Goal: Task Accomplishment & Management: Complete application form

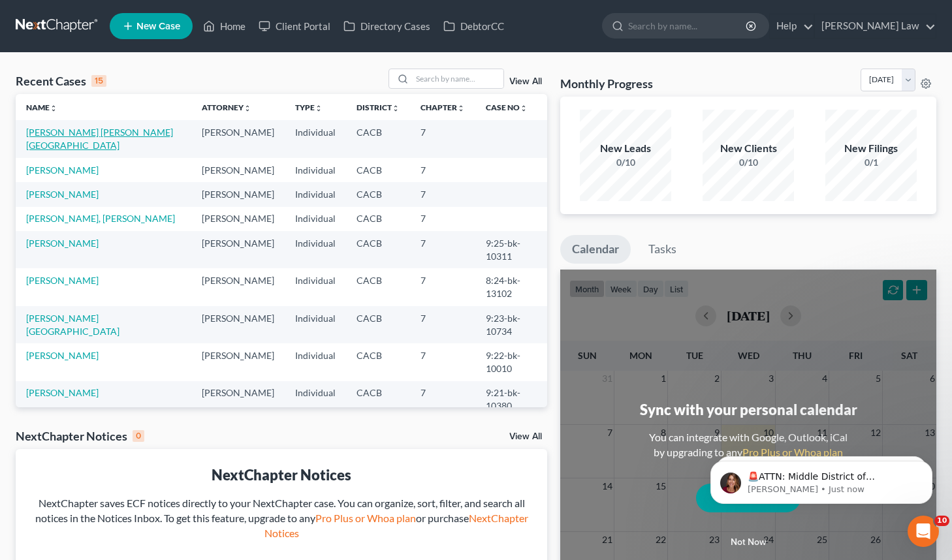
click at [152, 131] on link "[PERSON_NAME] [PERSON_NAME][GEOGRAPHIC_DATA]" at bounding box center [99, 139] width 147 height 24
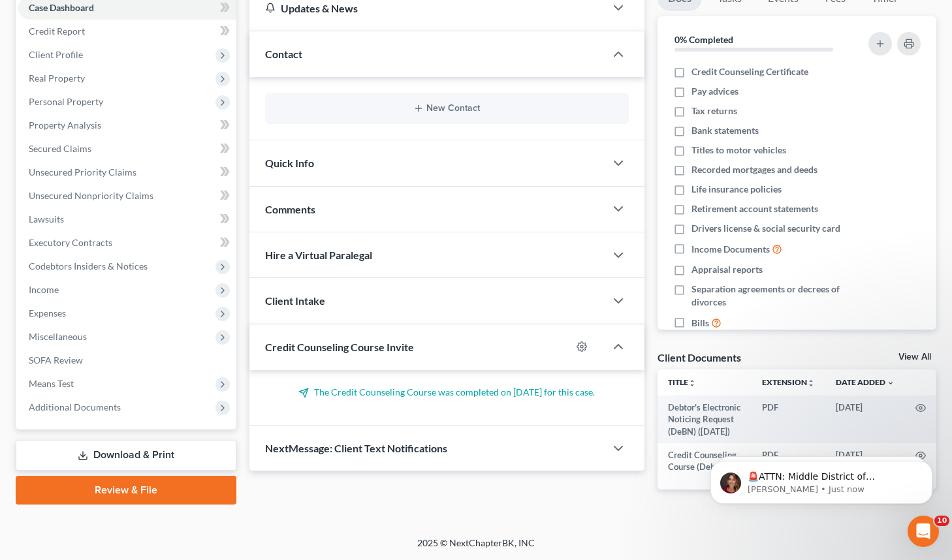
scroll to position [149, 0]
click at [168, 401] on span "Additional Documents" at bounding box center [127, 407] width 218 height 23
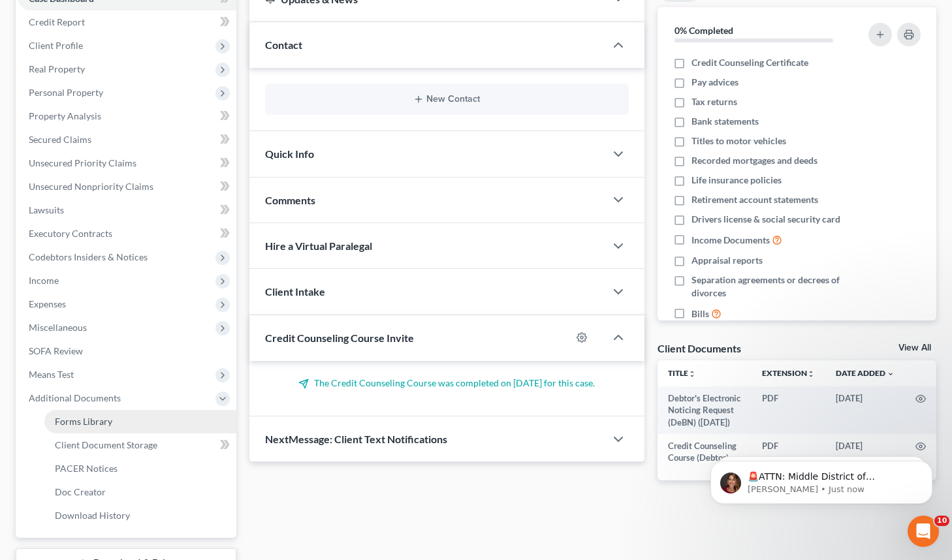
click at [197, 421] on link "Forms Library" at bounding box center [140, 421] width 192 height 23
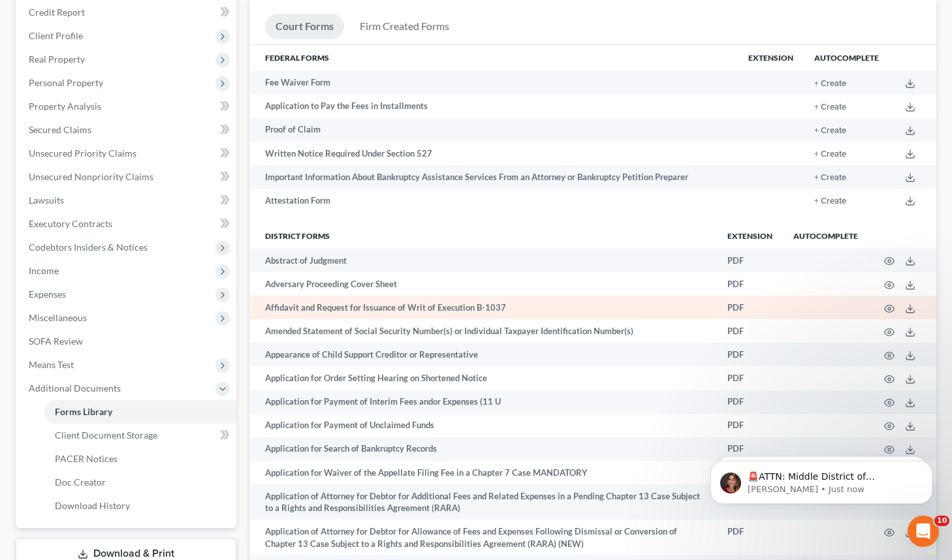
scroll to position [163, 0]
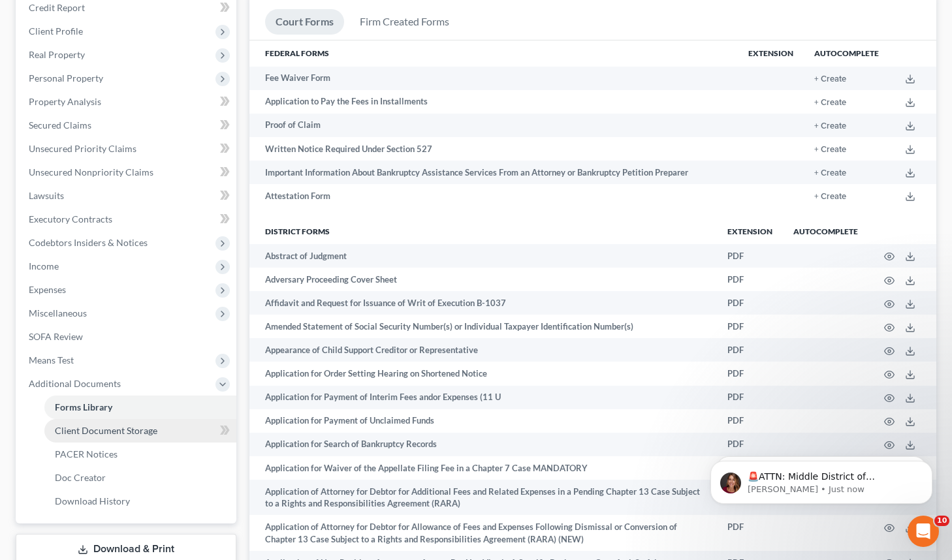
click at [166, 426] on link "Client Document Storage" at bounding box center [140, 430] width 192 height 23
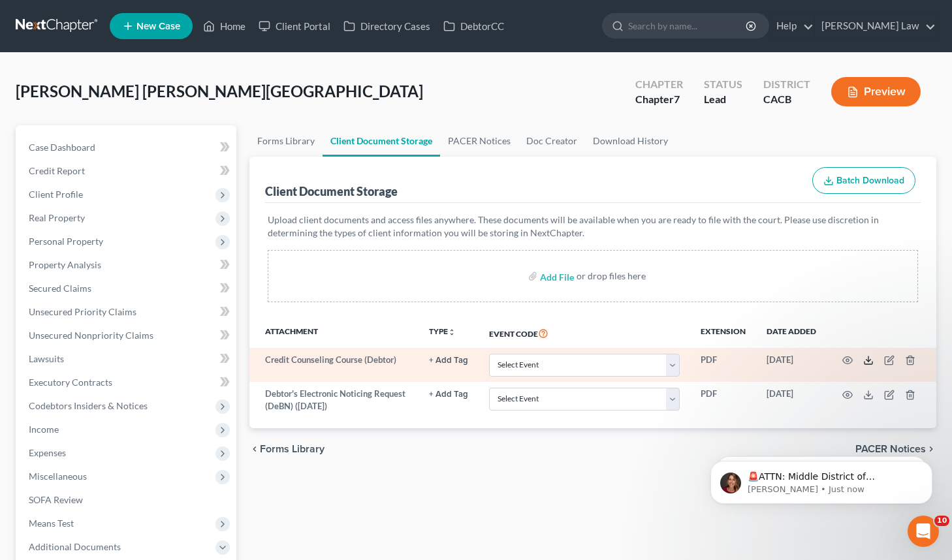
click at [867, 360] on polyline at bounding box center [868, 361] width 5 height 2
select select "10"
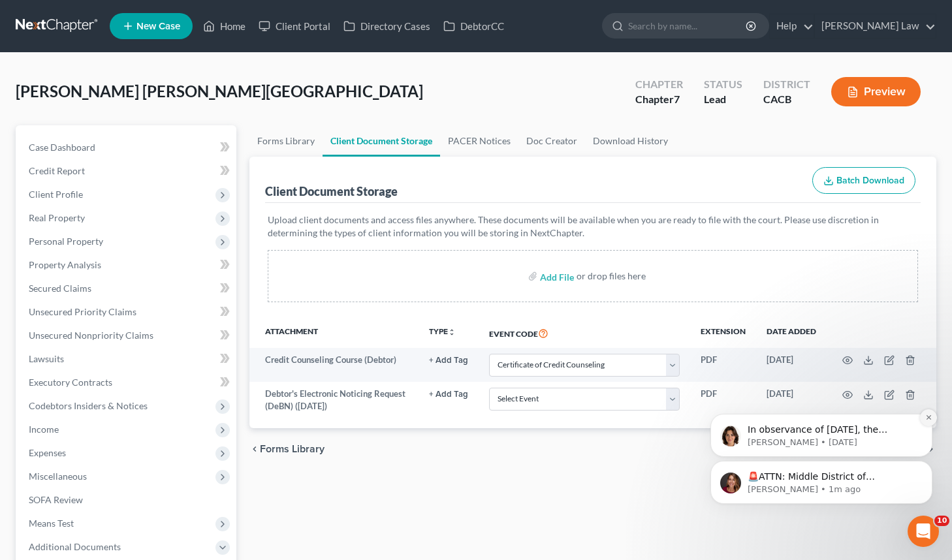
click at [928, 413] on button "Dismiss notification" at bounding box center [928, 417] width 17 height 17
click at [927, 465] on icon "Dismiss notification" at bounding box center [928, 464] width 7 height 7
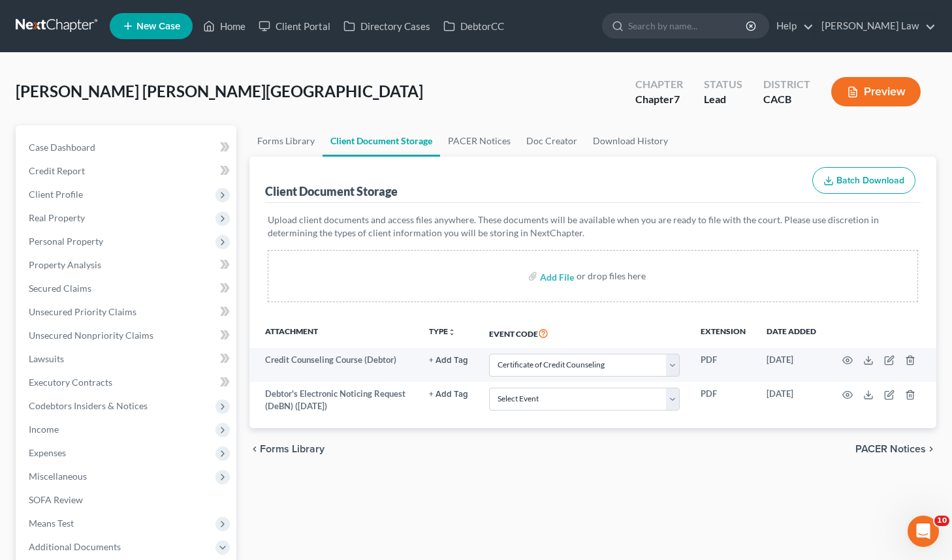
click at [560, 473] on div "Forms Library Client Document Storage PACER Notices Doc Creator Download Histor…" at bounding box center [593, 443] width 700 height 636
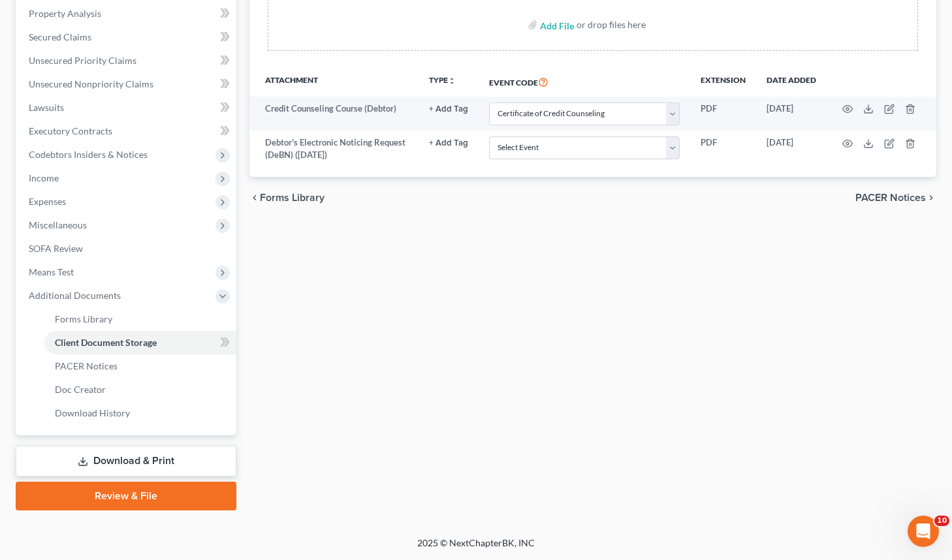
click at [112, 461] on link "Download & Print" at bounding box center [126, 461] width 221 height 31
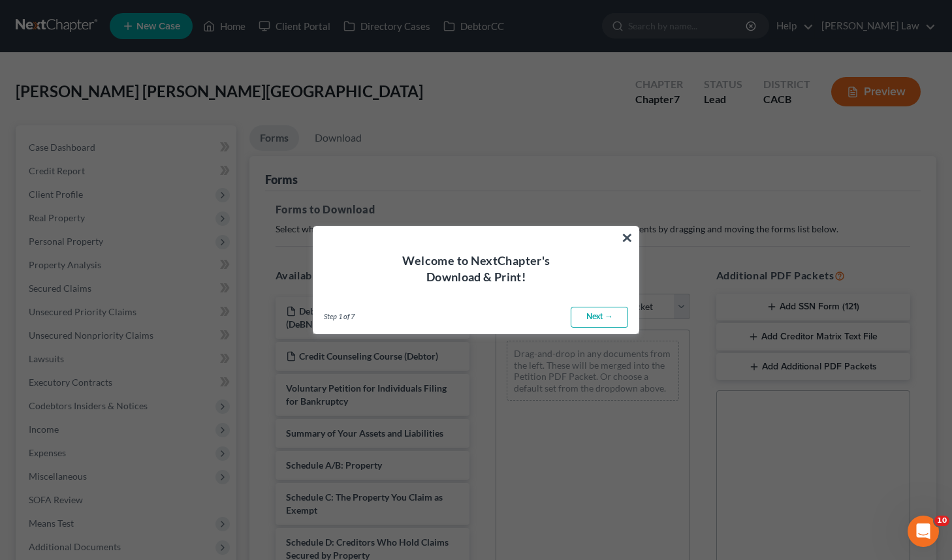
click at [610, 319] on link "Next →" at bounding box center [598, 317] width 57 height 21
select select "0"
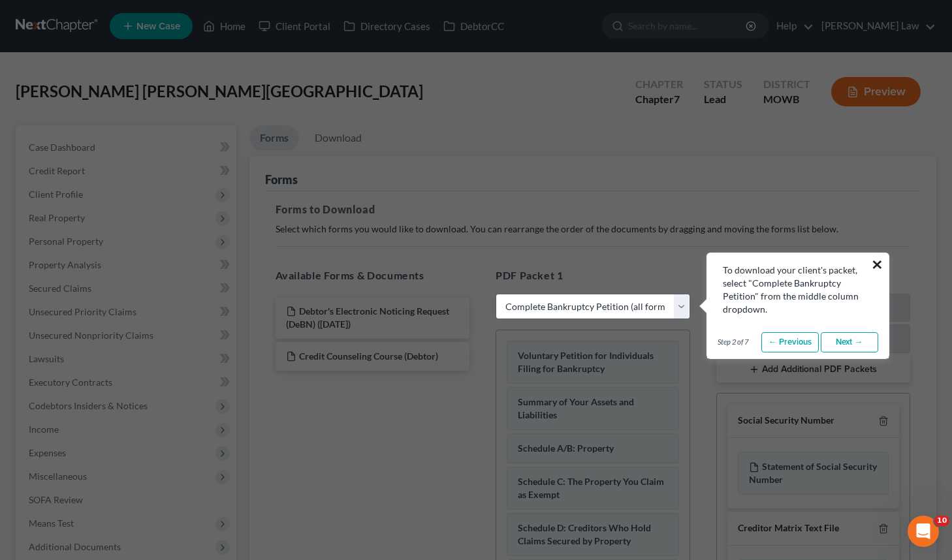
click at [877, 260] on button "×" at bounding box center [877, 264] width 12 height 21
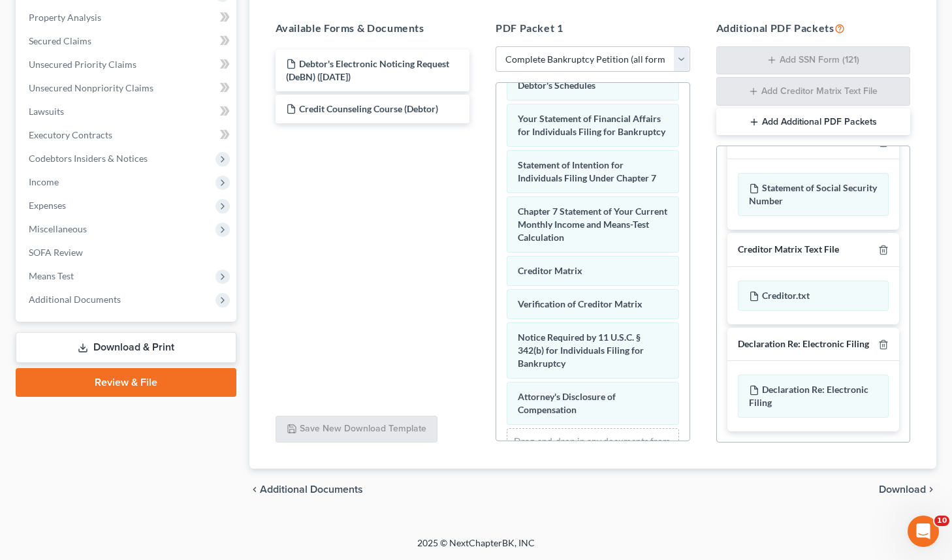
scroll to position [247, 0]
click at [903, 488] on span "Download" at bounding box center [901, 489] width 47 height 10
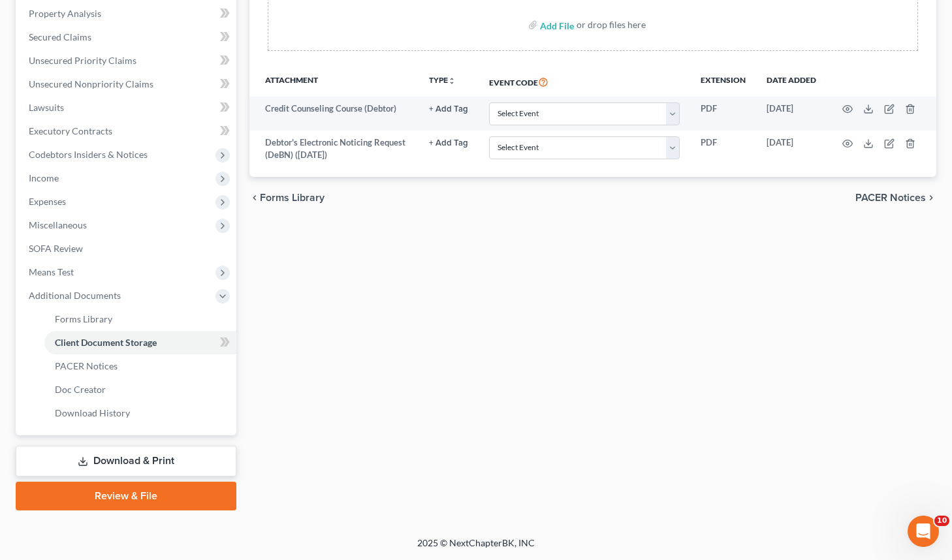
scroll to position [251, 0]
click at [131, 461] on link "Download & Print" at bounding box center [126, 461] width 221 height 31
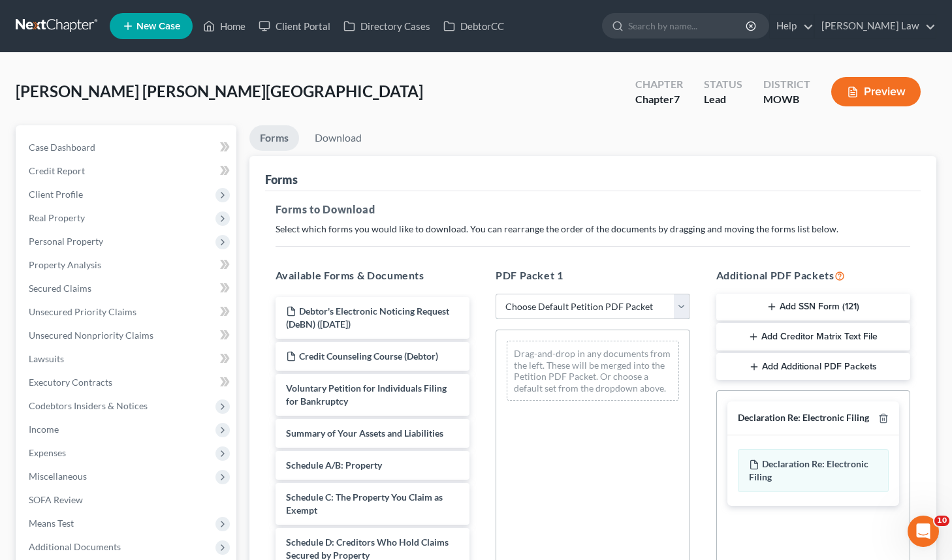
select select "3"
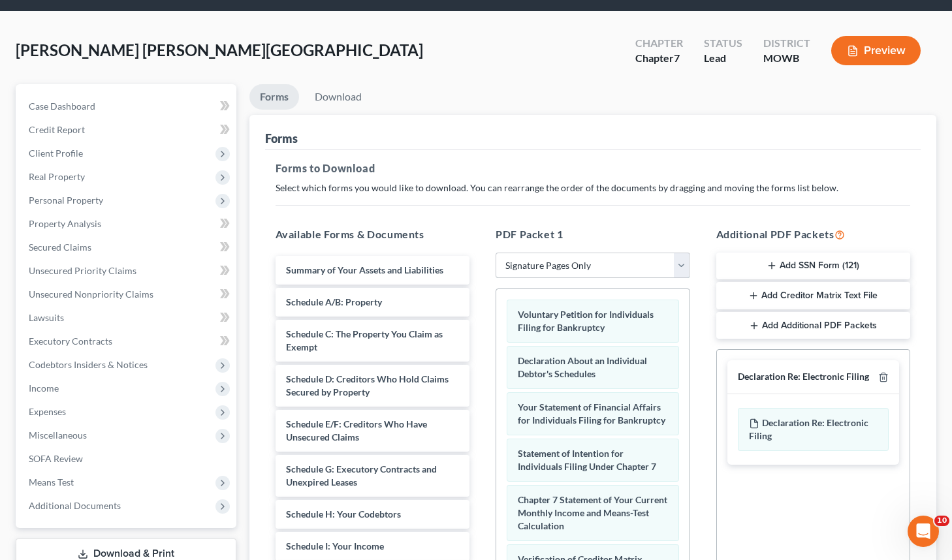
scroll to position [34, 0]
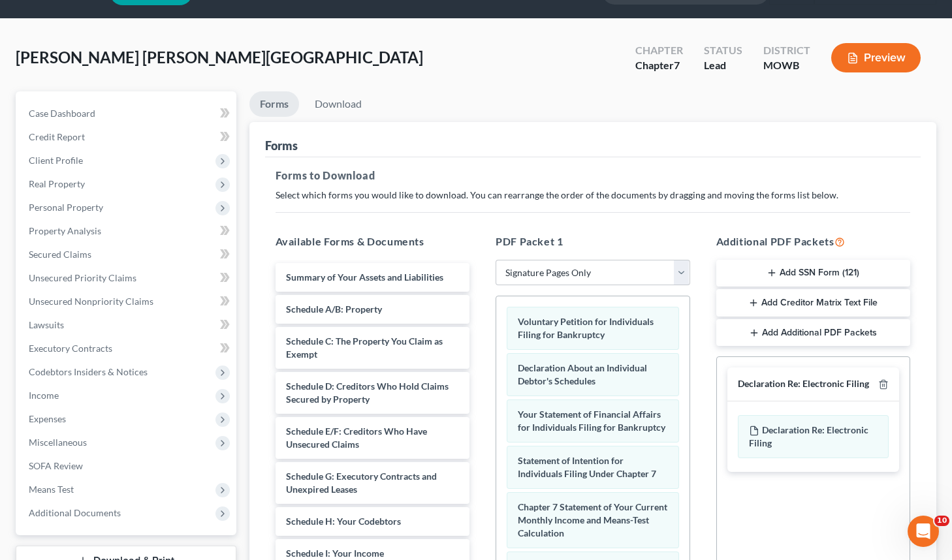
click at [820, 276] on button "Add SSN Form (121)" at bounding box center [813, 273] width 194 height 27
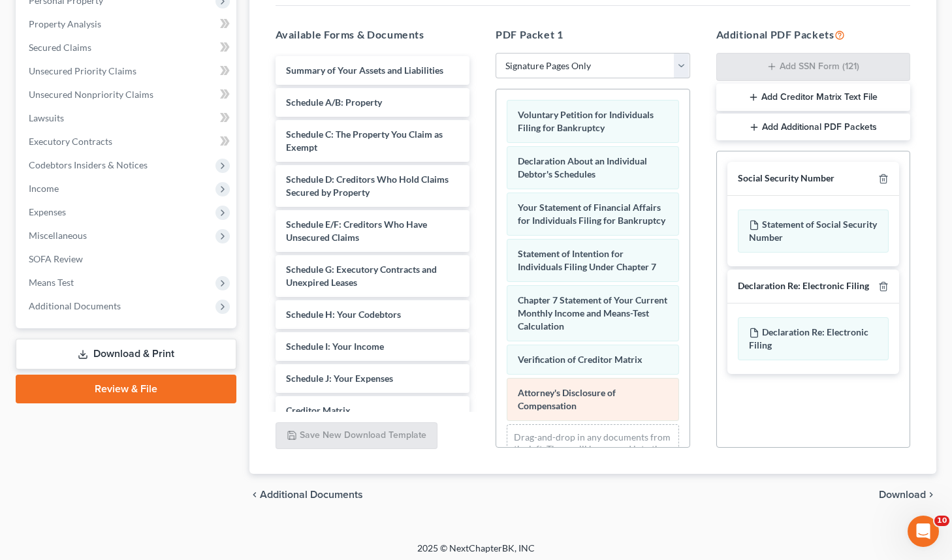
scroll to position [0, 0]
click at [892, 496] on span "Download" at bounding box center [901, 495] width 47 height 10
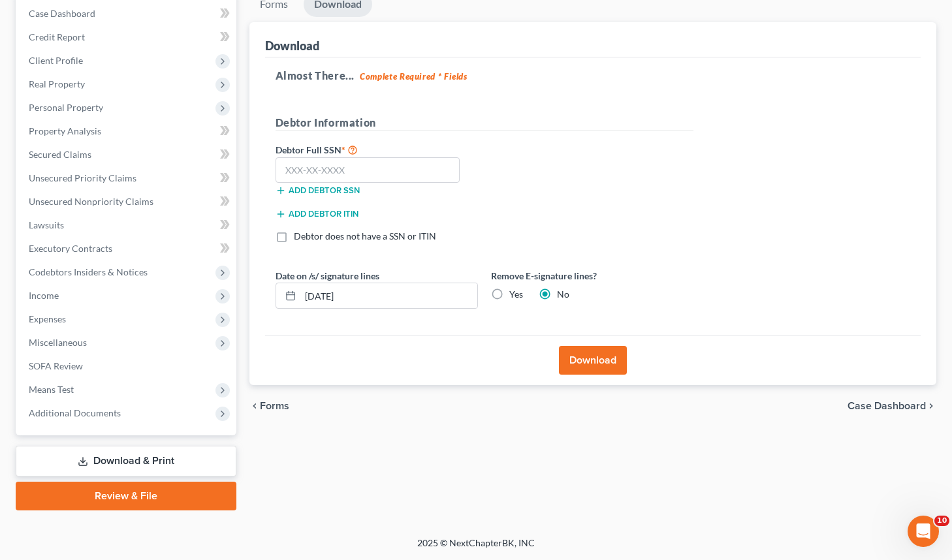
scroll to position [134, 0]
click at [381, 174] on input "text" at bounding box center [367, 170] width 185 height 26
type input "615-11-4617"
click at [509, 295] on label "Yes" at bounding box center [516, 294] width 14 height 13
click at [514, 295] on input "Yes" at bounding box center [518, 292] width 8 height 8
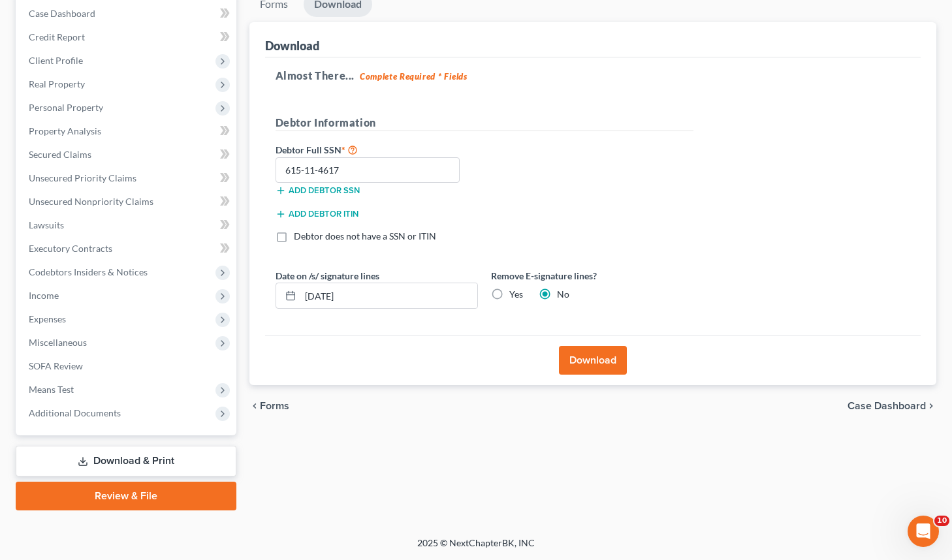
radio input "true"
radio input "false"
click at [617, 362] on button "Download" at bounding box center [593, 360] width 68 height 29
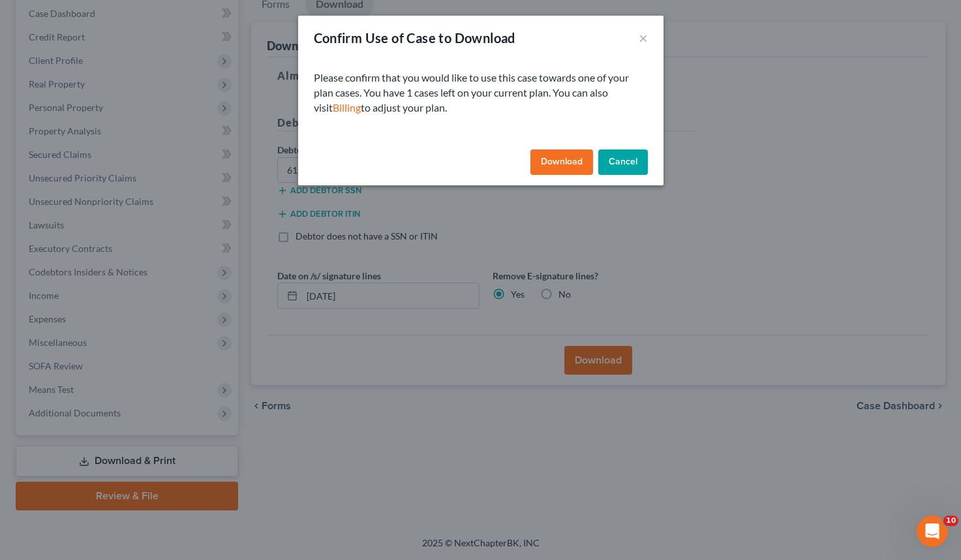
click at [576, 160] on button "Download" at bounding box center [562, 162] width 63 height 26
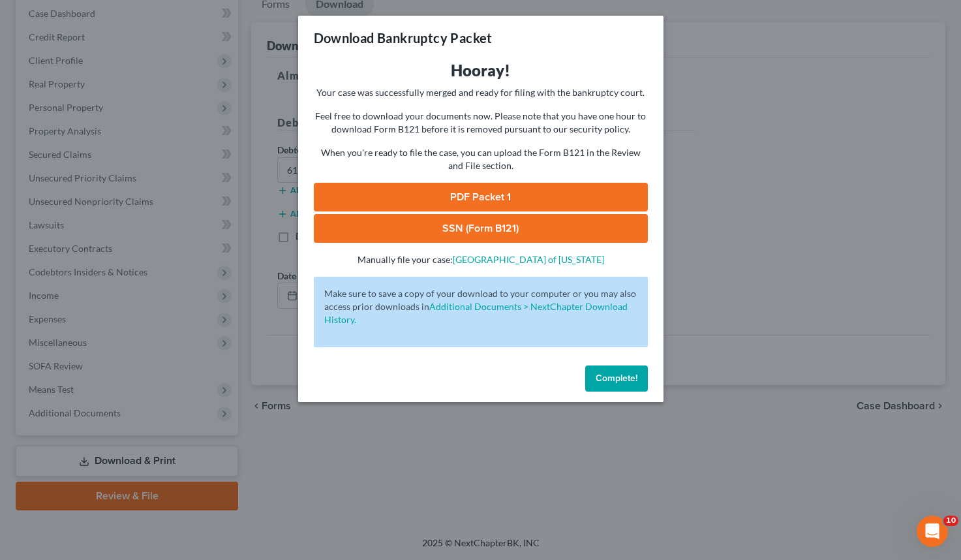
click at [559, 200] on link "PDF Packet 1" at bounding box center [481, 197] width 334 height 29
click at [616, 376] on span "Complete!" at bounding box center [617, 378] width 42 height 11
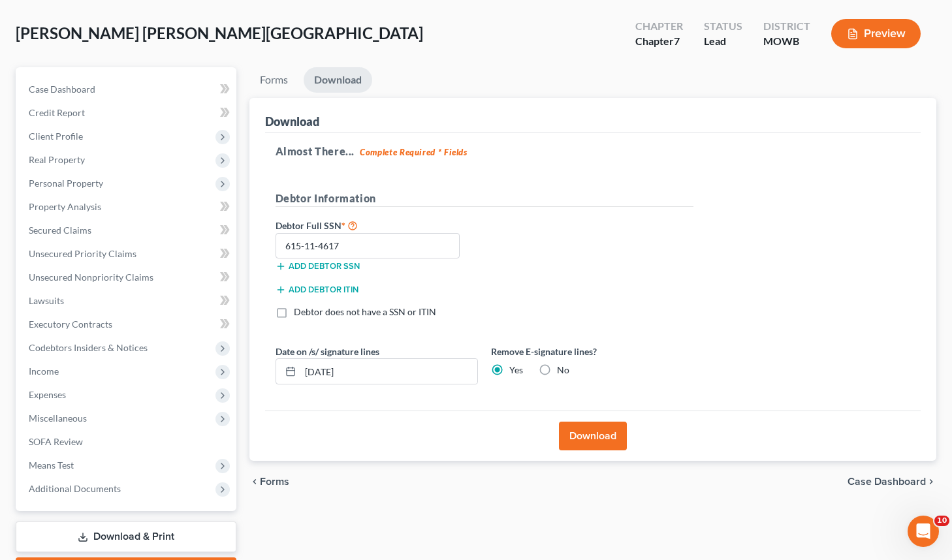
scroll to position [57, 0]
click at [95, 373] on span "Income" at bounding box center [127, 371] width 218 height 23
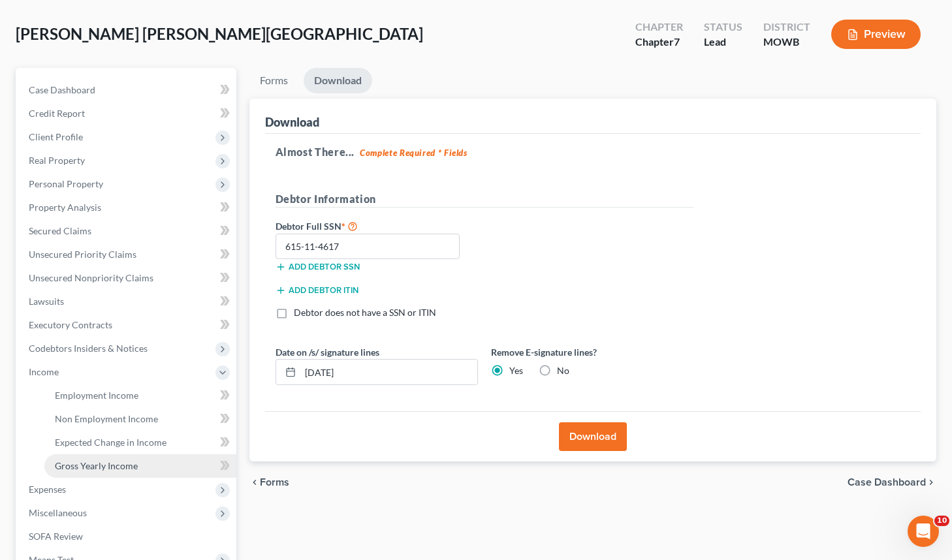
click at [107, 466] on span "Gross Yearly Income" at bounding box center [96, 465] width 83 height 11
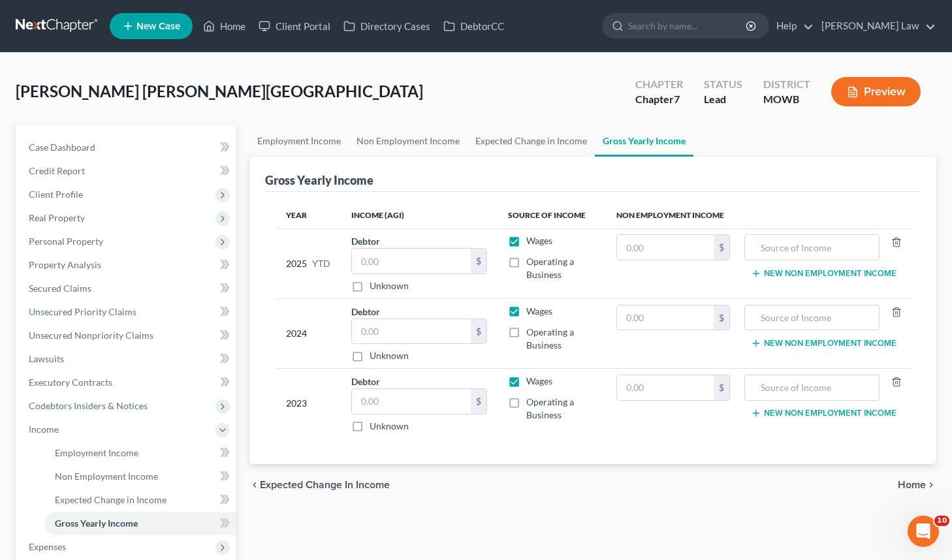
click at [369, 291] on label "Unknown" at bounding box center [388, 285] width 39 height 13
click at [375, 288] on input "Unknown" at bounding box center [379, 283] width 8 height 8
checkbox input "true"
type input "0.00"
click at [415, 330] on input "text" at bounding box center [411, 331] width 119 height 25
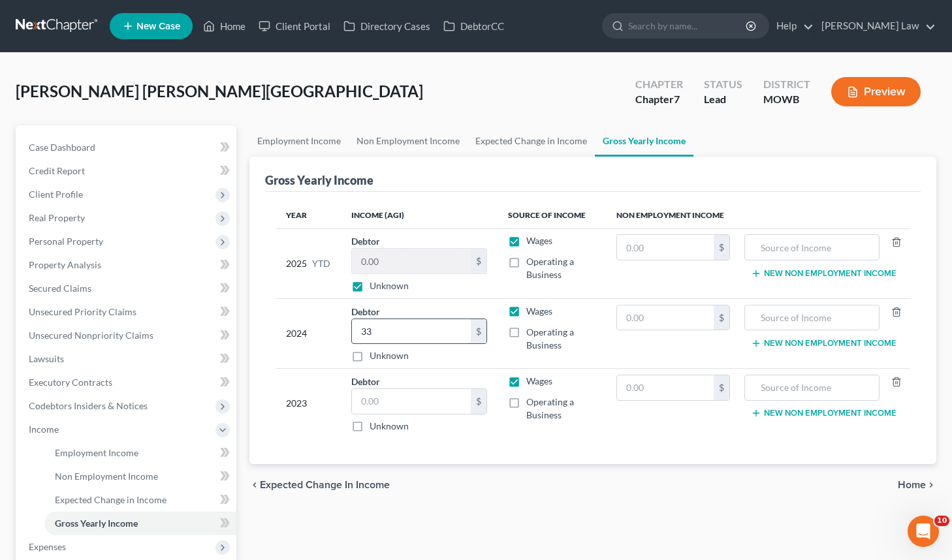
click at [430, 331] on input "33" at bounding box center [411, 331] width 119 height 25
type input "33,273"
click at [793, 322] on input "text" at bounding box center [811, 317] width 120 height 25
type input "employment"
click at [531, 437] on td "Wages Operating a Business" at bounding box center [551, 404] width 109 height 70
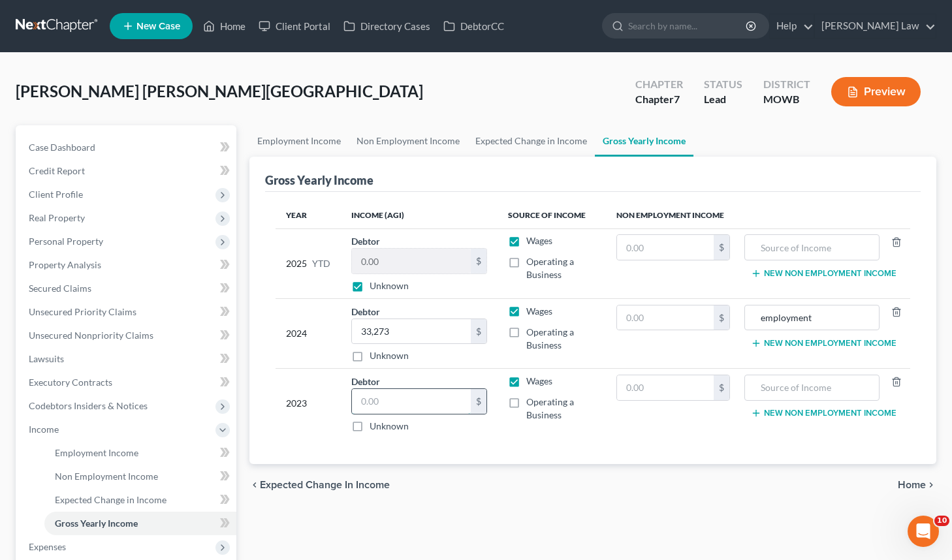
click at [450, 403] on input "text" at bounding box center [411, 401] width 119 height 25
click at [394, 401] on input "51" at bounding box center [411, 401] width 119 height 25
type input "51,333"
click at [835, 389] on input "text" at bounding box center [811, 387] width 120 height 25
type input "employment"
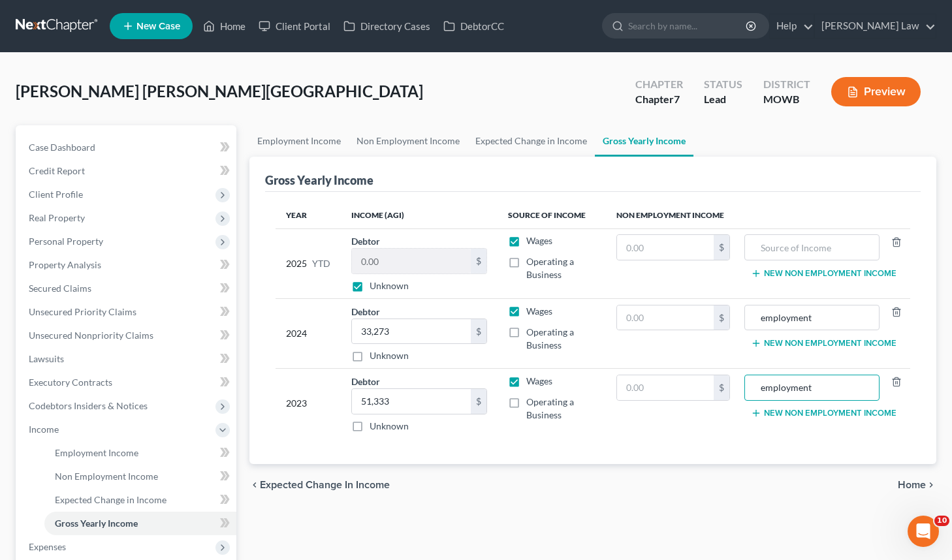
click at [657, 437] on td "$" at bounding box center [673, 404] width 134 height 70
click at [369, 292] on label "Unknown" at bounding box center [388, 285] width 39 height 13
click at [375, 288] on input "Unknown" at bounding box center [379, 283] width 8 height 8
checkbox input "false"
click at [413, 270] on input "0.00" at bounding box center [411, 261] width 119 height 25
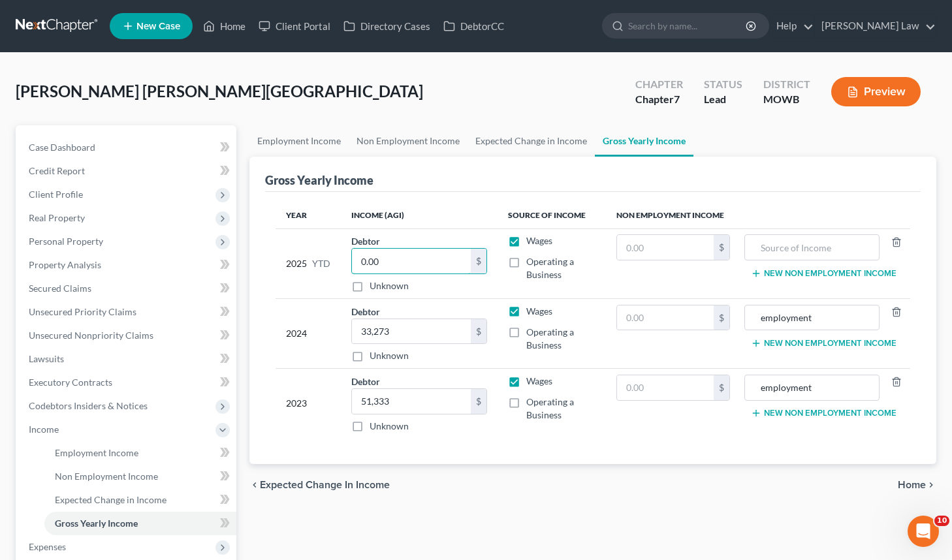
drag, startPoint x: 341, startPoint y: 259, endPoint x: 296, endPoint y: 251, distance: 45.7
click at [296, 251] on tr "2025 YTD Debtor 0.00 $ Unknown Balance Undetermined 0.00 $ Unknown Wages Operat…" at bounding box center [592, 263] width 635 height 70
type input "24,639"
click at [428, 279] on div "Unknown" at bounding box center [419, 285] width 136 height 13
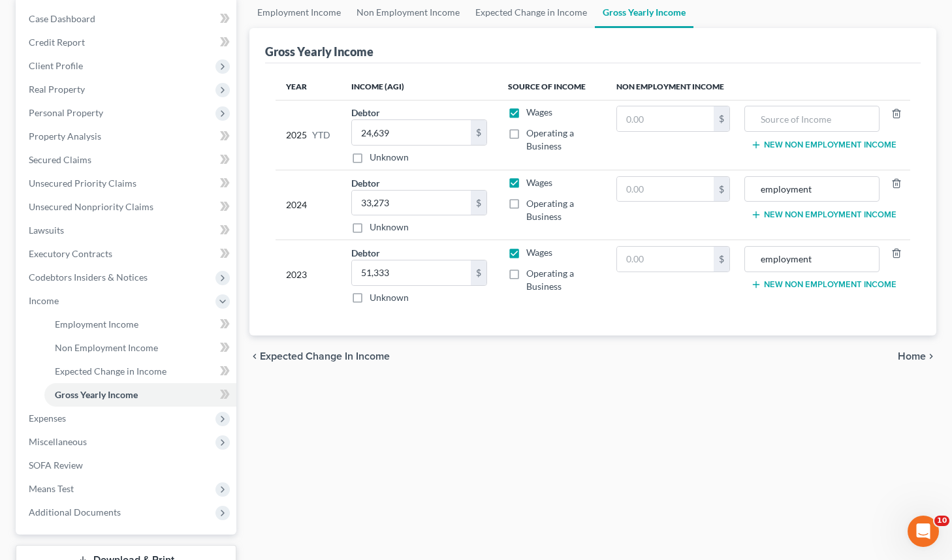
scroll to position [128, 0]
click at [910, 354] on span "Home" at bounding box center [911, 357] width 28 height 10
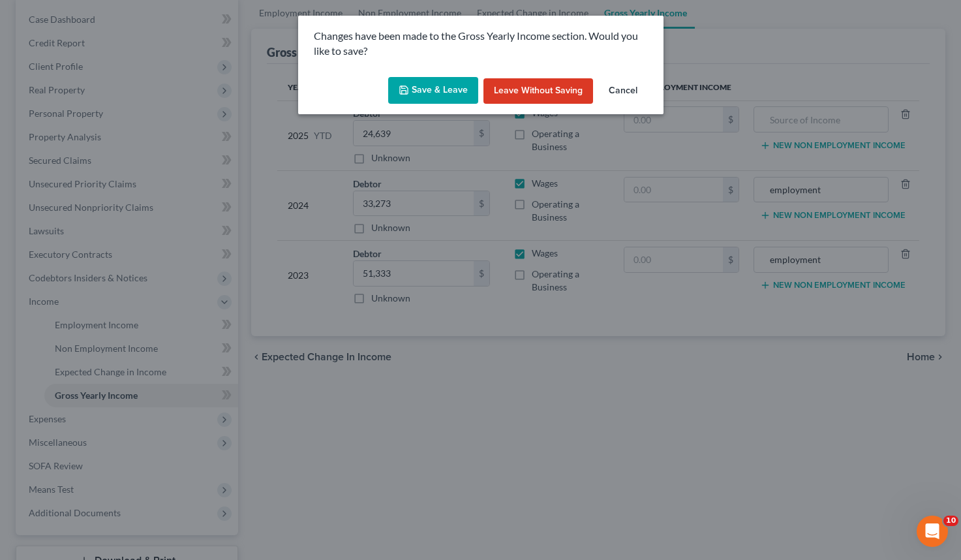
click at [446, 84] on button "Save & Leave" at bounding box center [433, 90] width 90 height 27
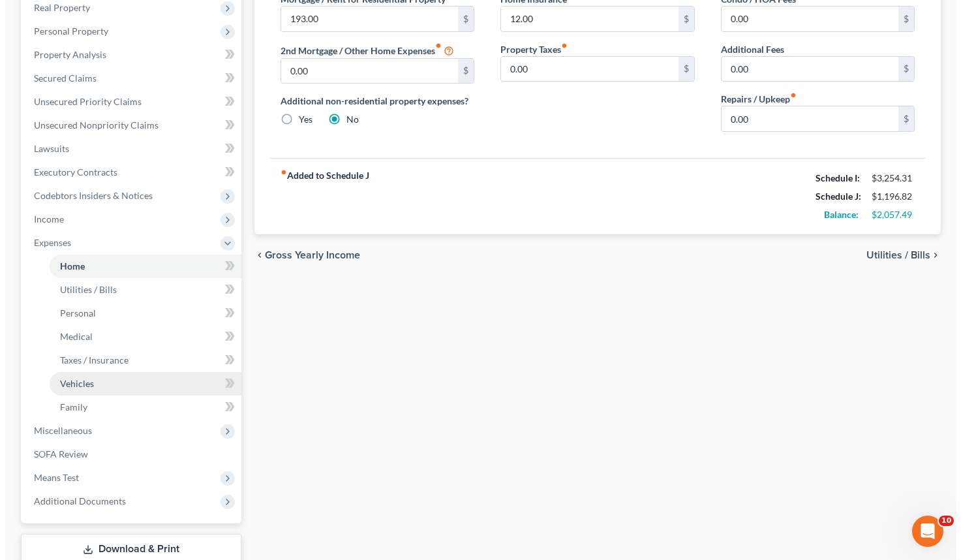
scroll to position [226, 0]
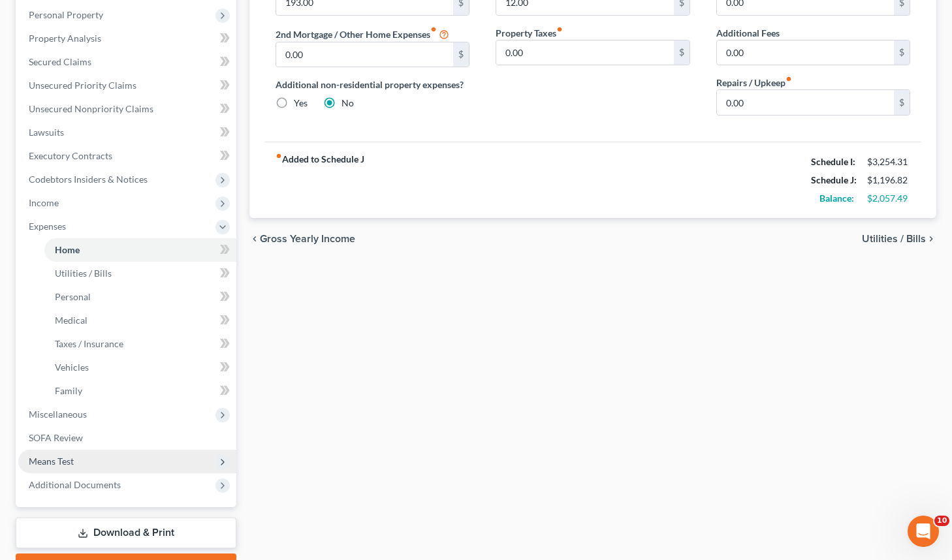
click at [118, 458] on span "Means Test" at bounding box center [127, 461] width 218 height 23
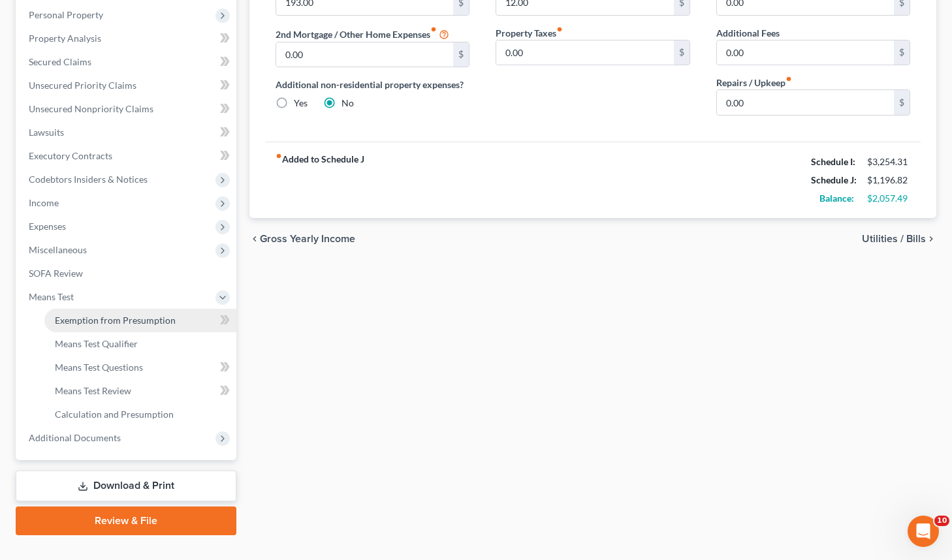
click at [149, 322] on span "Exemption from Presumption" at bounding box center [115, 320] width 121 height 11
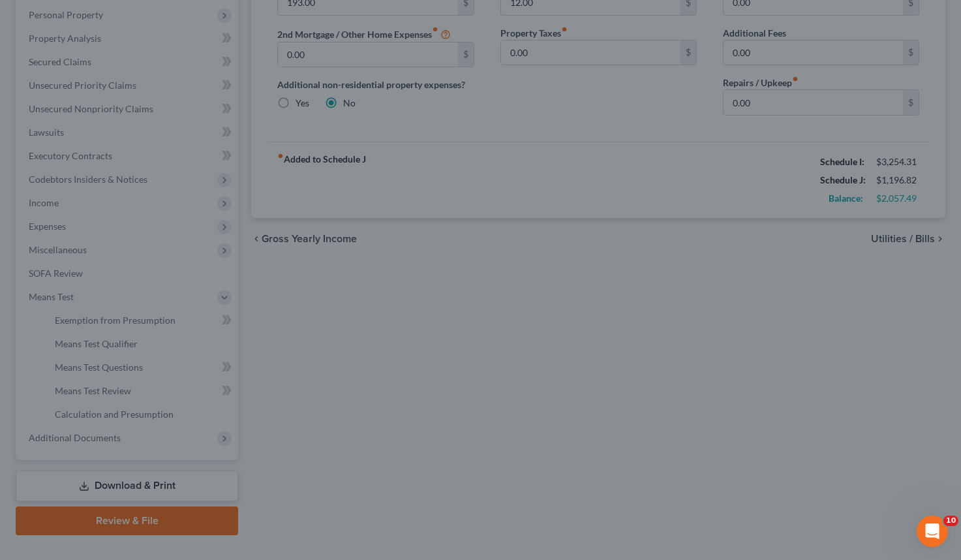
click at [687, 182] on div at bounding box center [480, 280] width 961 height 560
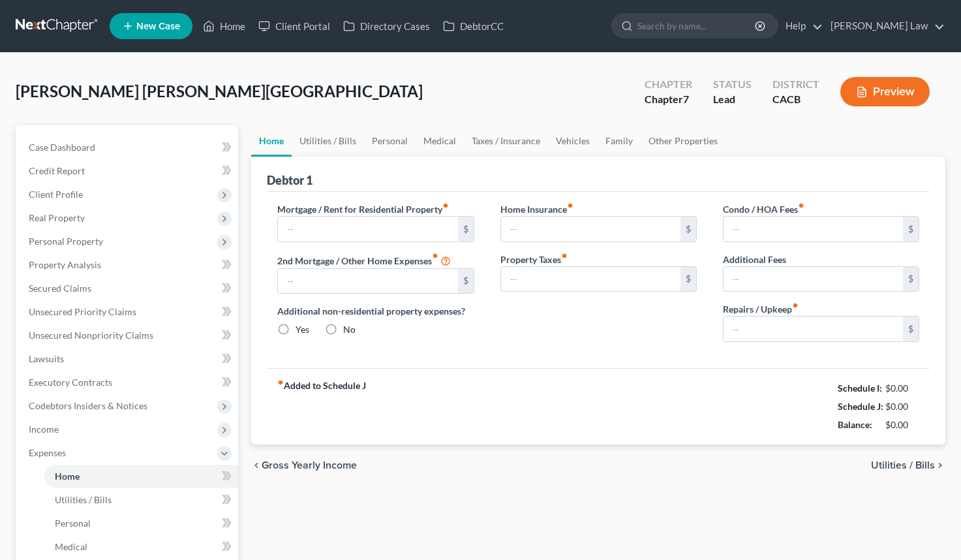
type input "193.00"
type input "0.00"
radio input "true"
type input "12.00"
type input "0.00"
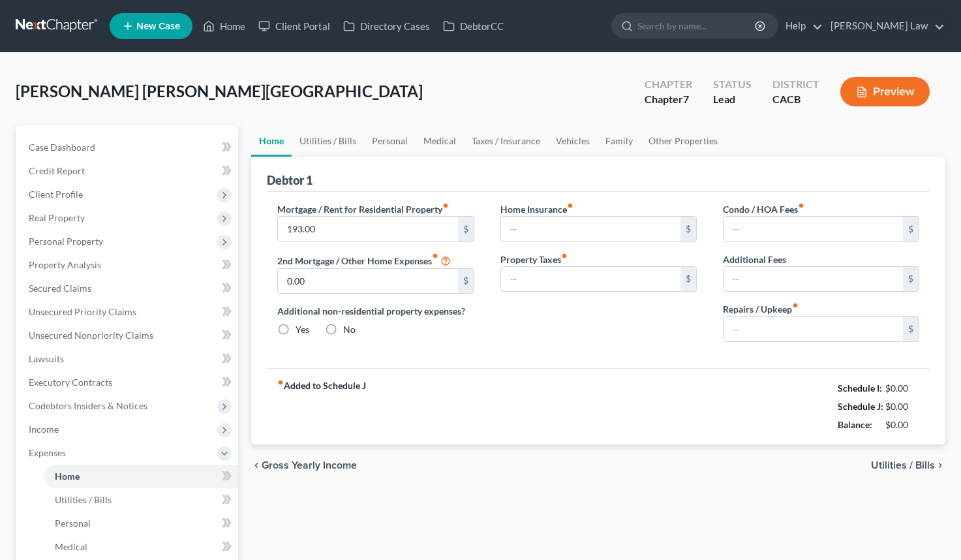
type input "0.00"
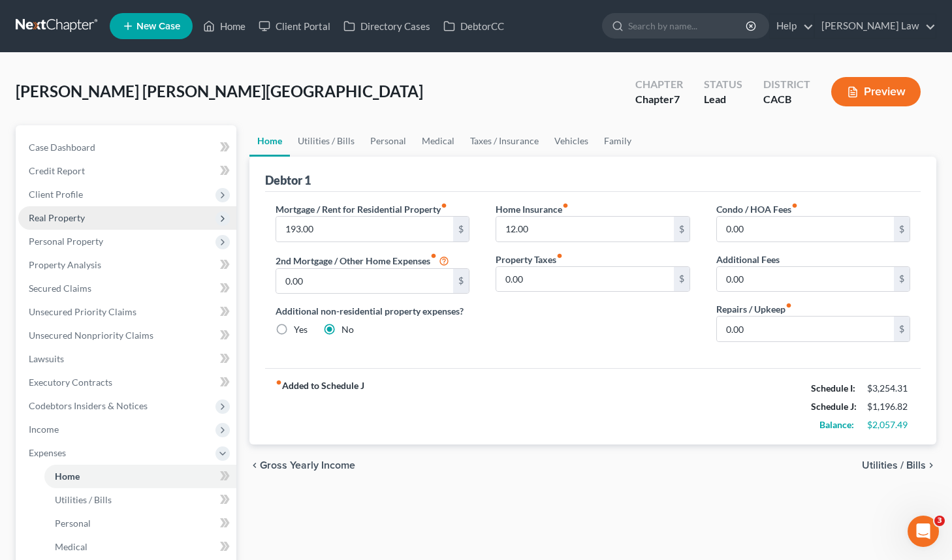
click at [100, 217] on span "Real Property" at bounding box center [127, 217] width 218 height 23
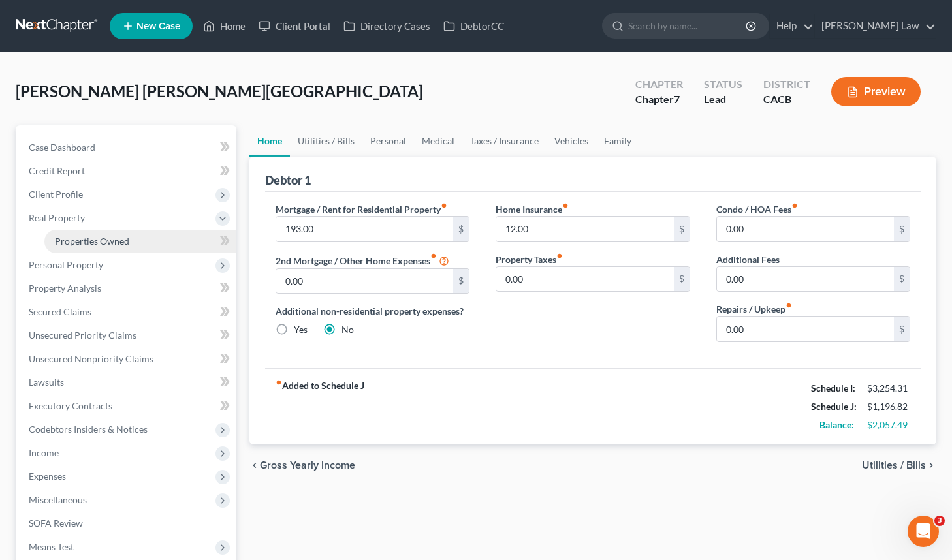
click at [116, 241] on span "Properties Owned" at bounding box center [92, 241] width 74 height 11
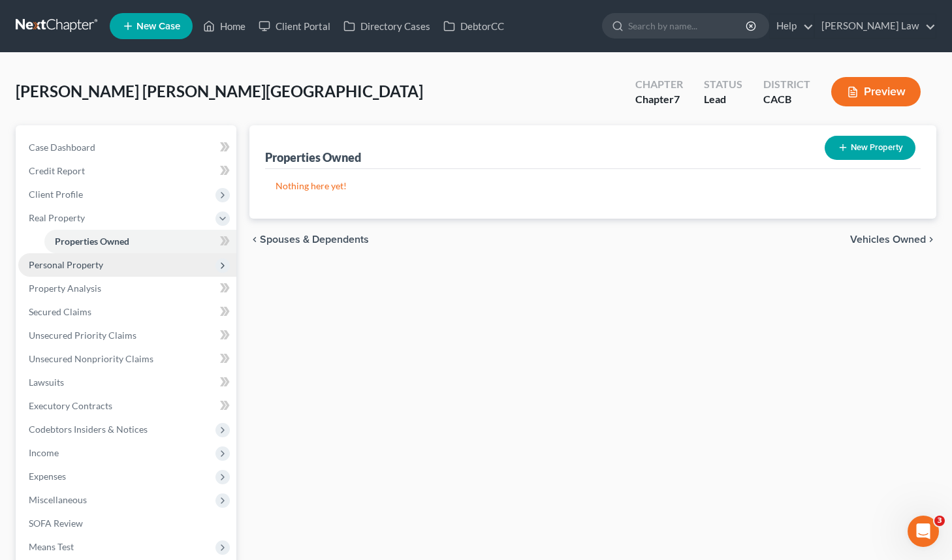
click at [110, 259] on span "Personal Property" at bounding box center [127, 264] width 218 height 23
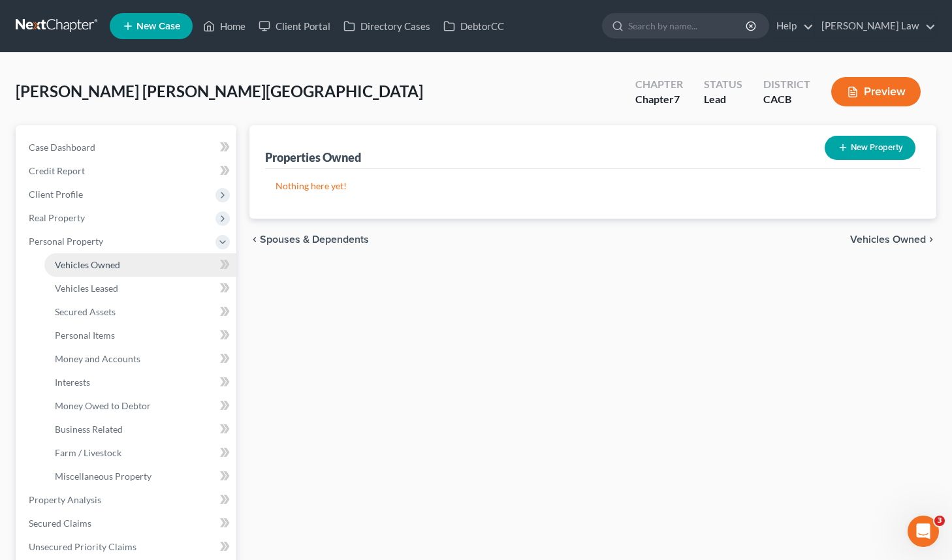
click at [125, 270] on link "Vehicles Owned" at bounding box center [140, 264] width 192 height 23
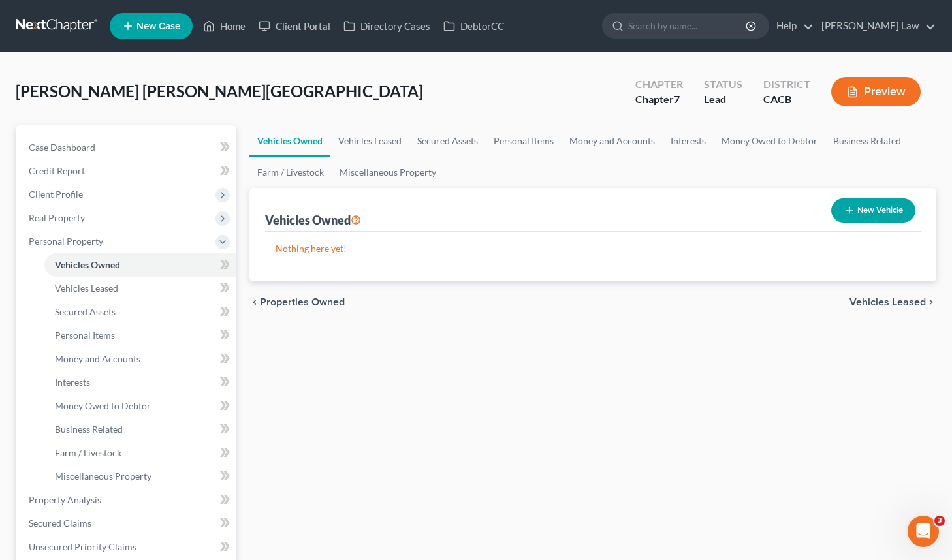
click at [861, 210] on button "New Vehicle" at bounding box center [873, 210] width 84 height 24
select select "0"
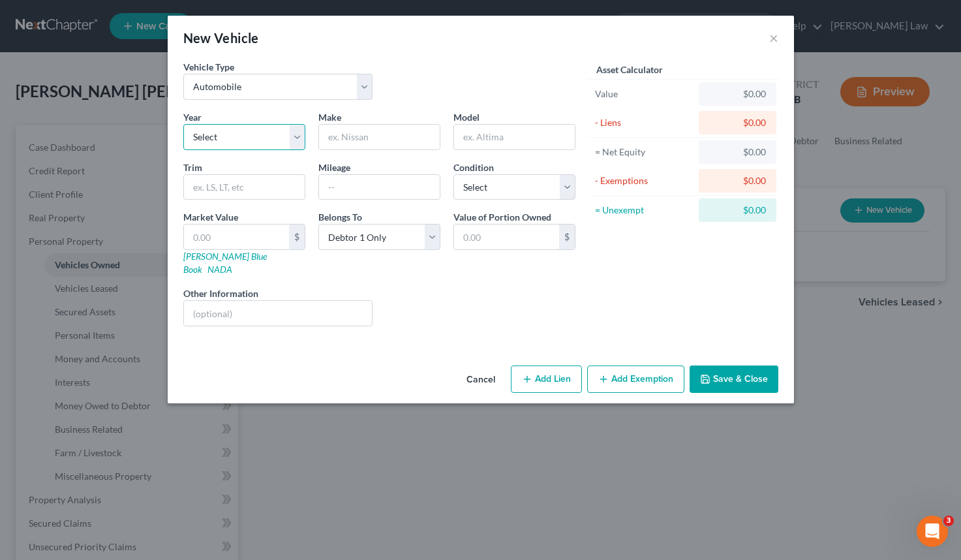
select select "7"
click at [365, 132] on input "text" at bounding box center [379, 137] width 121 height 25
type input "Lexus"
click at [521, 144] on input "text" at bounding box center [514, 137] width 121 height 25
type input "RX350"
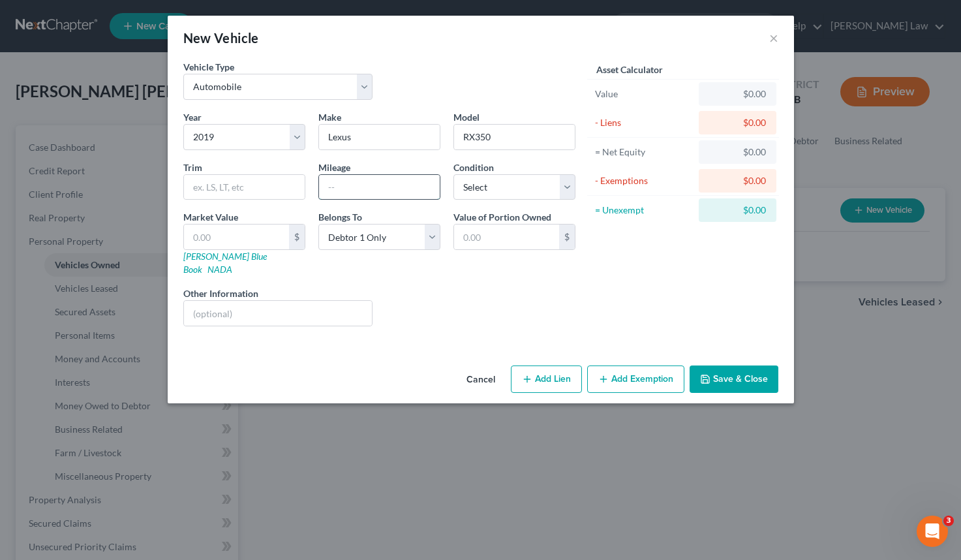
click at [330, 180] on input "text" at bounding box center [379, 187] width 121 height 25
type input "95,000"
select select "3"
click at [568, 368] on button "Add Lien" at bounding box center [546, 378] width 71 height 27
select select "0"
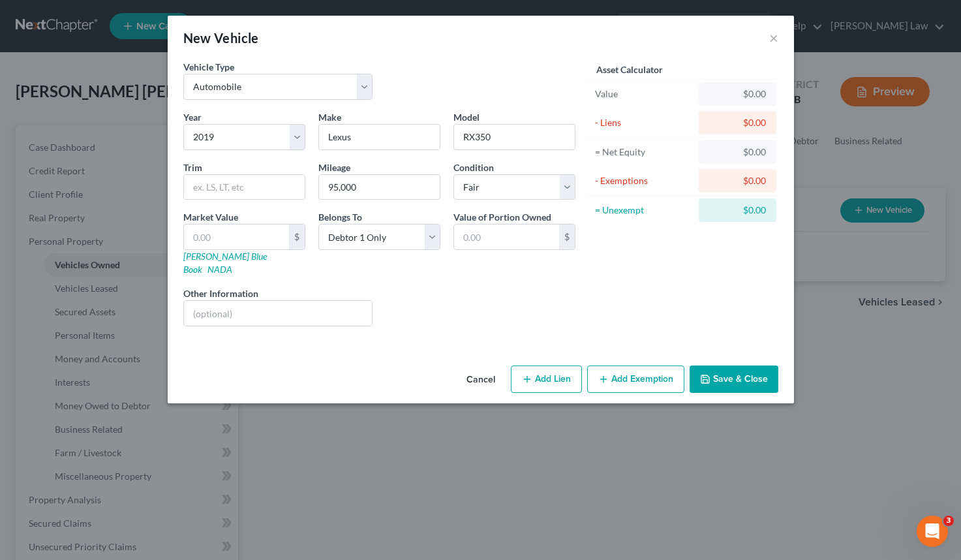
select select "0"
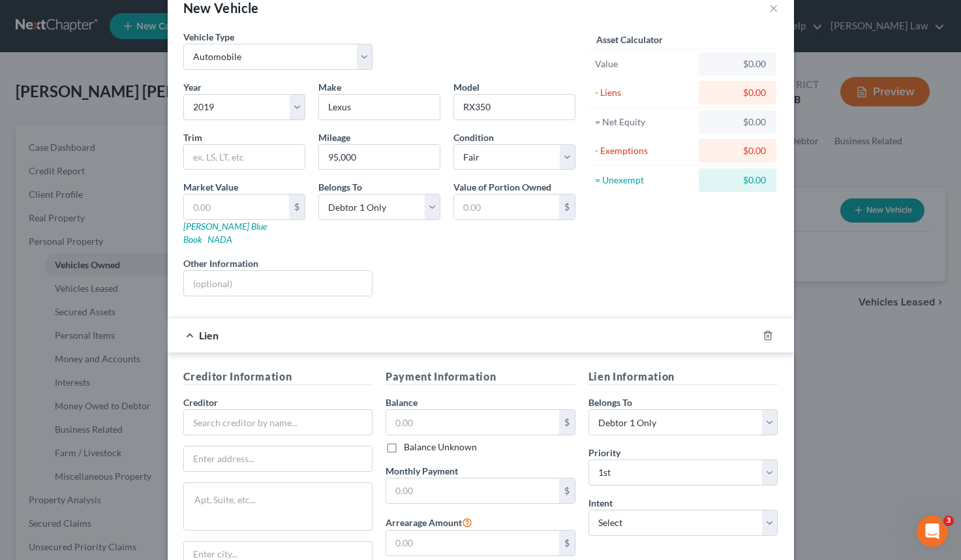
scroll to position [31, 0]
click at [305, 409] on input "text" at bounding box center [278, 422] width 190 height 26
click at [217, 323] on div "Lien" at bounding box center [463, 334] width 590 height 35
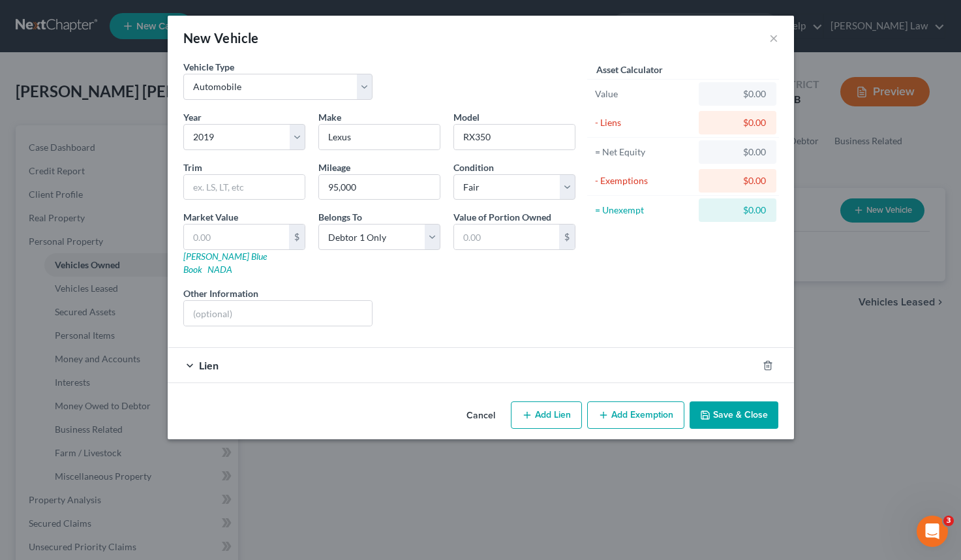
scroll to position [0, 0]
click at [215, 359] on span "Lien" at bounding box center [209, 365] width 20 height 12
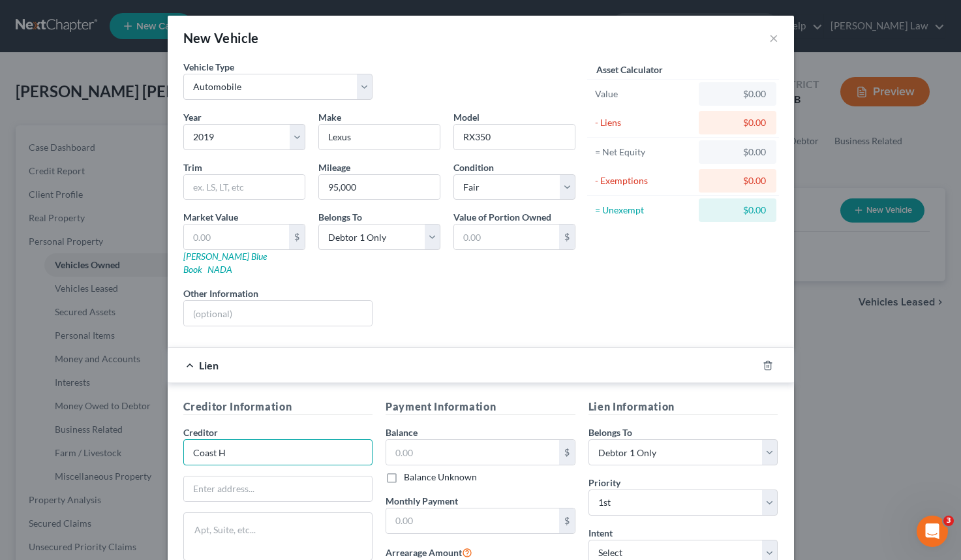
click at [247, 441] on input "Coast H" at bounding box center [278, 452] width 190 height 26
type input "Coast Hills"
click at [777, 40] on div "New Vehicle ×" at bounding box center [481, 38] width 627 height 44
click at [770, 40] on button "×" at bounding box center [774, 38] width 9 height 16
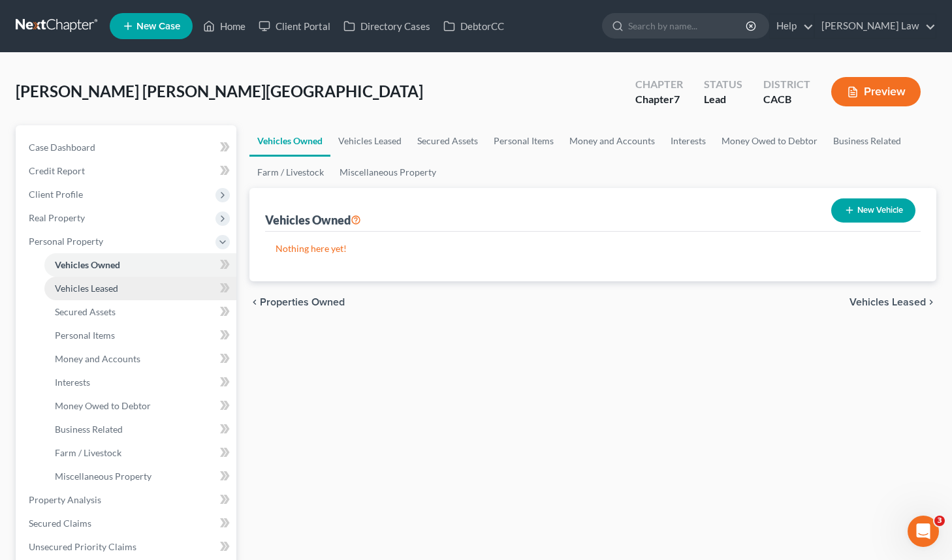
click at [132, 287] on link "Vehicles Leased" at bounding box center [140, 288] width 192 height 23
click at [134, 264] on link "Vehicles Owned" at bounding box center [140, 264] width 192 height 23
click at [853, 208] on button "New Vehicle" at bounding box center [873, 210] width 84 height 24
select select "0"
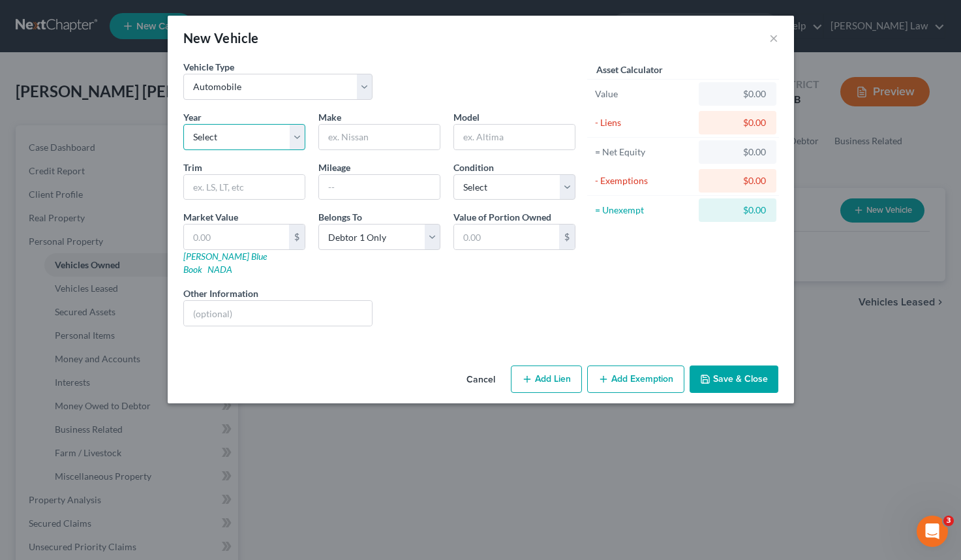
select select "7"
click at [382, 135] on input "text" at bounding box center [379, 137] width 121 height 25
type input "Lexus"
click at [485, 135] on input "text" at bounding box center [514, 137] width 121 height 25
type input "RX350"
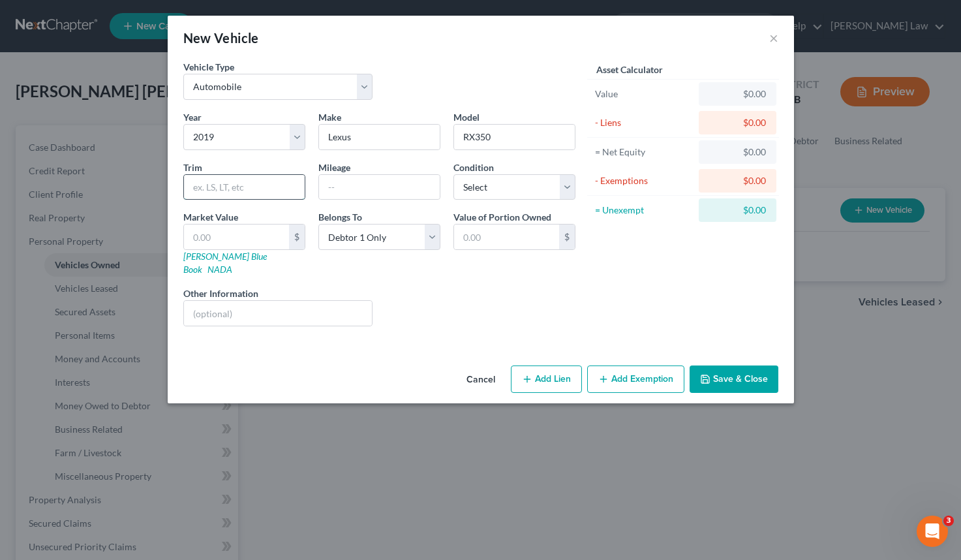
click at [285, 196] on input "text" at bounding box center [244, 187] width 121 height 25
click at [381, 193] on input "text" at bounding box center [379, 187] width 121 height 25
type input "95,000"
select select "3"
click at [568, 369] on button "Add Lien" at bounding box center [546, 378] width 71 height 27
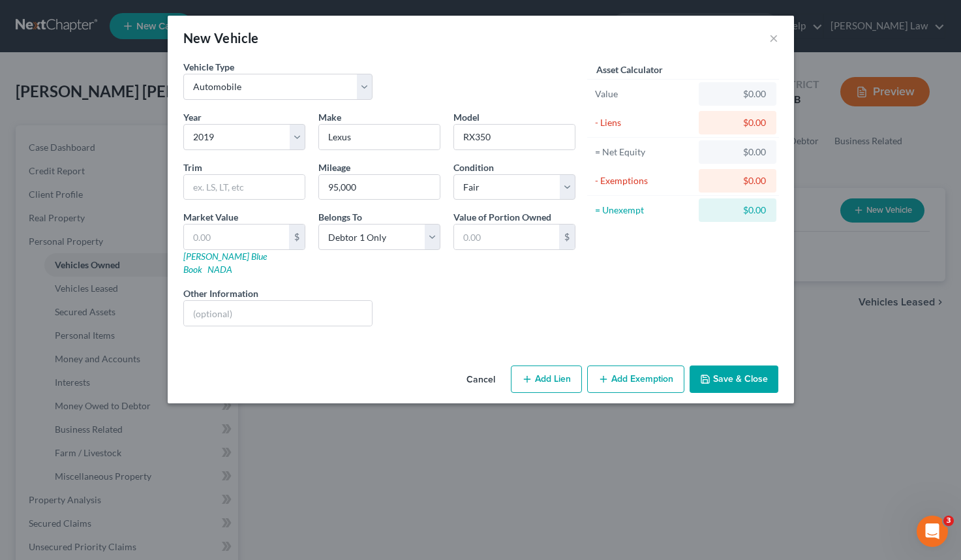
select select "0"
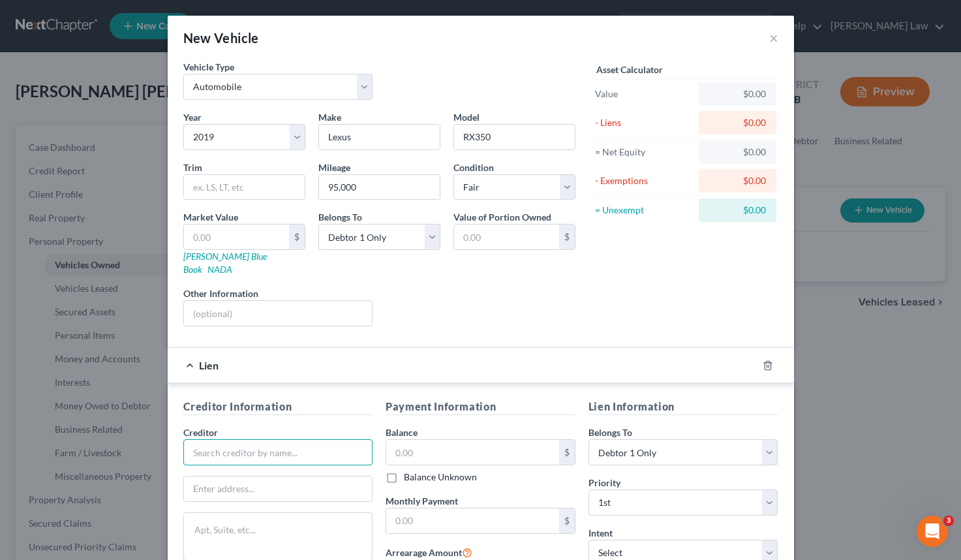
click at [230, 450] on input "text" at bounding box center [278, 452] width 190 height 26
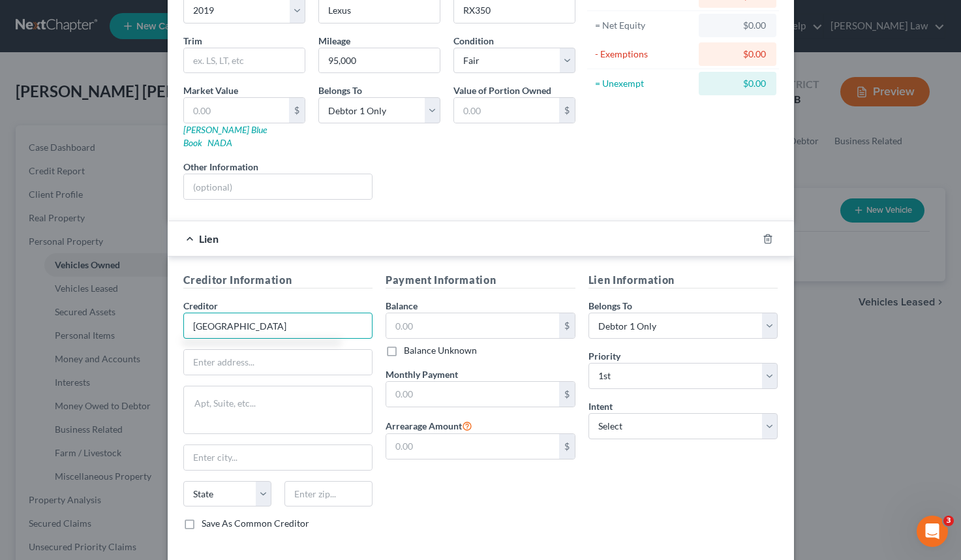
scroll to position [125, 0]
type input "Coast Hills"
select select "4"
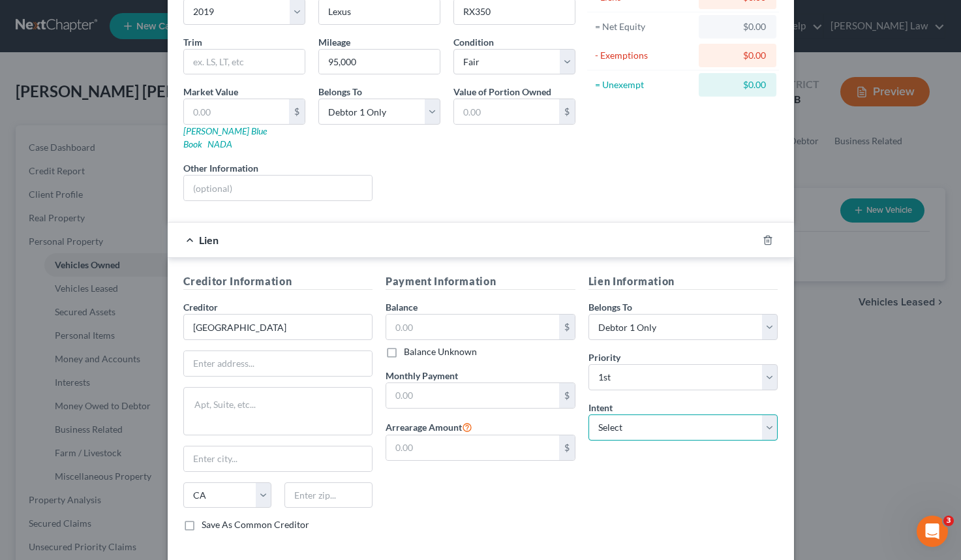
select select "2"
click at [510, 315] on input "text" at bounding box center [472, 327] width 173 height 25
type input "32,500"
click at [505, 383] on input "text" at bounding box center [472, 395] width 173 height 25
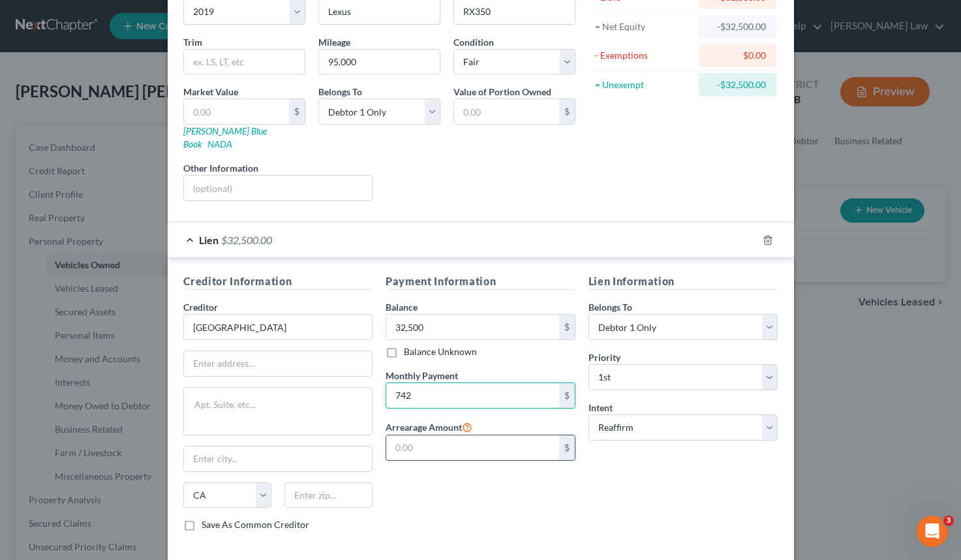
type input "742"
click at [494, 446] on input "text" at bounding box center [472, 447] width 173 height 25
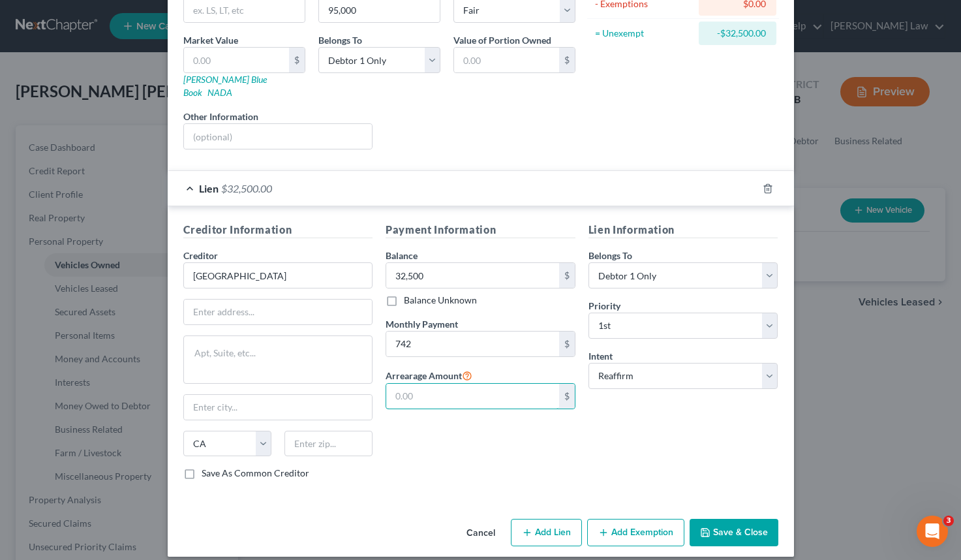
scroll to position [176, 0]
click at [728, 521] on button "Save & Close" at bounding box center [734, 533] width 89 height 27
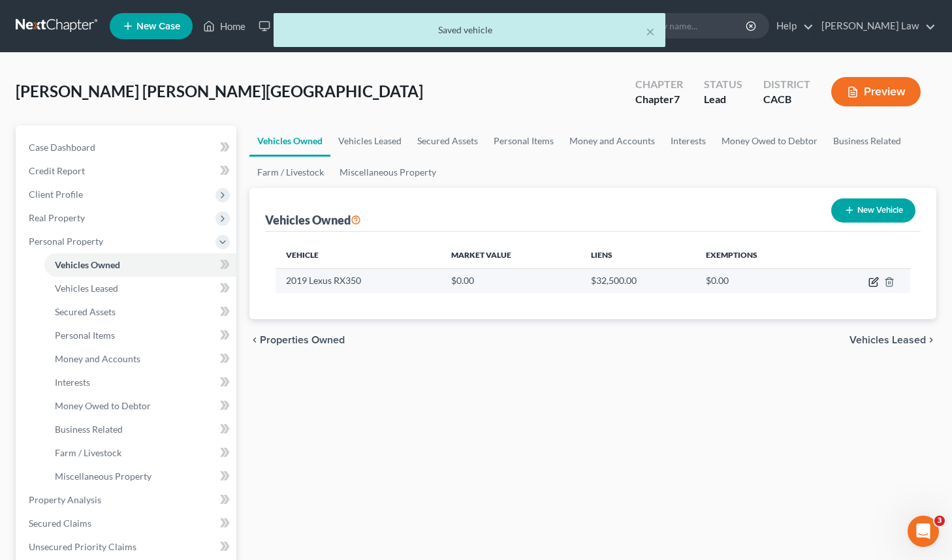
click at [870, 283] on icon "button" at bounding box center [873, 282] width 10 height 10
select select "0"
select select "7"
select select "3"
select select "0"
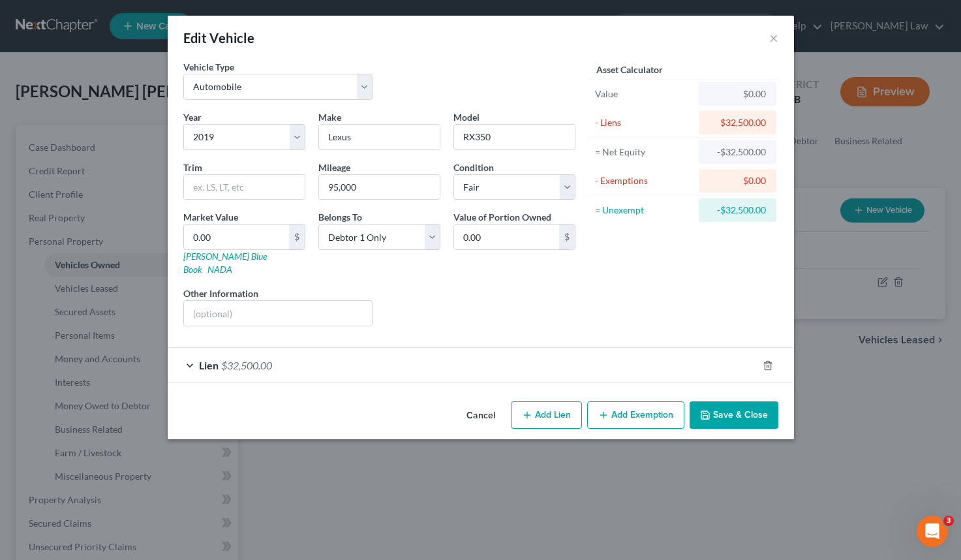
click at [454, 358] on div "Lien $32,500.00" at bounding box center [463, 365] width 590 height 35
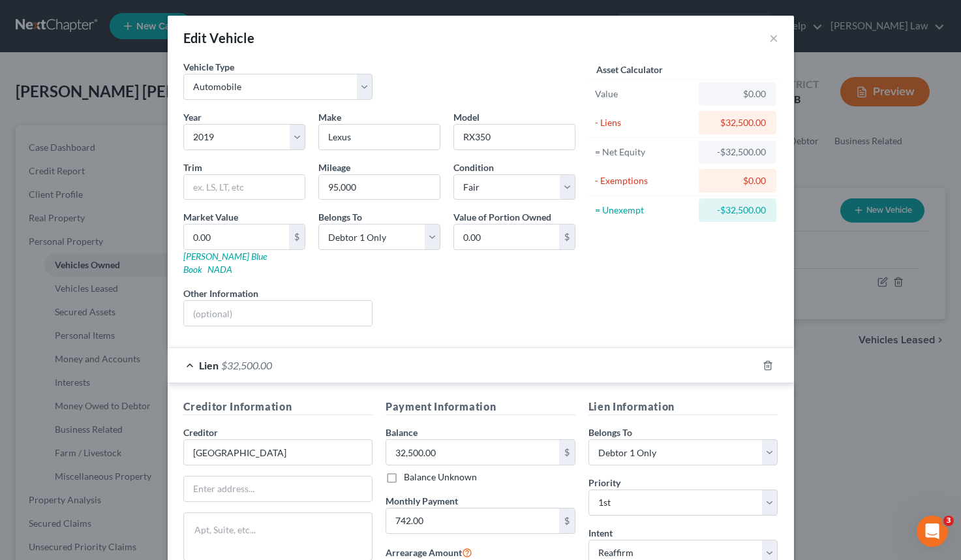
scroll to position [3, 0]
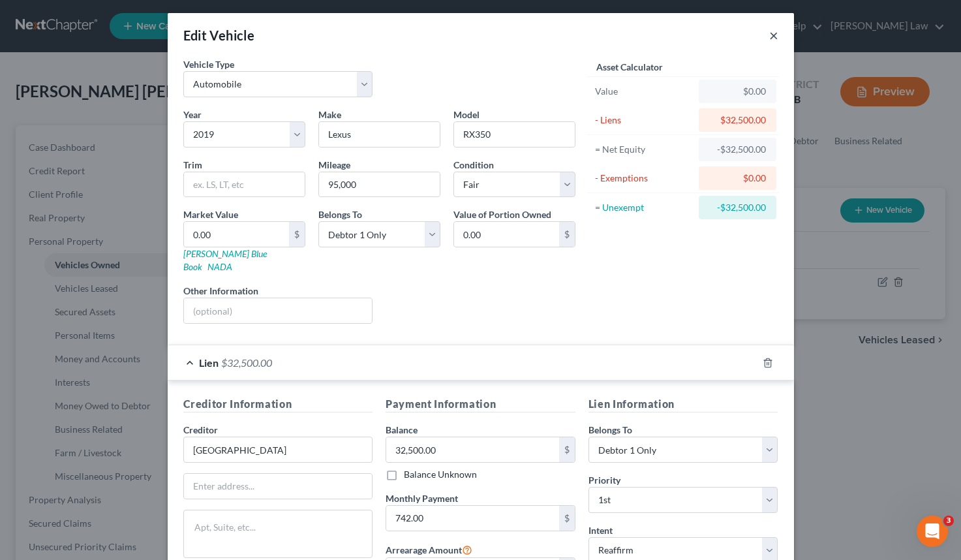
click at [771, 33] on button "×" at bounding box center [774, 35] width 9 height 16
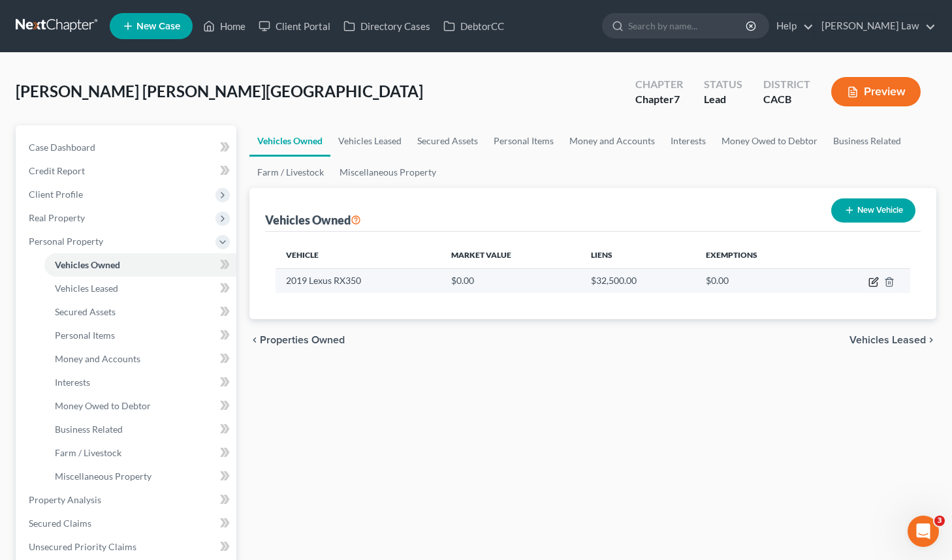
click at [874, 284] on icon "button" at bounding box center [873, 282] width 10 height 10
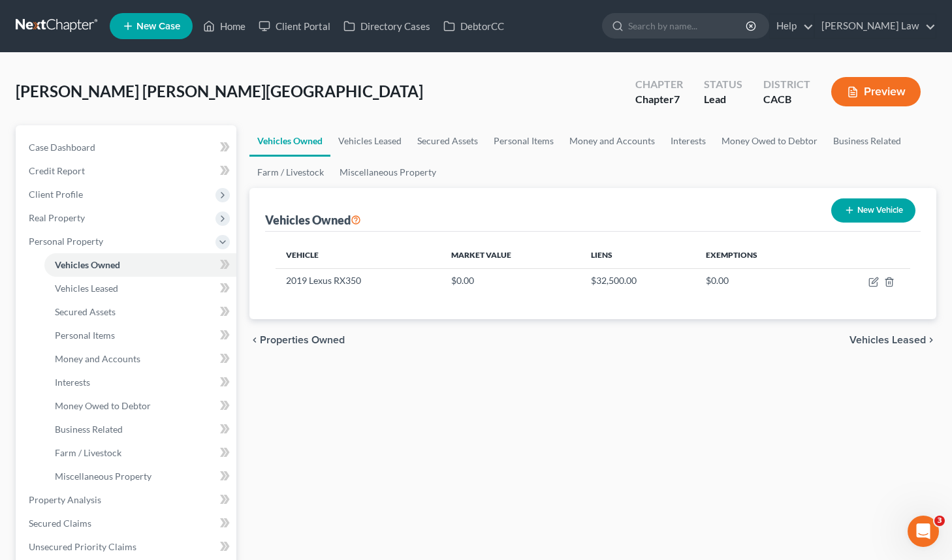
select select "0"
select select "7"
select select "3"
select select "0"
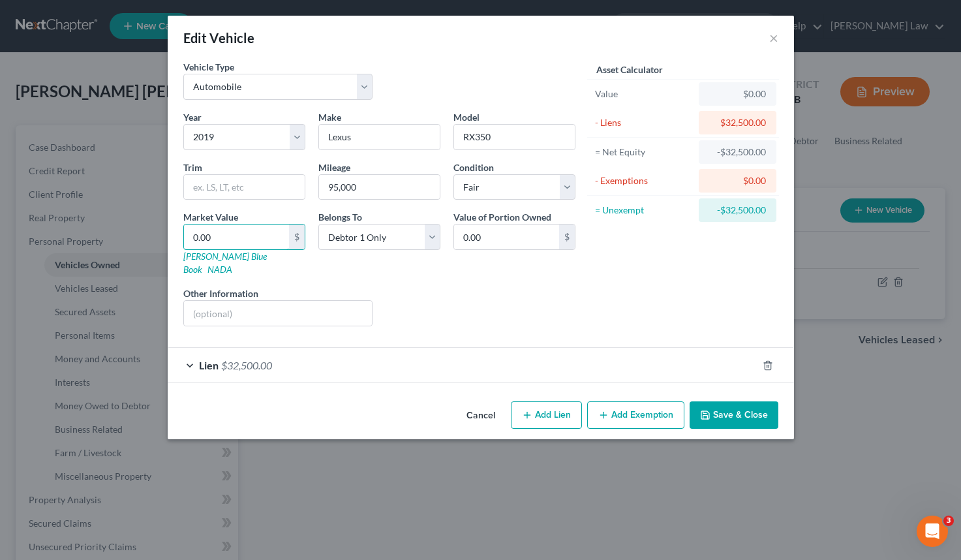
drag, startPoint x: 240, startPoint y: 232, endPoint x: 104, endPoint y: 220, distance: 136.3
click at [104, 220] on div "Edit Vehicle × Vehicle Type Select Automobile Truck Trailer Watercraft Aircraft…" at bounding box center [480, 280] width 961 height 560
type input "1"
type input "1.00"
type input "18"
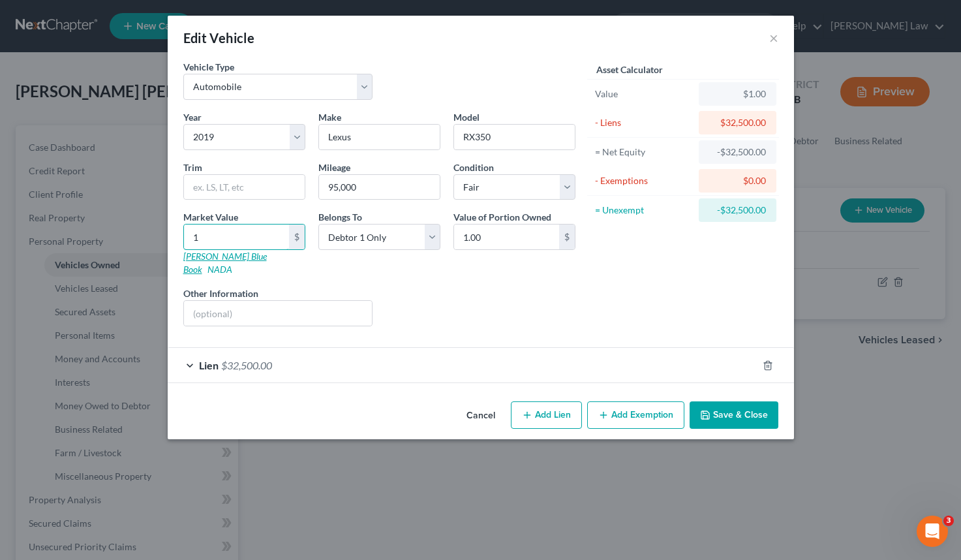
type input "18.00"
type input "189"
type input "189.00"
type input "1896"
type input "1,896.00"
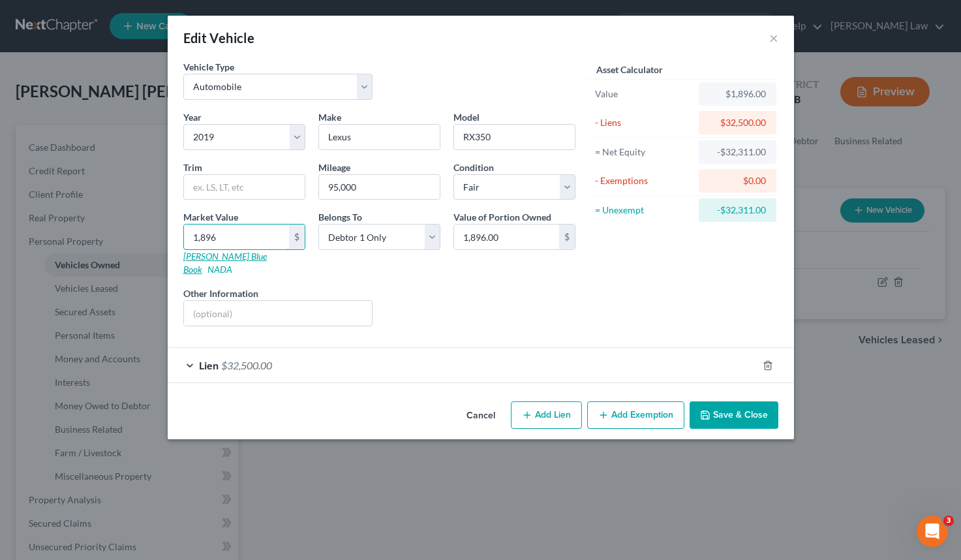
type input "1,8964"
type input "18,964.00"
type input "18,964"
click at [728, 401] on button "Save & Close" at bounding box center [734, 414] width 89 height 27
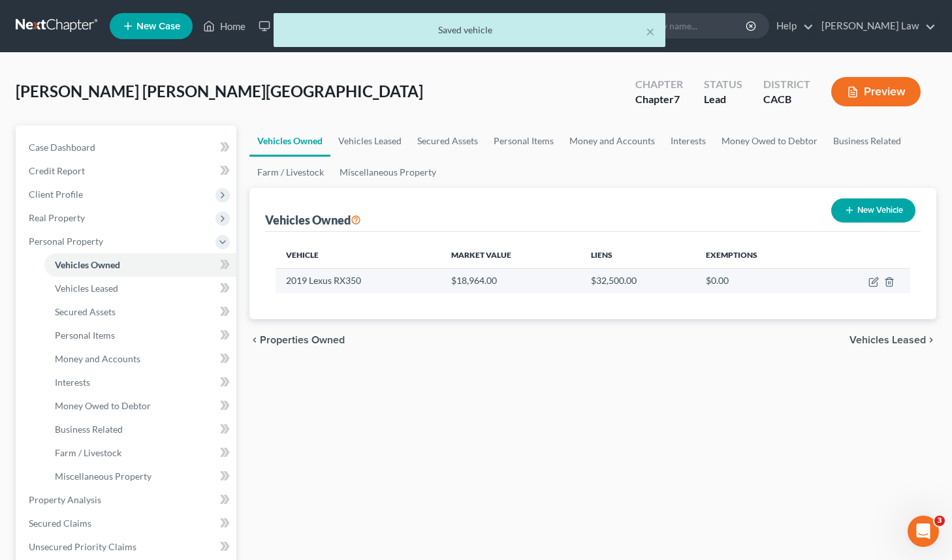
click at [866, 285] on td at bounding box center [865, 280] width 90 height 25
click at [871, 281] on icon "button" at bounding box center [873, 282] width 10 height 10
select select "0"
select select "7"
select select "3"
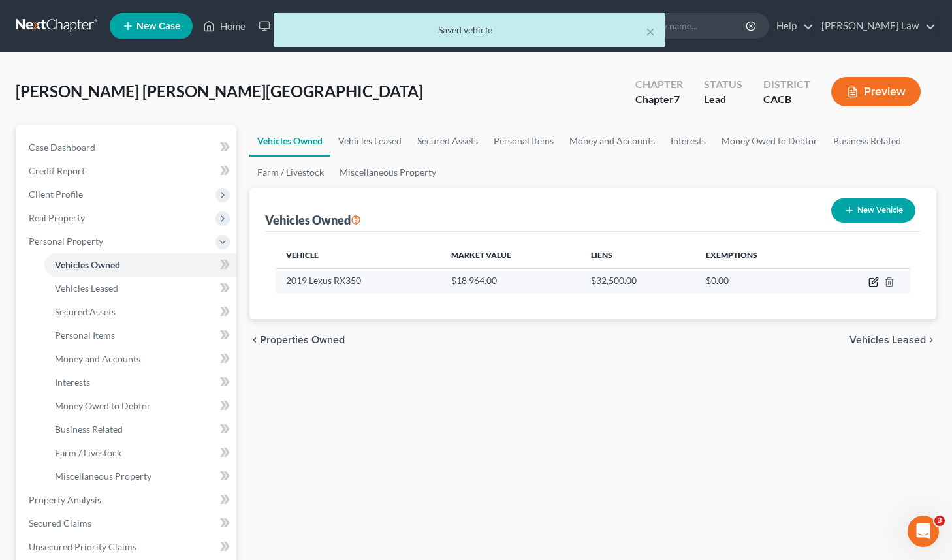
select select "0"
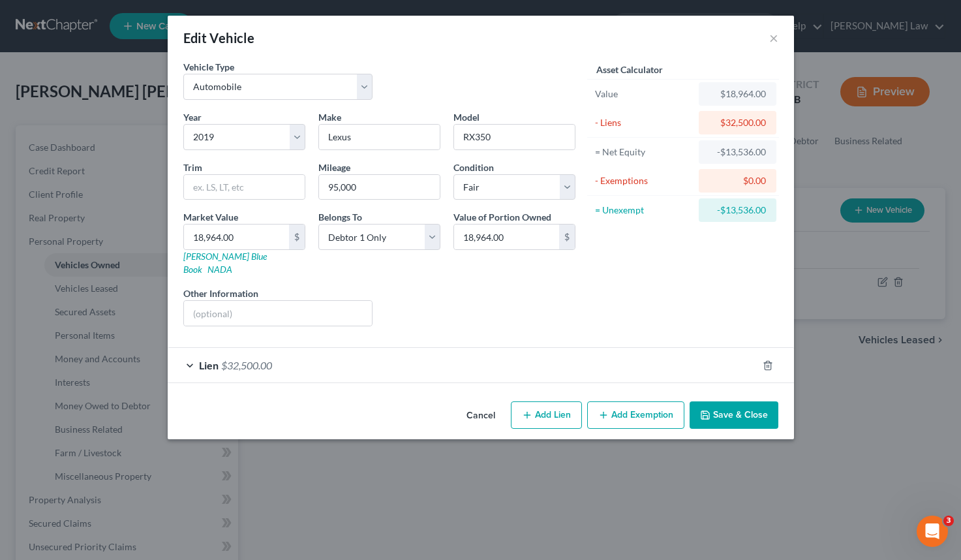
click at [332, 362] on div "Lien $32,500.00" at bounding box center [463, 365] width 590 height 35
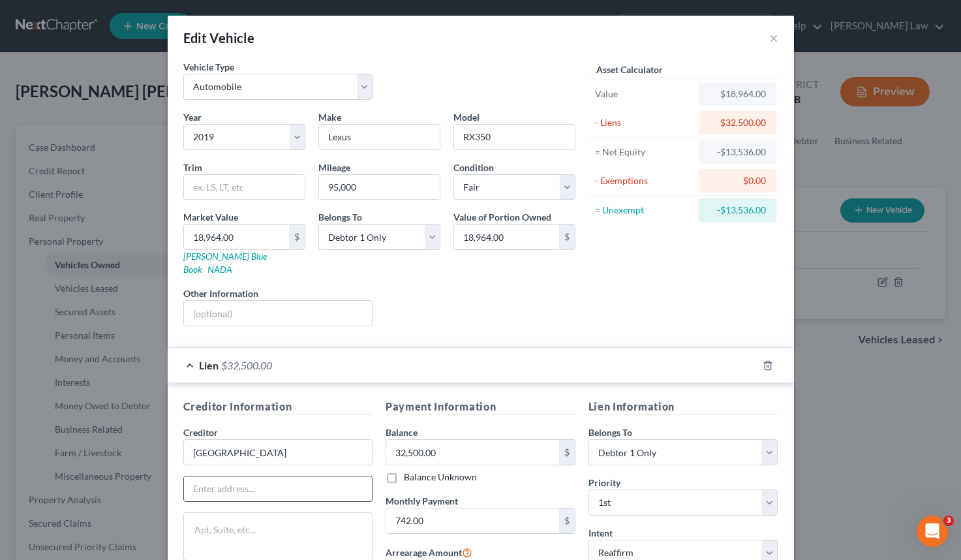
scroll to position [36, 0]
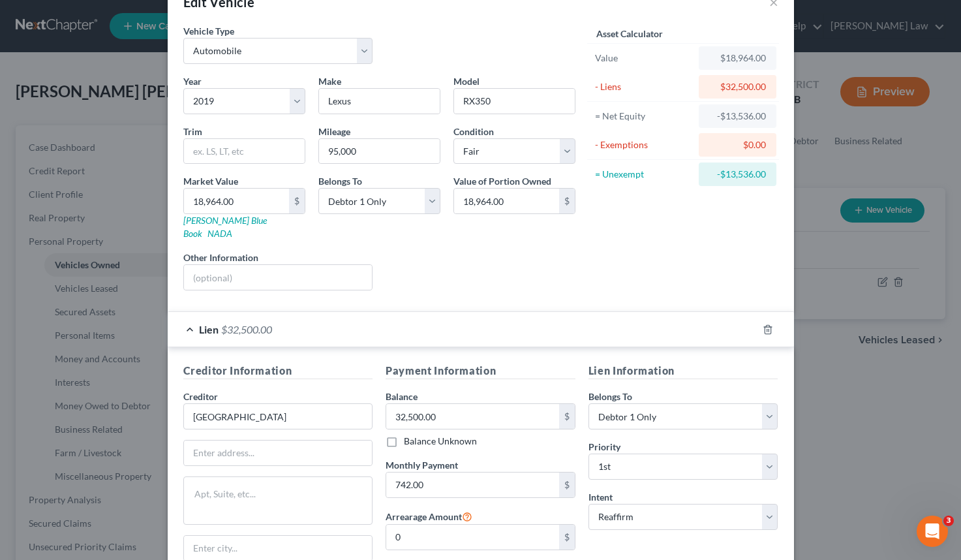
click at [119, 342] on div "Edit Vehicle × Vehicle Type Select Automobile Truck Trailer Watercraft Aircraft…" at bounding box center [480, 280] width 961 height 560
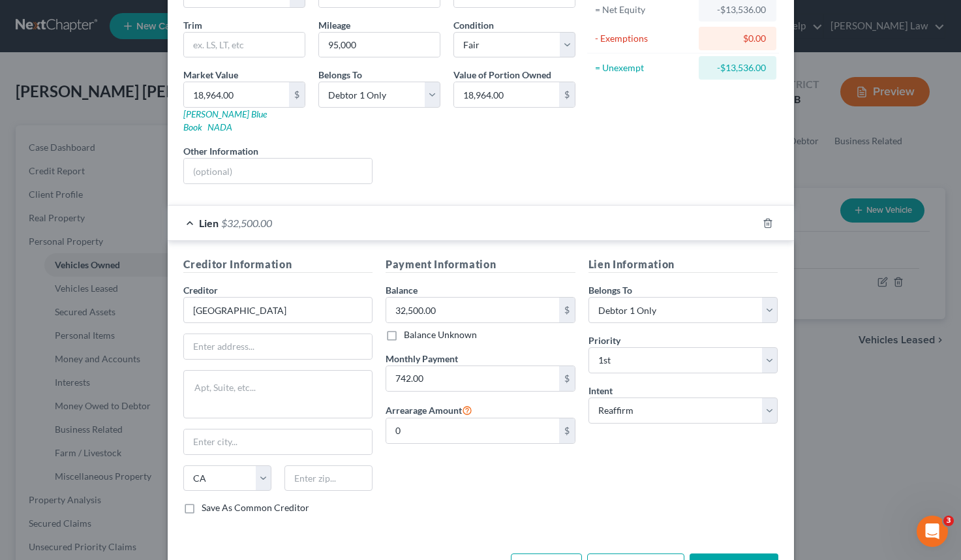
scroll to position [155, 0]
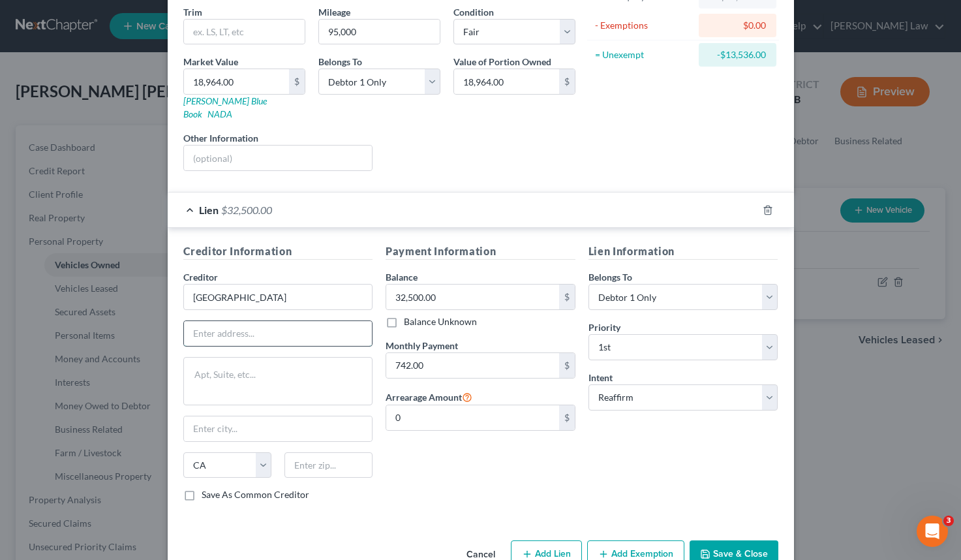
click at [332, 322] on input "text" at bounding box center [278, 333] width 189 height 25
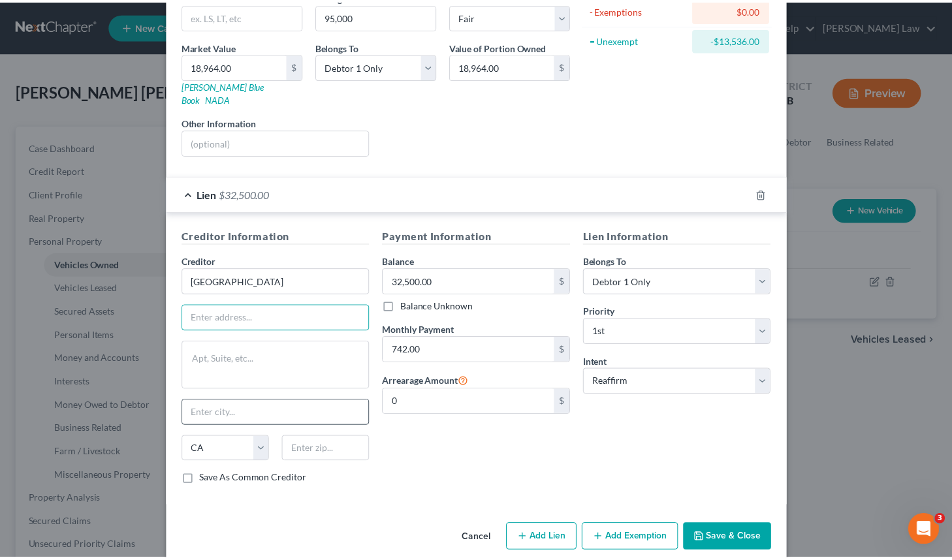
scroll to position [170, 0]
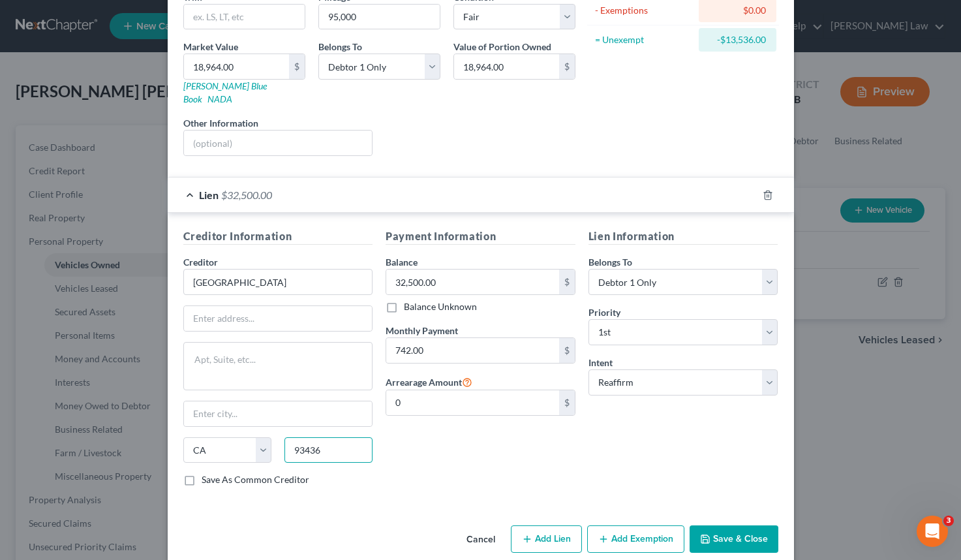
type input "93436"
click at [751, 525] on button "Save & Close" at bounding box center [734, 538] width 89 height 27
type input "Lompoc"
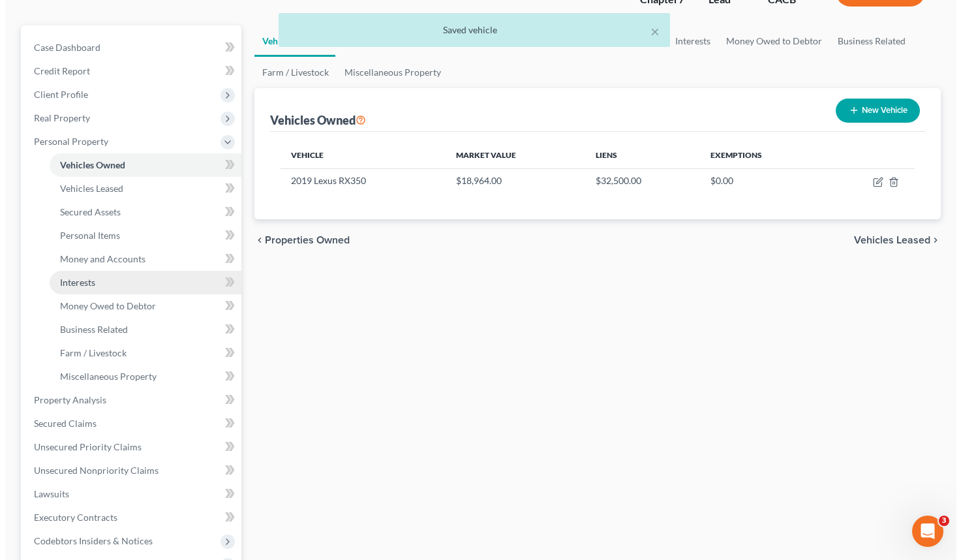
scroll to position [102, 0]
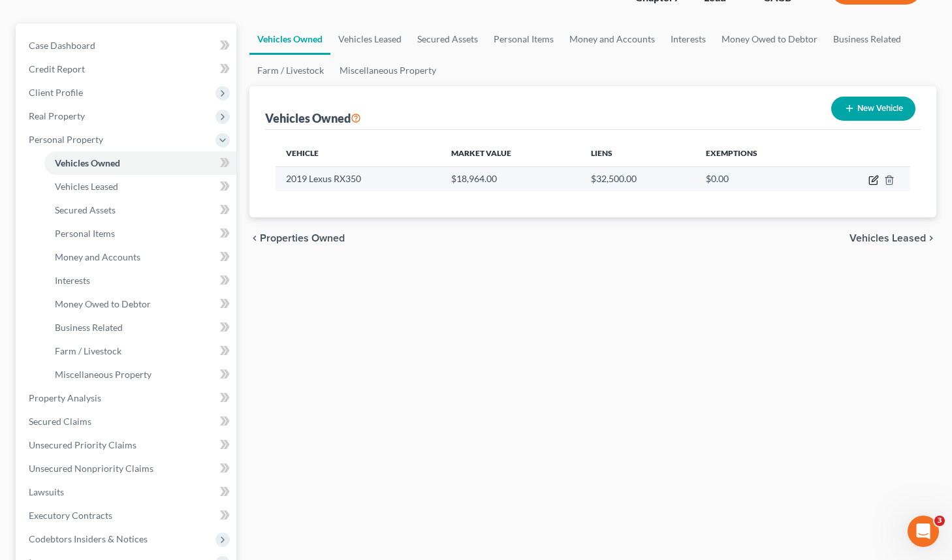
click at [870, 178] on icon "button" at bounding box center [873, 180] width 10 height 10
select select "0"
select select "7"
select select "3"
select select "0"
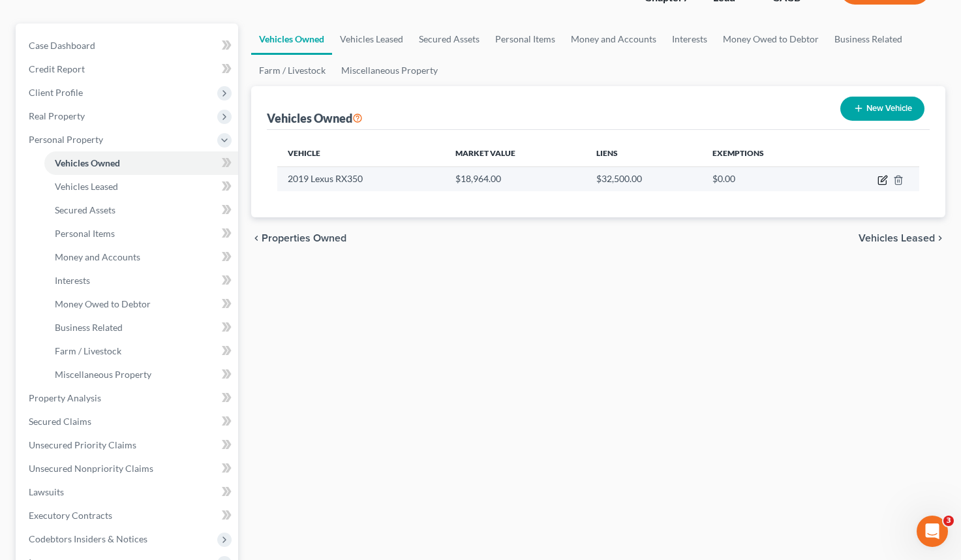
select select "4"
select select "0"
select select "2"
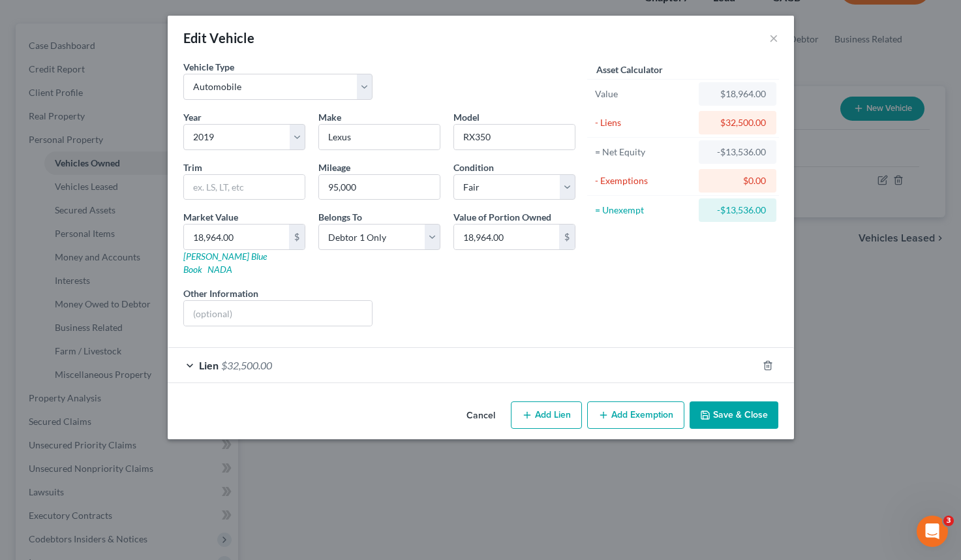
click at [328, 372] on div "Vehicle Type Select Automobile Truck Trailer Watercraft Aircraft Motor Home Atv…" at bounding box center [481, 228] width 627 height 336
click at [337, 353] on div "Lien $32,500.00" at bounding box center [463, 365] width 590 height 35
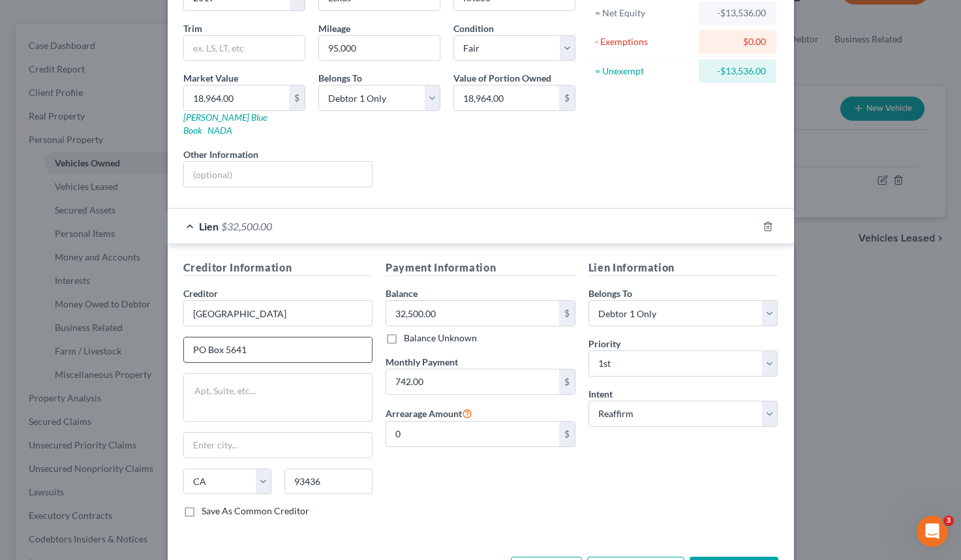
scroll to position [139, 0]
type input "PO Box 5641"
type input "Lompoc"
type input "93457"
click at [311, 386] on textarea at bounding box center [278, 397] width 190 height 48
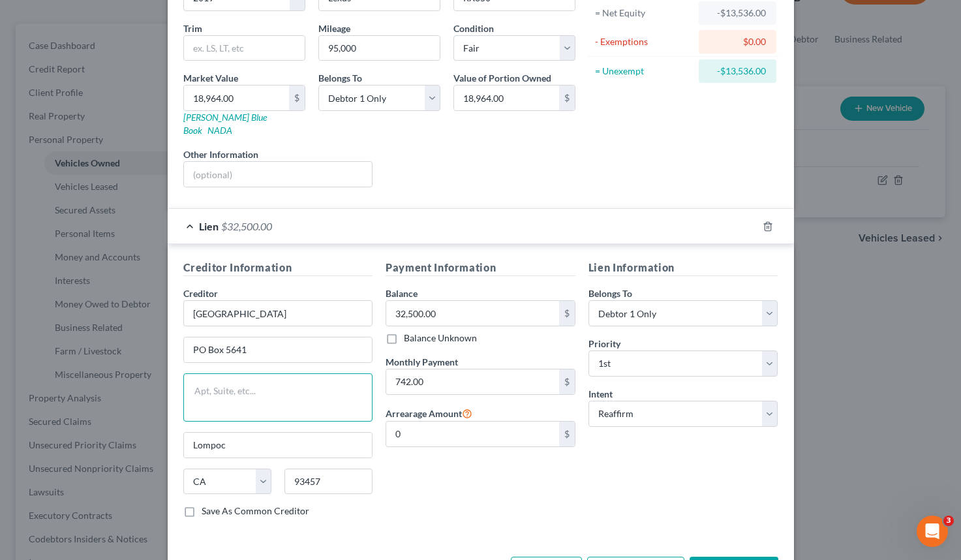
type input "Santa Maria"
click at [326, 469] on input "93457" at bounding box center [329, 482] width 88 height 26
type input "93437"
click at [457, 494] on div "Payment Information Balance 32,500.00 $ Balance Unknown Balance Undetermined 32…" at bounding box center [480, 394] width 203 height 268
type input "Lompoc"
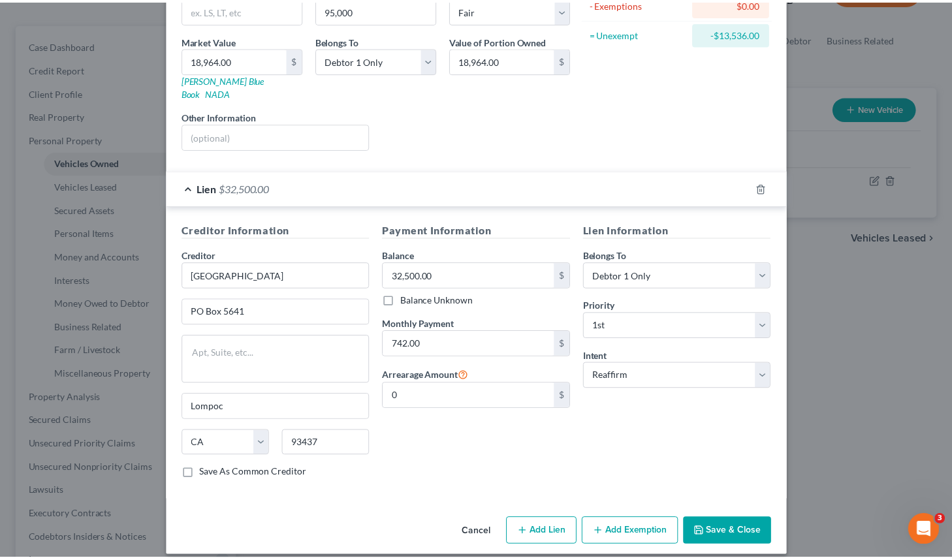
scroll to position [176, 0]
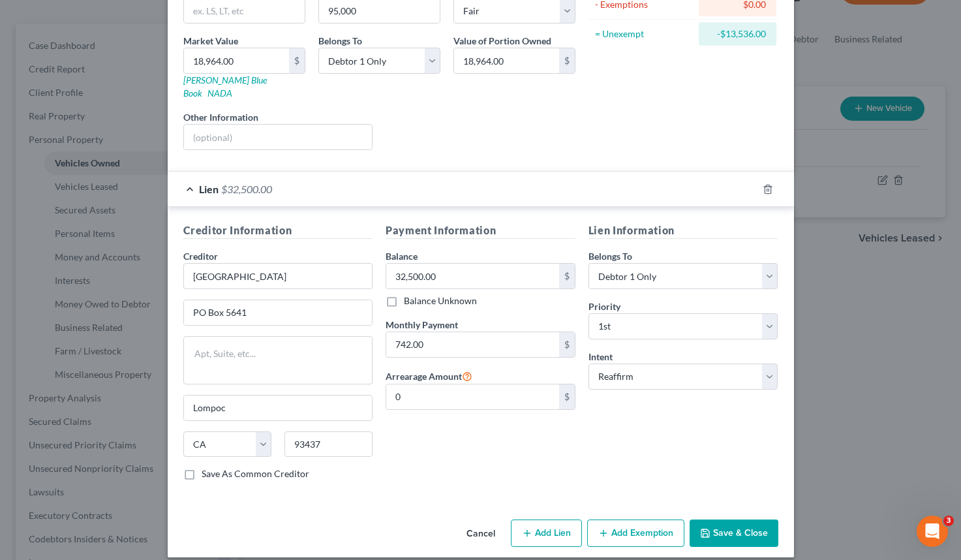
drag, startPoint x: 726, startPoint y: 518, endPoint x: 389, endPoint y: 446, distance: 344.5
click at [389, 446] on div "Edit Vehicle × Vehicle Type Select Automobile Truck Trailer Watercraft Aircraft…" at bounding box center [481, 198] width 627 height 718
click at [270, 271] on input "Coast Hills" at bounding box center [278, 276] width 190 height 26
type input "Coast Hills Credit Union"
click at [746, 522] on button "Save & Close" at bounding box center [734, 533] width 89 height 27
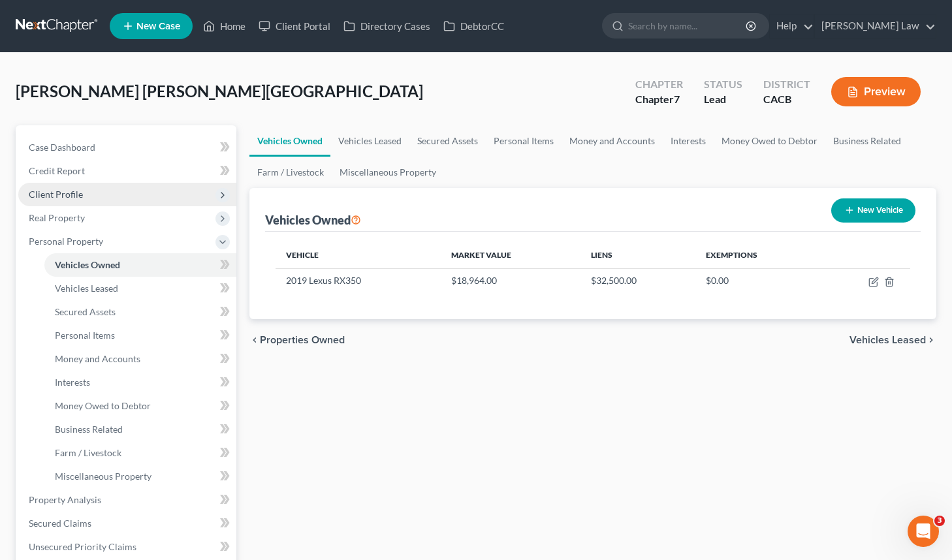
scroll to position [0, 0]
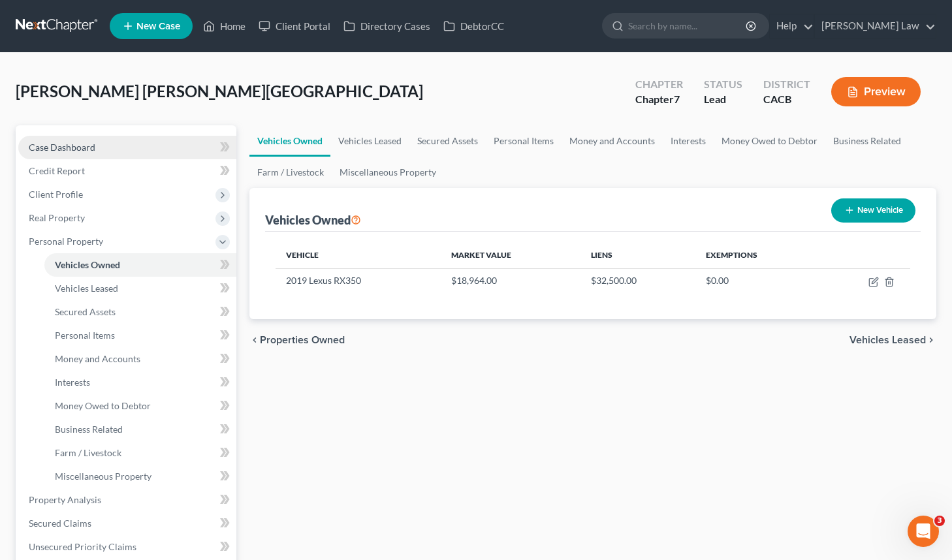
click at [151, 144] on link "Case Dashboard" at bounding box center [127, 147] width 218 height 23
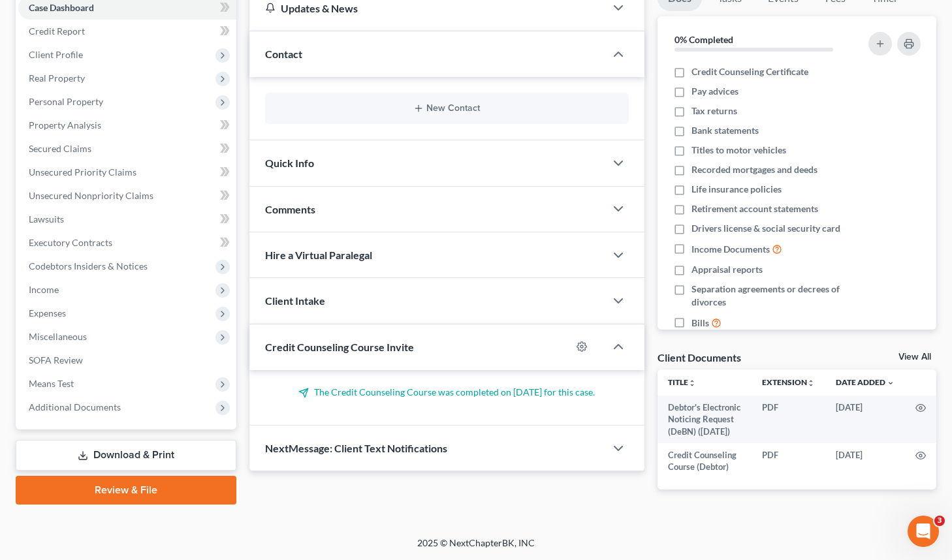
scroll to position [149, 0]
click at [129, 47] on span "Client Profile" at bounding box center [127, 54] width 218 height 23
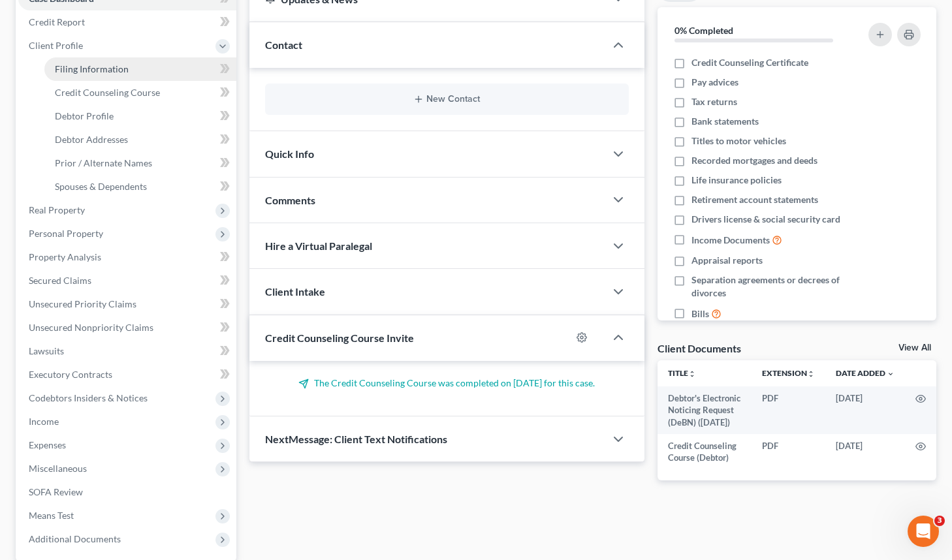
click at [149, 69] on link "Filing Information" at bounding box center [140, 68] width 192 height 23
select select "1"
select select "0"
select select "4"
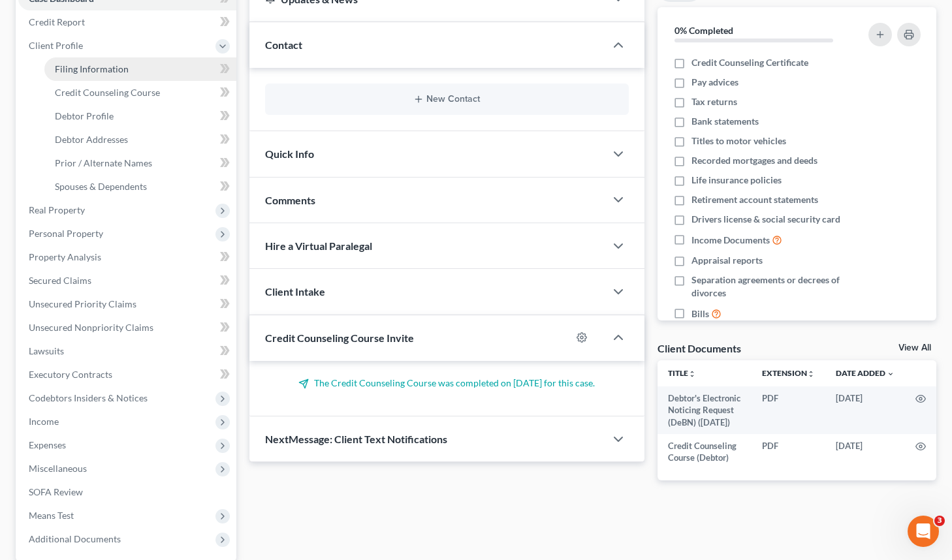
select select "0"
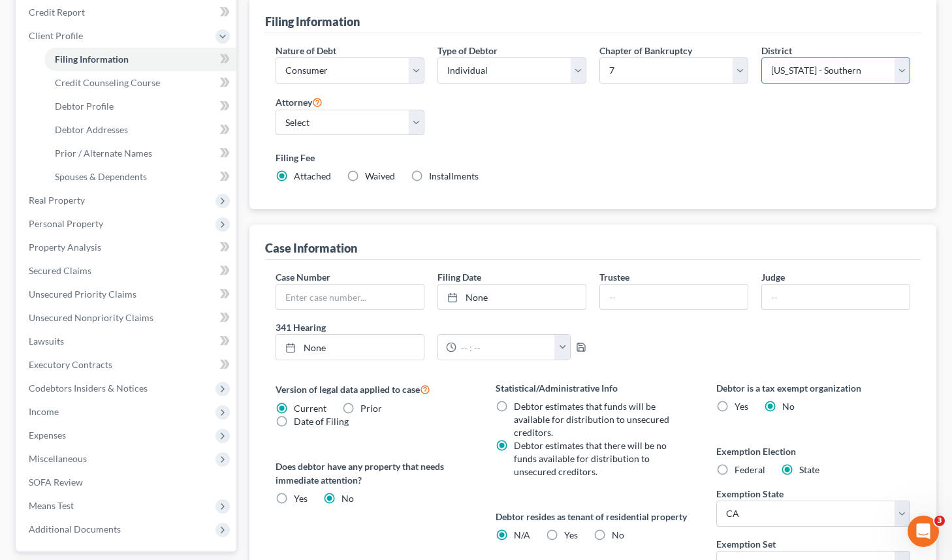
scroll to position [151, 0]
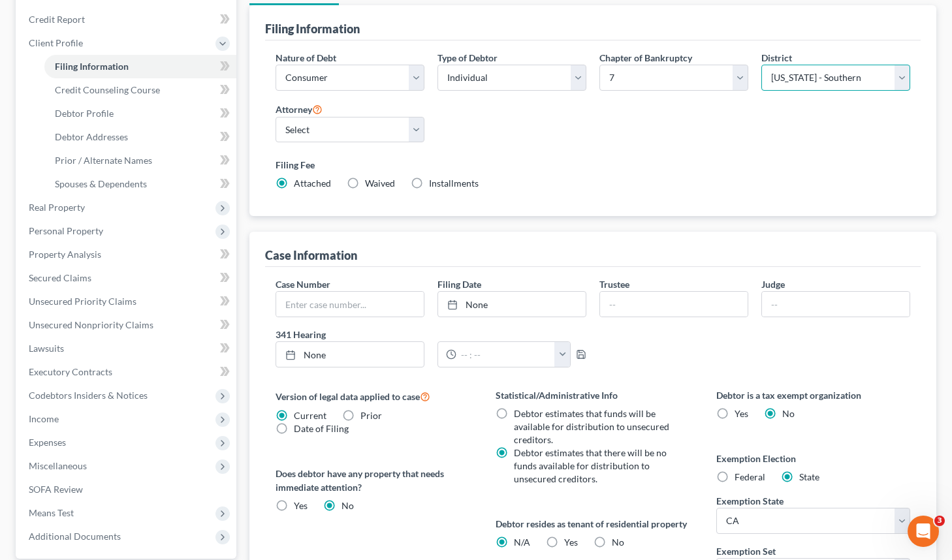
select select "7"
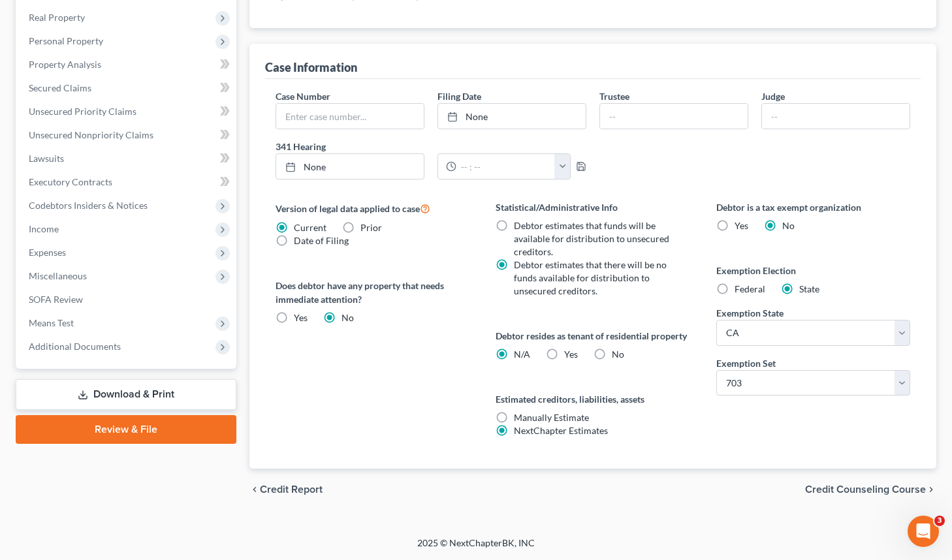
scroll to position [341, 0]
click at [887, 487] on span "Credit Counseling Course" at bounding box center [865, 489] width 121 height 10
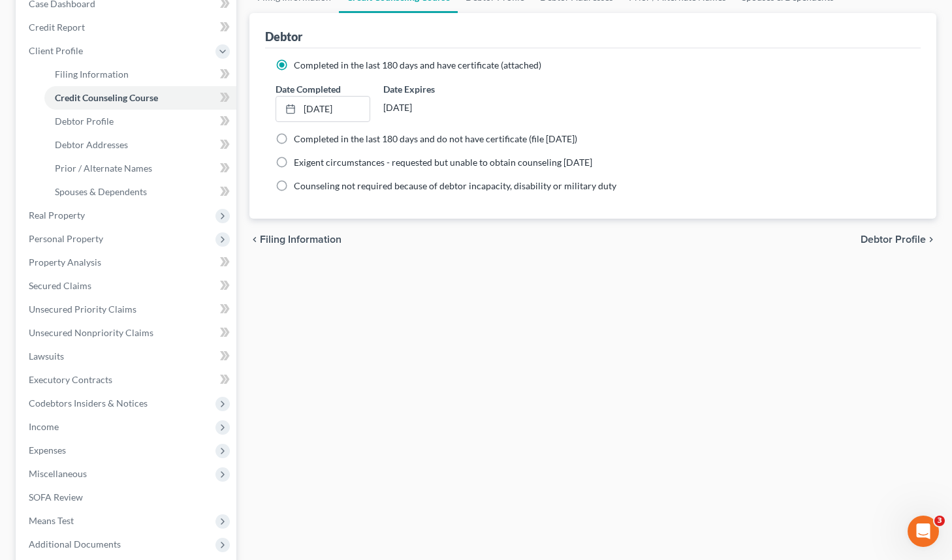
scroll to position [150, 0]
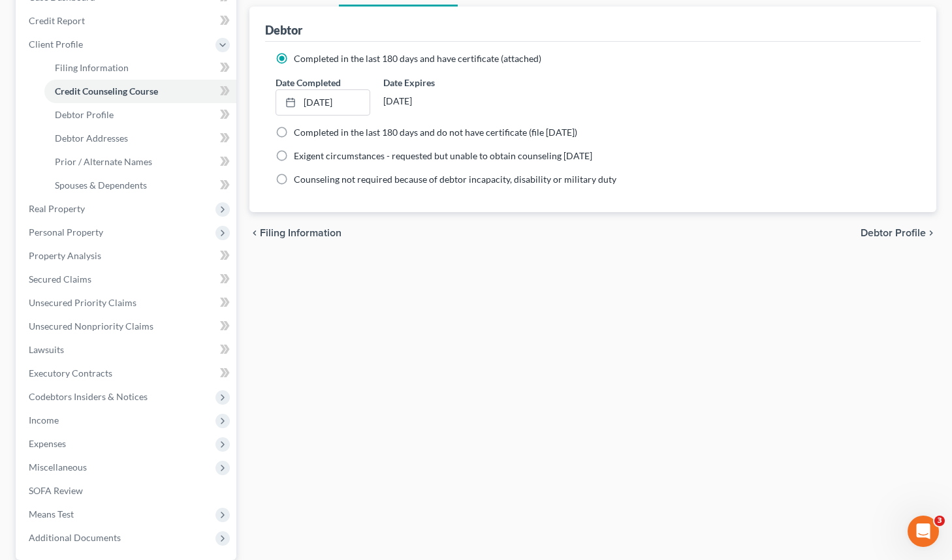
click at [903, 230] on span "Debtor Profile" at bounding box center [892, 233] width 65 height 10
select select "0"
select select "2"
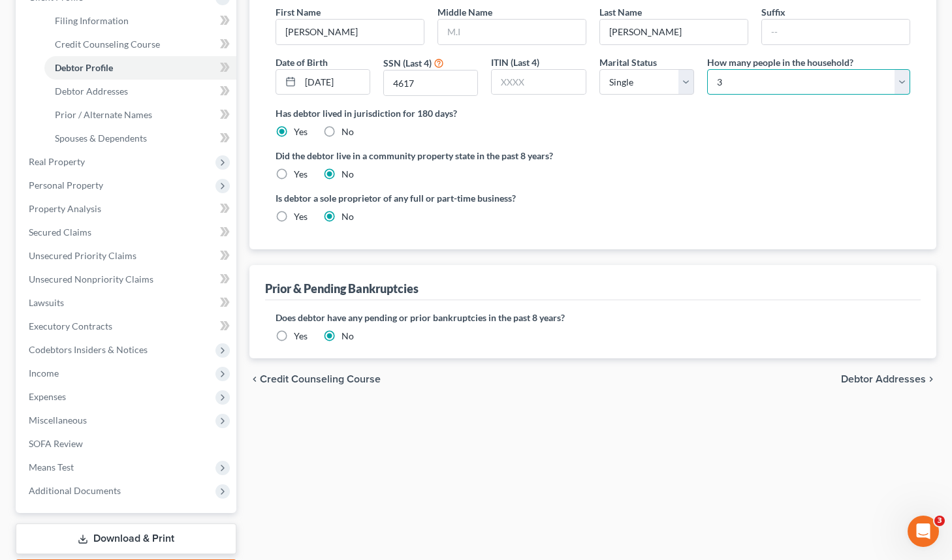
scroll to position [199, 0]
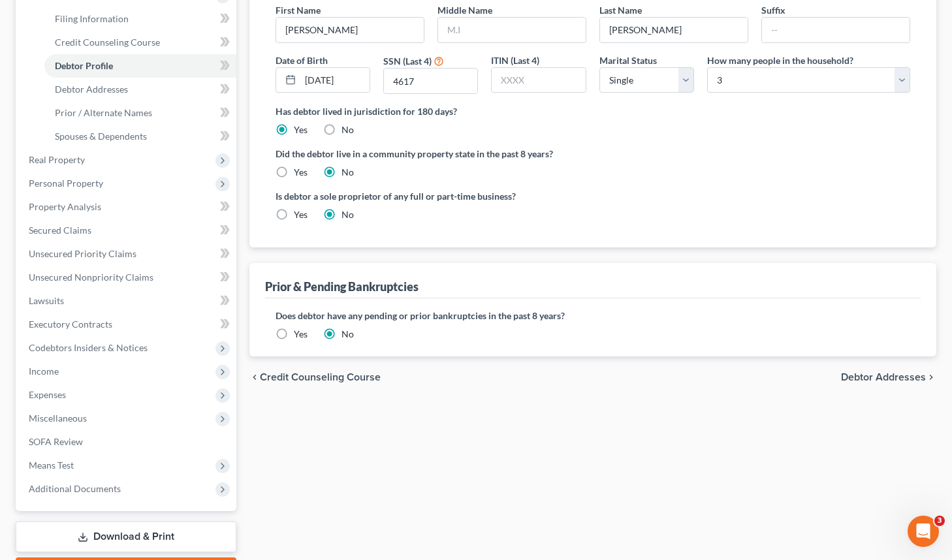
click at [294, 172] on label "Yes" at bounding box center [301, 172] width 14 height 13
click at [299, 172] on input "Yes" at bounding box center [303, 170] width 8 height 8
radio input "true"
radio input "false"
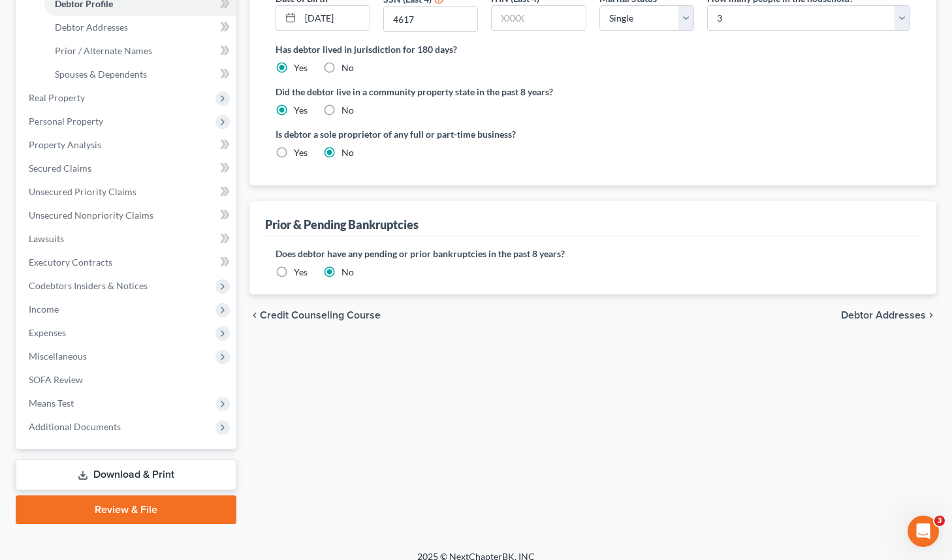
scroll to position [268, 0]
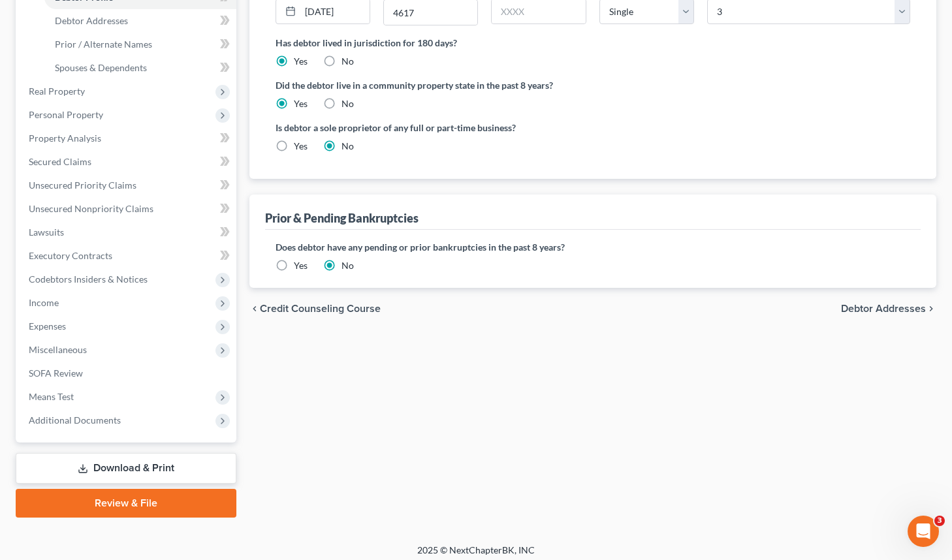
click at [901, 305] on span "Debtor Addresses" at bounding box center [883, 308] width 85 height 10
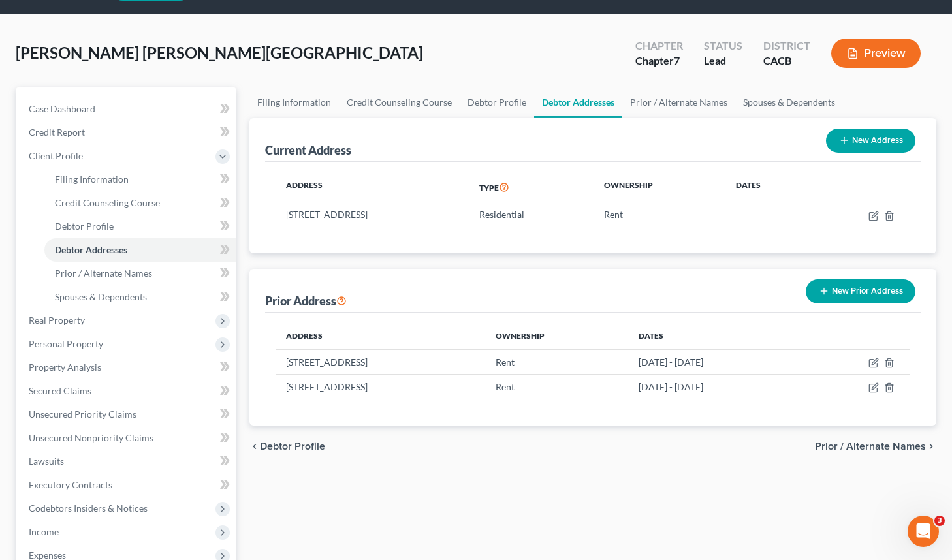
scroll to position [40, 0]
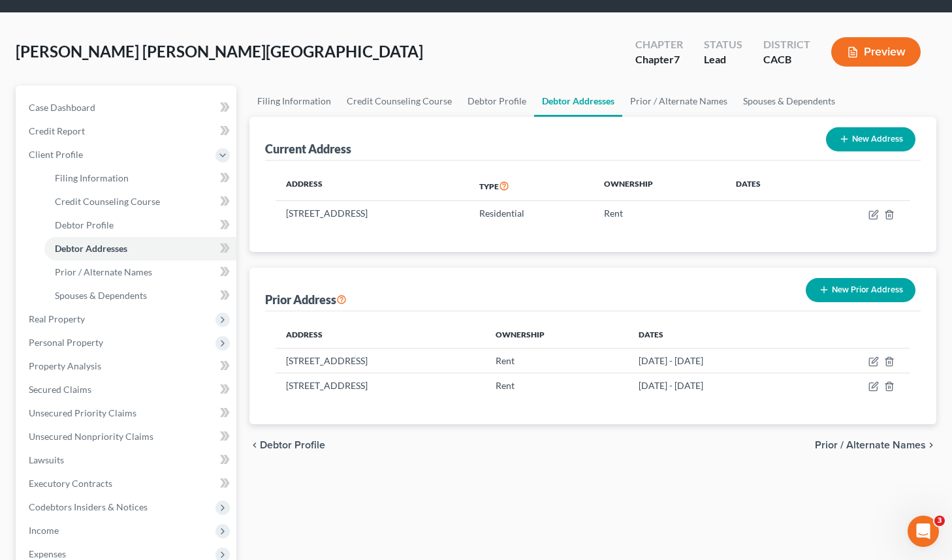
click at [893, 442] on span "Prior / Alternate Names" at bounding box center [870, 445] width 111 height 10
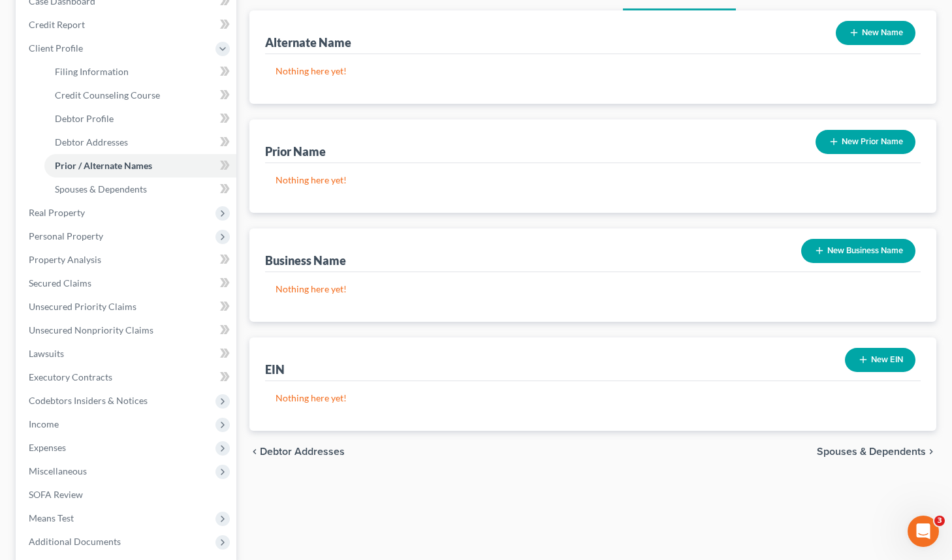
scroll to position [196, 0]
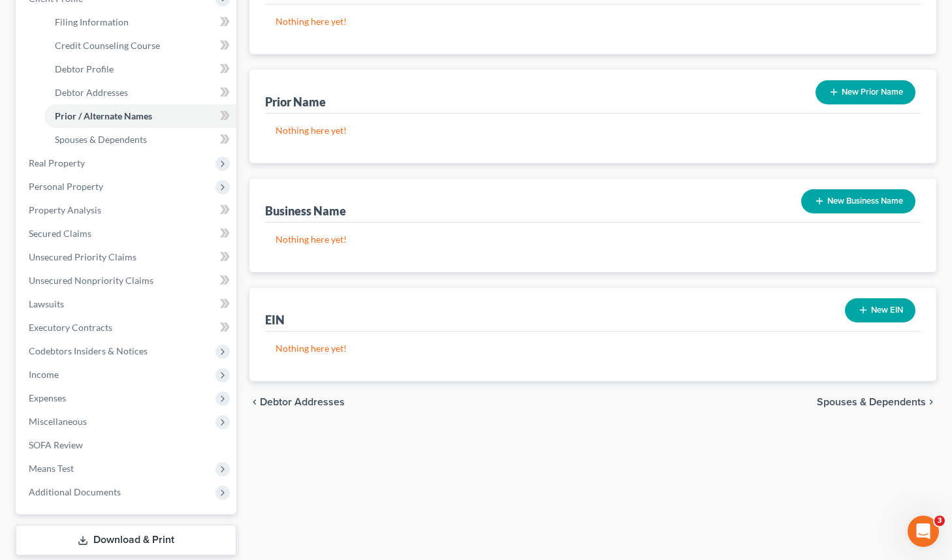
click at [850, 394] on div "chevron_left Debtor Addresses Spouses & Dependents chevron_right" at bounding box center [592, 402] width 687 height 42
click at [848, 399] on span "Spouses & Dependents" at bounding box center [870, 402] width 109 height 10
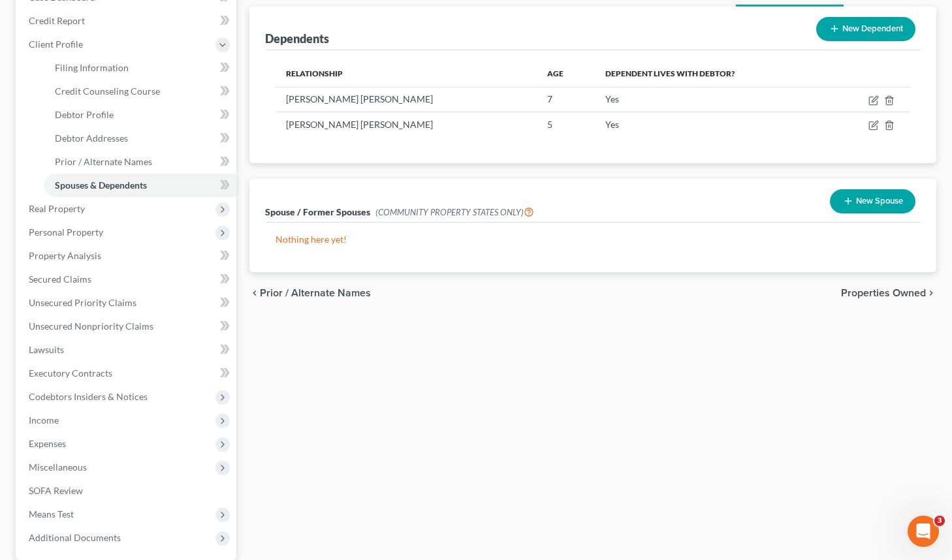
scroll to position [151, 0]
click at [862, 289] on span "Properties Owned" at bounding box center [883, 292] width 85 height 10
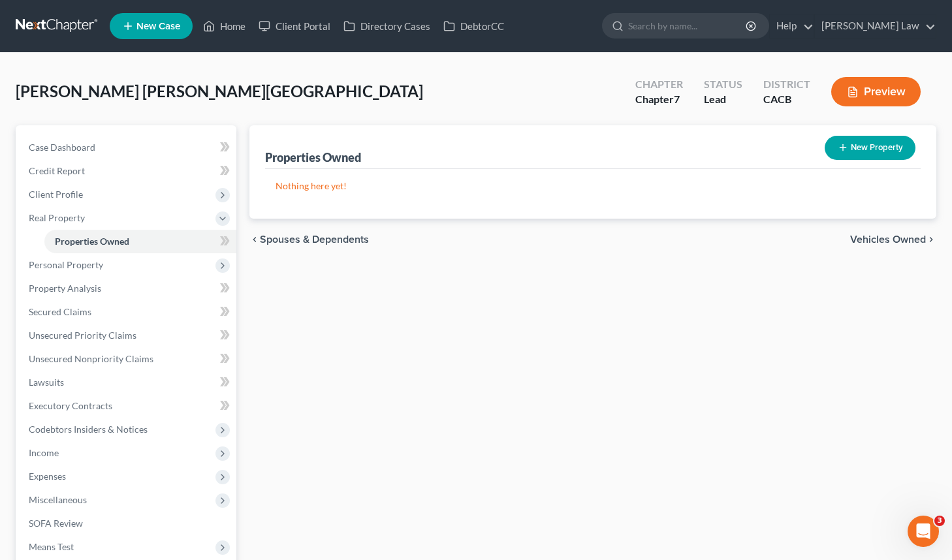
click at [910, 239] on span "Vehicles Owned" at bounding box center [888, 239] width 76 height 10
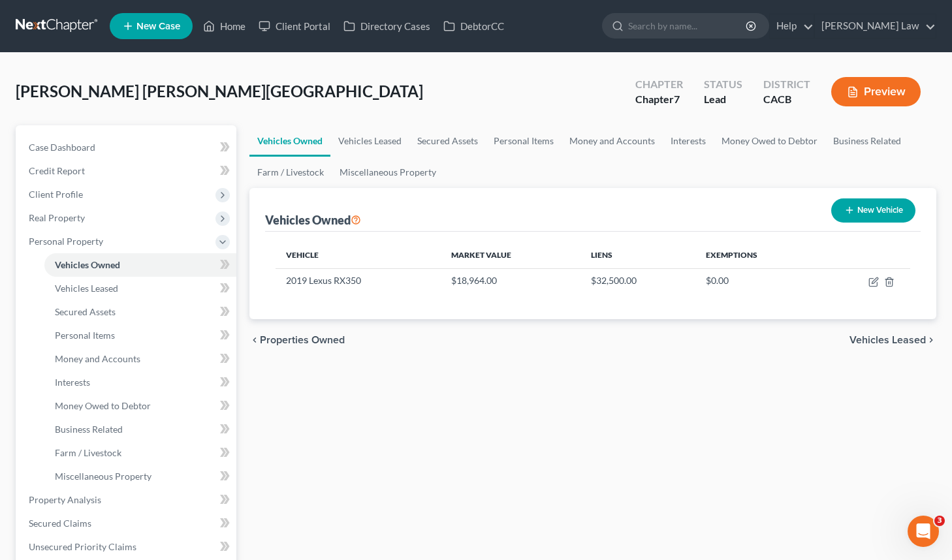
scroll to position [7, 0]
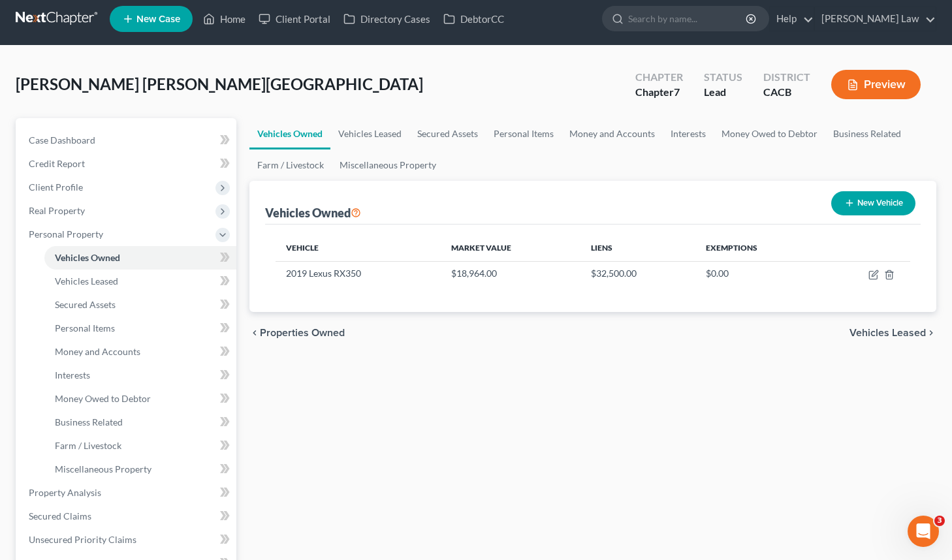
click at [910, 331] on span "Vehicles Leased" at bounding box center [887, 333] width 76 height 10
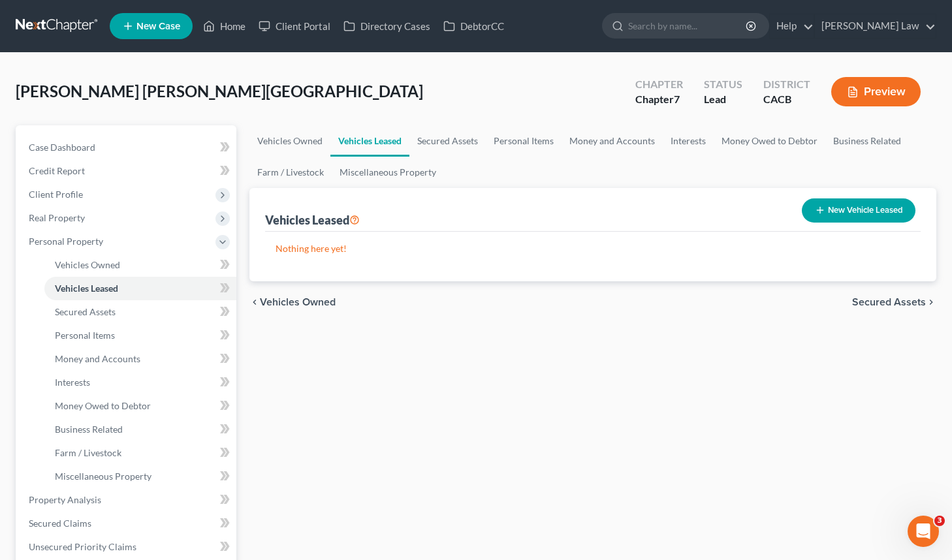
click at [883, 307] on span "Secured Assets" at bounding box center [889, 302] width 74 height 10
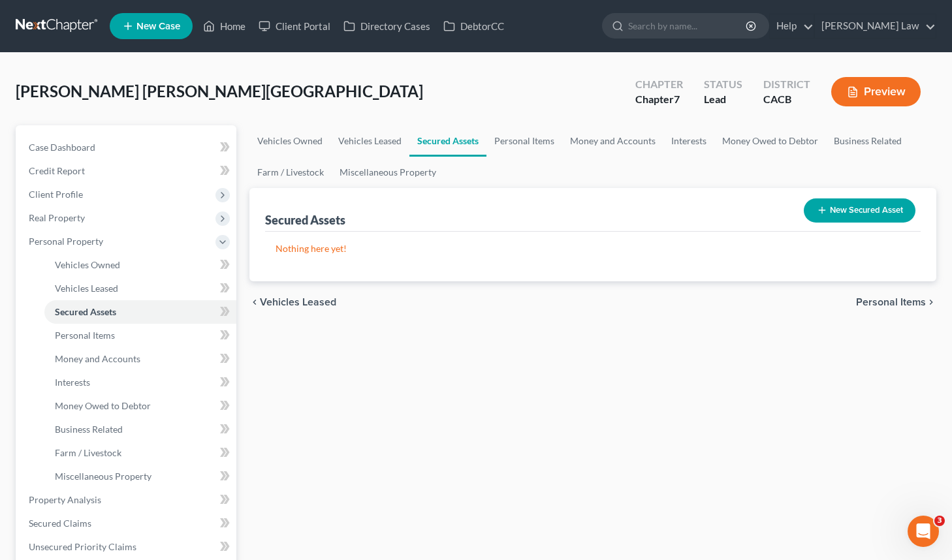
click at [905, 300] on span "Personal Items" at bounding box center [891, 302] width 70 height 10
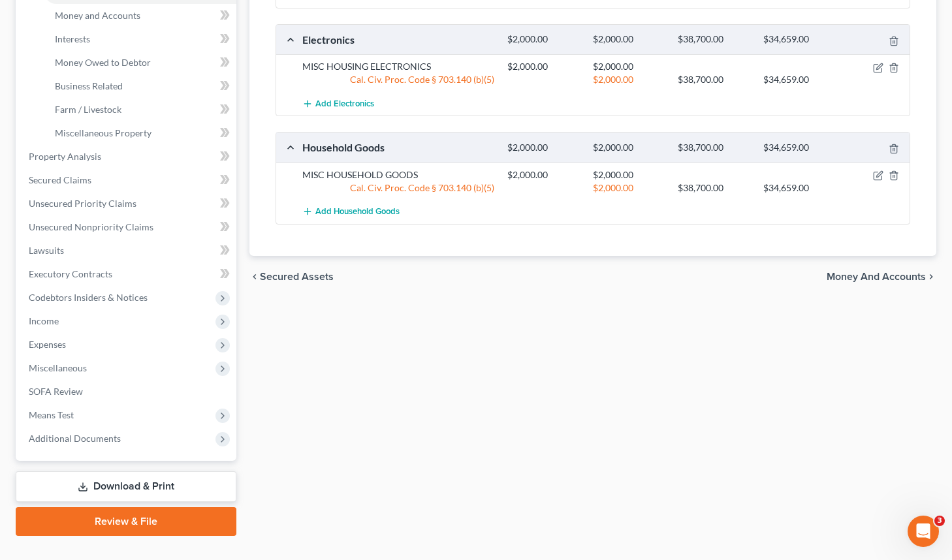
scroll to position [335, 0]
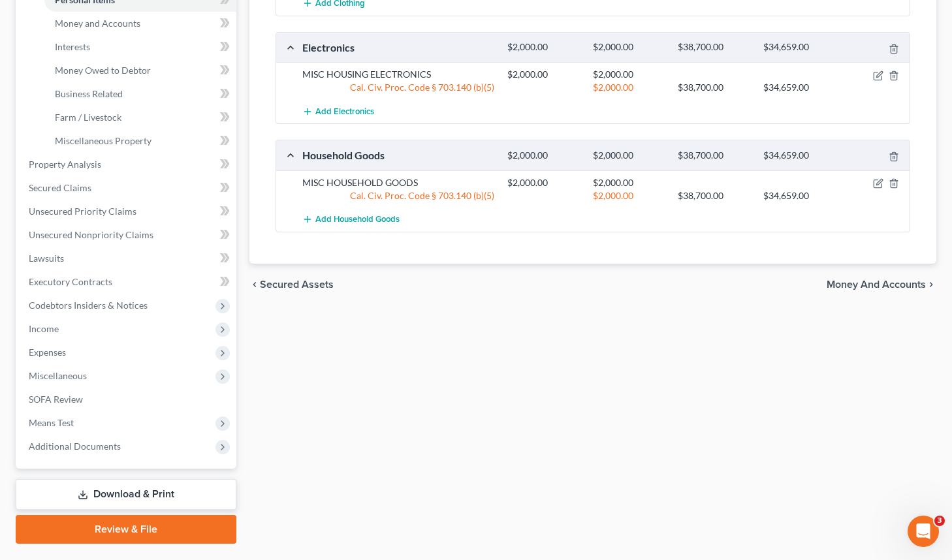
click at [890, 282] on span "Money and Accounts" at bounding box center [875, 284] width 99 height 10
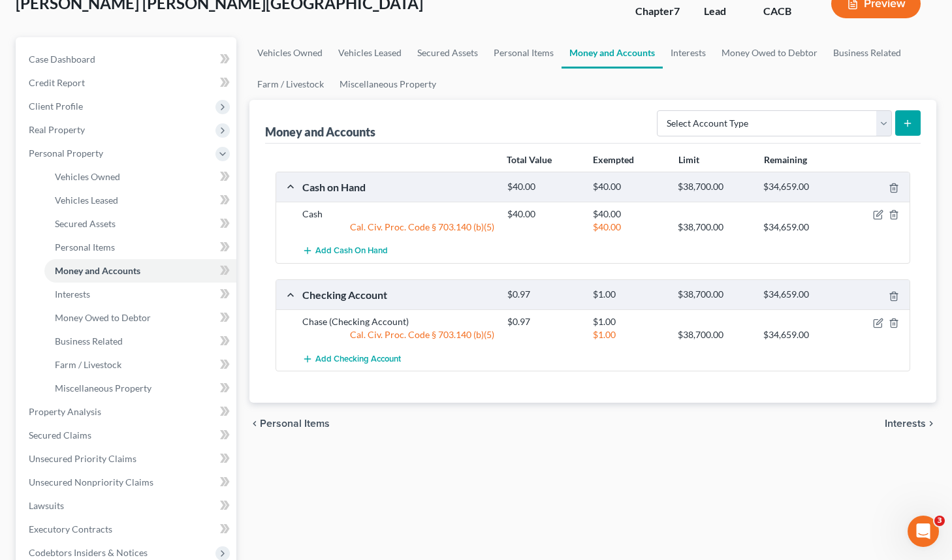
scroll to position [89, 0]
click at [888, 418] on span "Interests" at bounding box center [904, 422] width 41 height 10
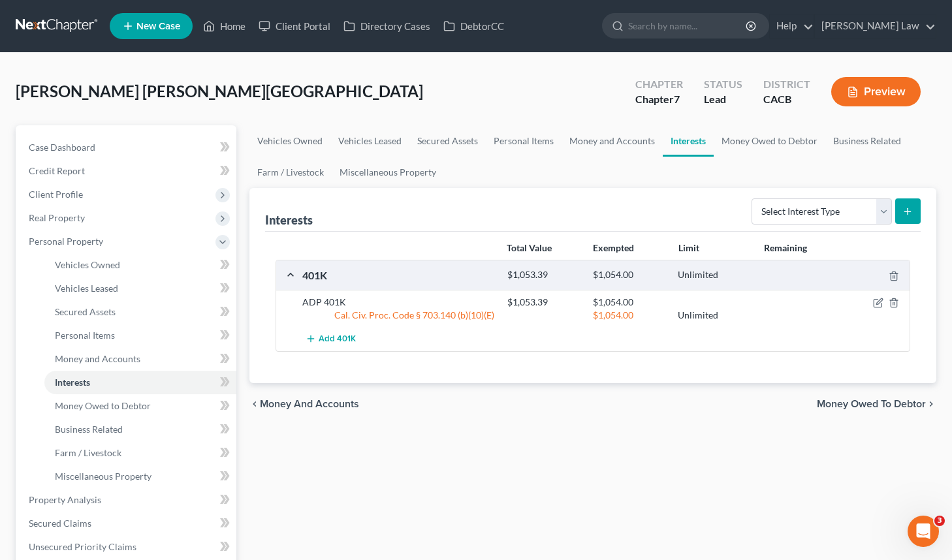
click at [848, 402] on span "Money Owed to Debtor" at bounding box center [870, 404] width 109 height 10
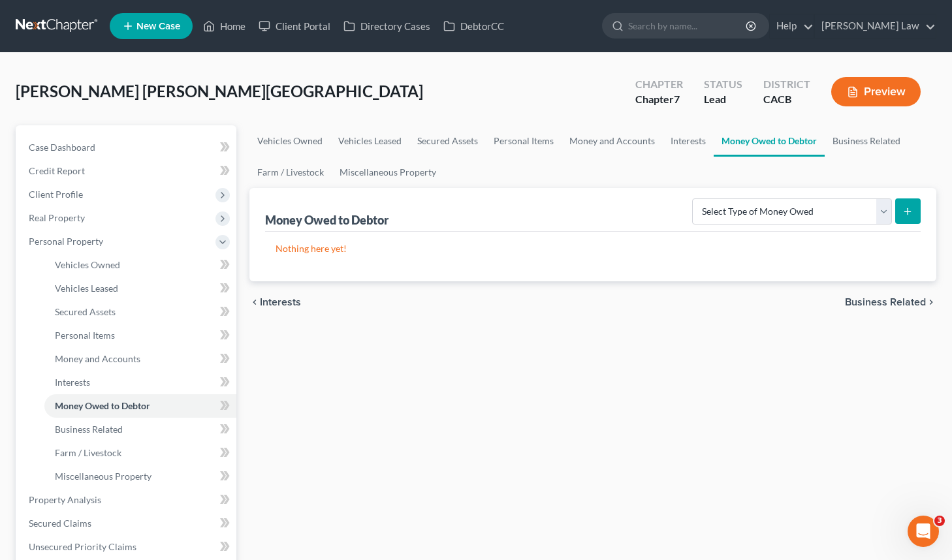
click at [283, 300] on span "Interests" at bounding box center [280, 302] width 41 height 10
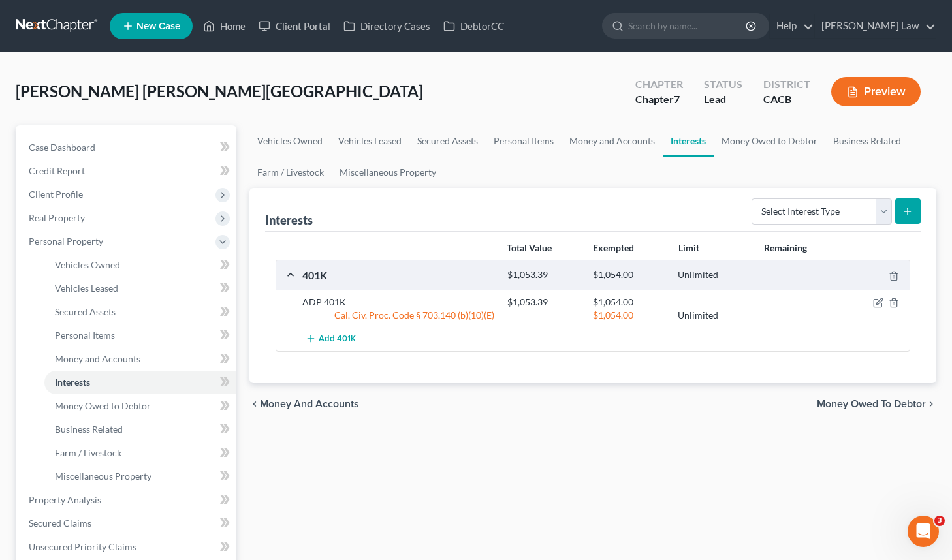
click at [323, 406] on span "Money and Accounts" at bounding box center [309, 404] width 99 height 10
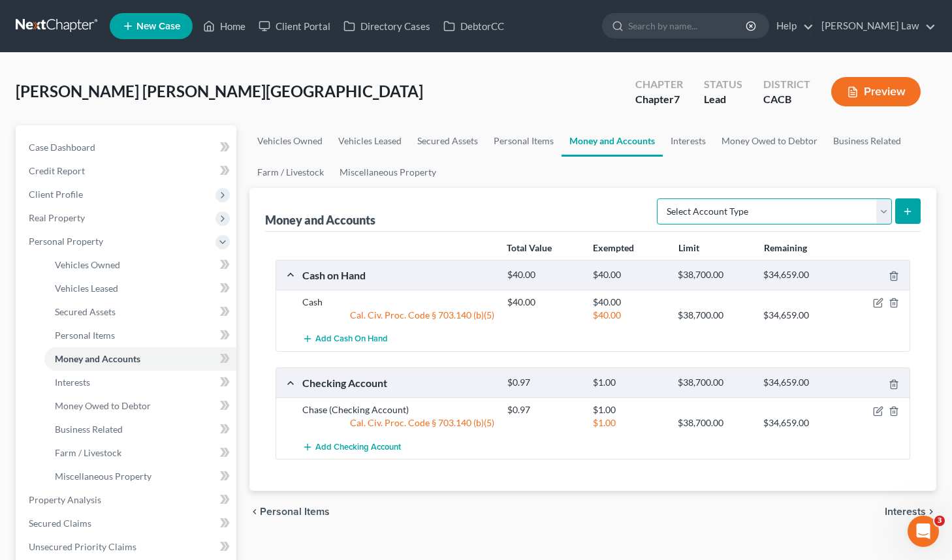
scroll to position [101, 0]
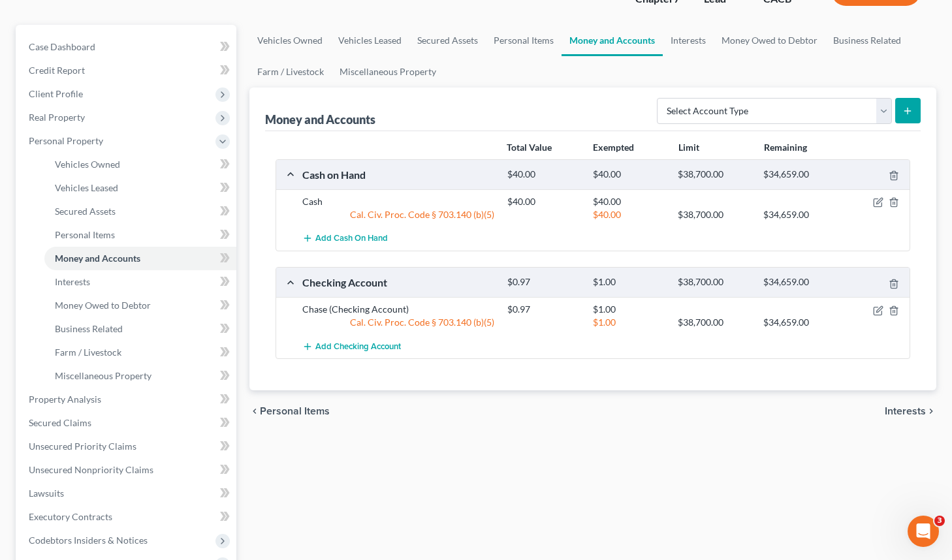
click at [915, 412] on span "Interests" at bounding box center [904, 411] width 41 height 10
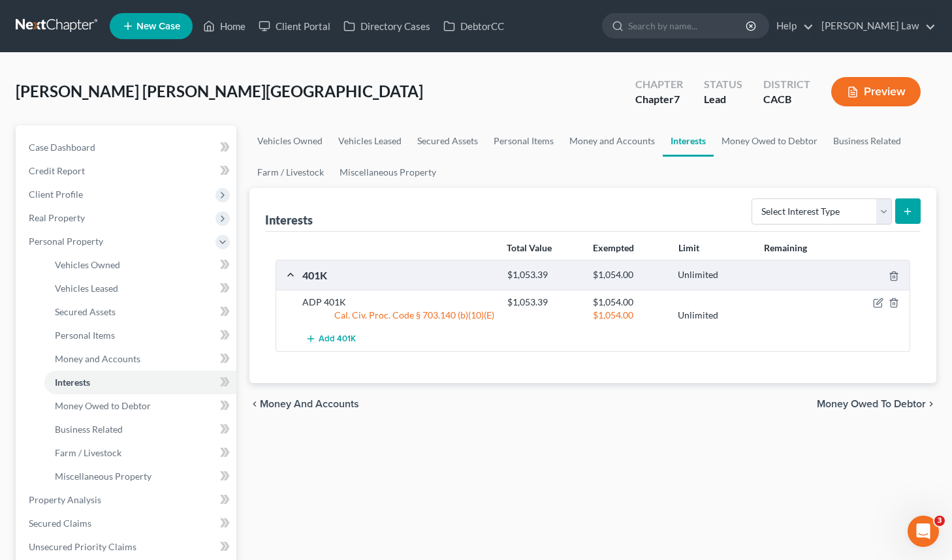
click at [903, 401] on span "Money Owed to Debtor" at bounding box center [870, 404] width 109 height 10
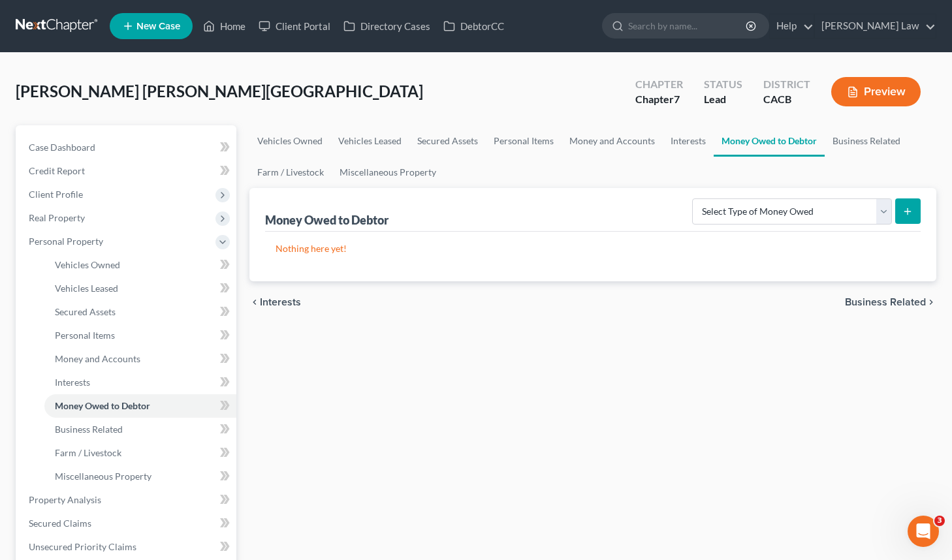
click at [901, 293] on div "chevron_left Interests Business Related chevron_right" at bounding box center [592, 302] width 687 height 42
click at [899, 300] on span "Business Related" at bounding box center [885, 302] width 81 height 10
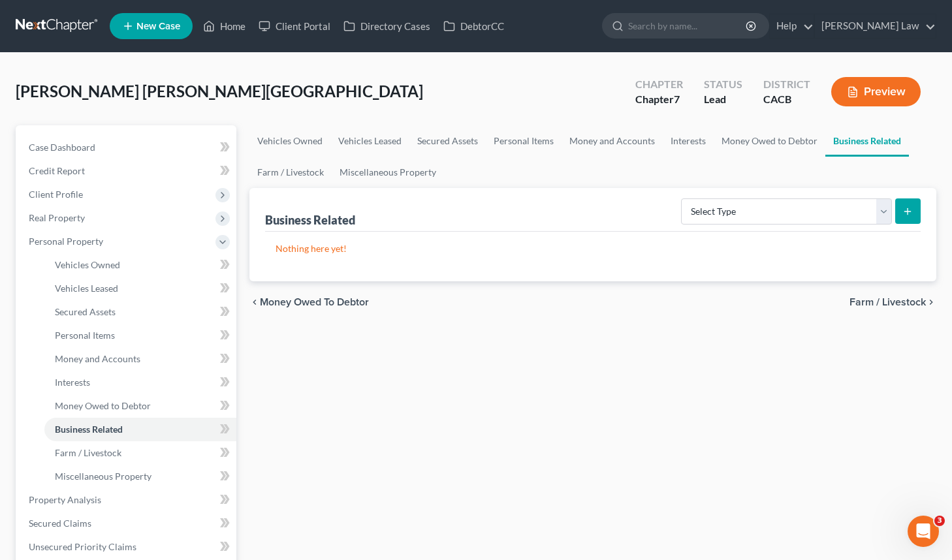
click at [886, 299] on span "Farm / Livestock" at bounding box center [887, 302] width 76 height 10
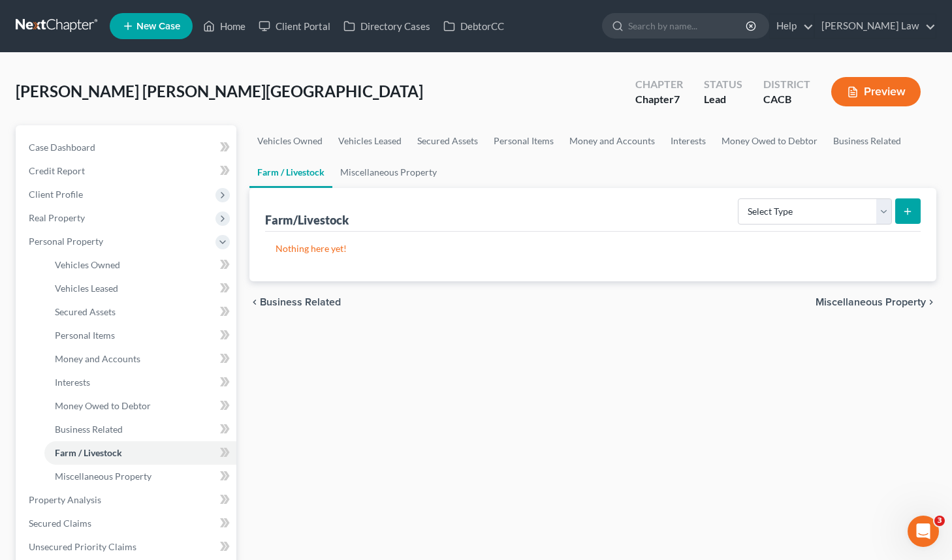
click at [891, 303] on span "Miscellaneous Property" at bounding box center [870, 302] width 110 height 10
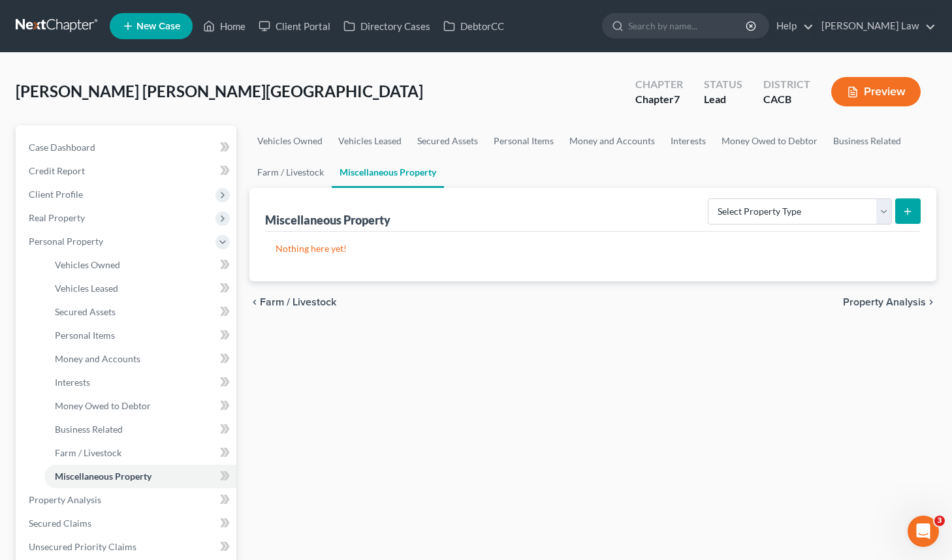
click at [884, 300] on span "Property Analysis" at bounding box center [884, 302] width 83 height 10
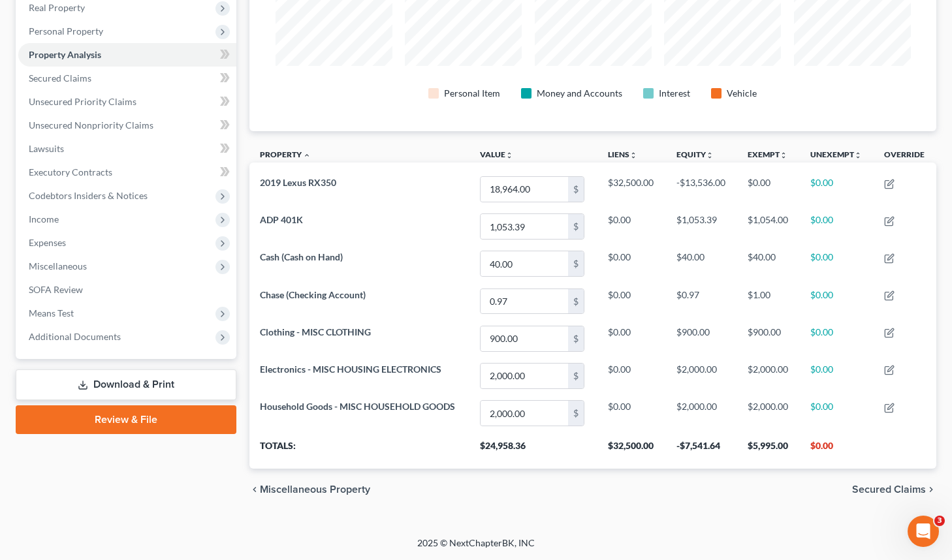
scroll to position [210, 0]
click at [885, 490] on span "Secured Claims" at bounding box center [889, 489] width 74 height 10
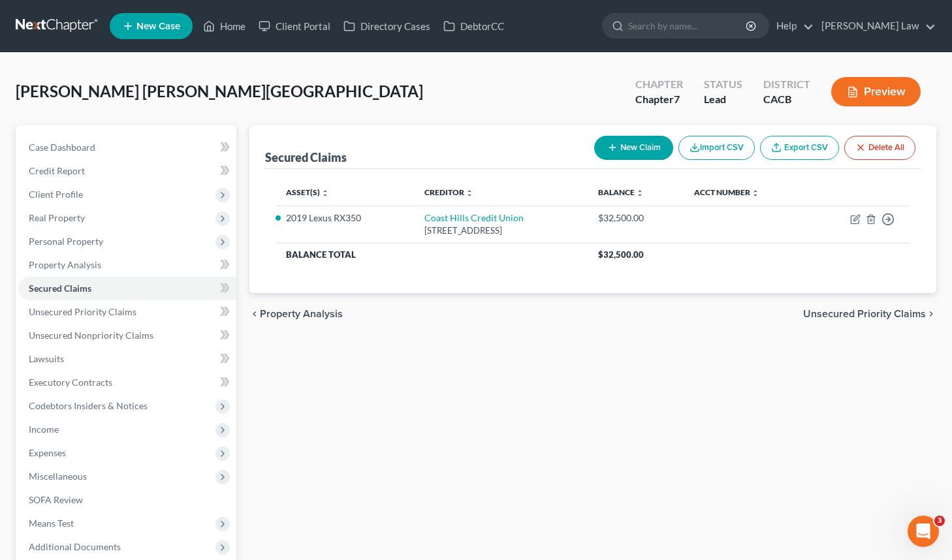
click at [870, 313] on span "Unsecured Priority Claims" at bounding box center [864, 314] width 123 height 10
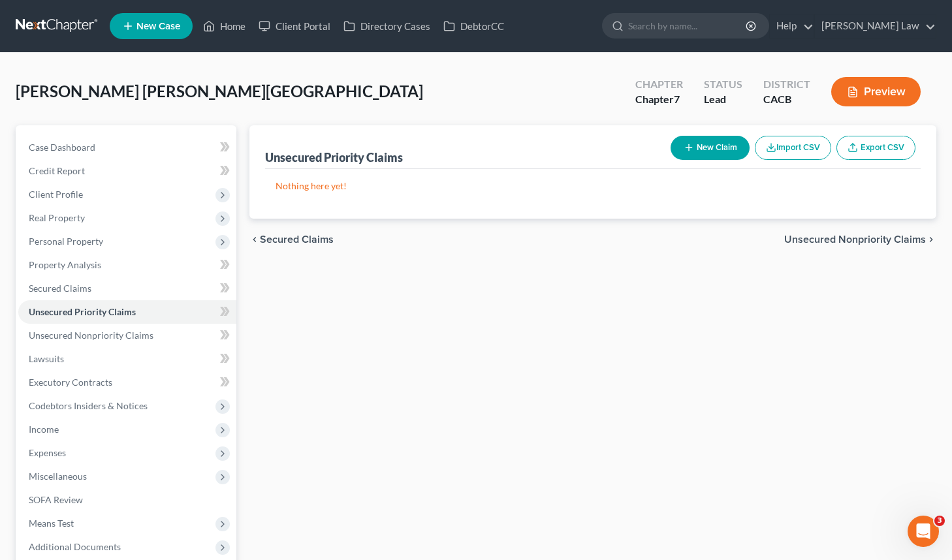
click at [828, 241] on span "Unsecured Nonpriority Claims" at bounding box center [855, 239] width 142 height 10
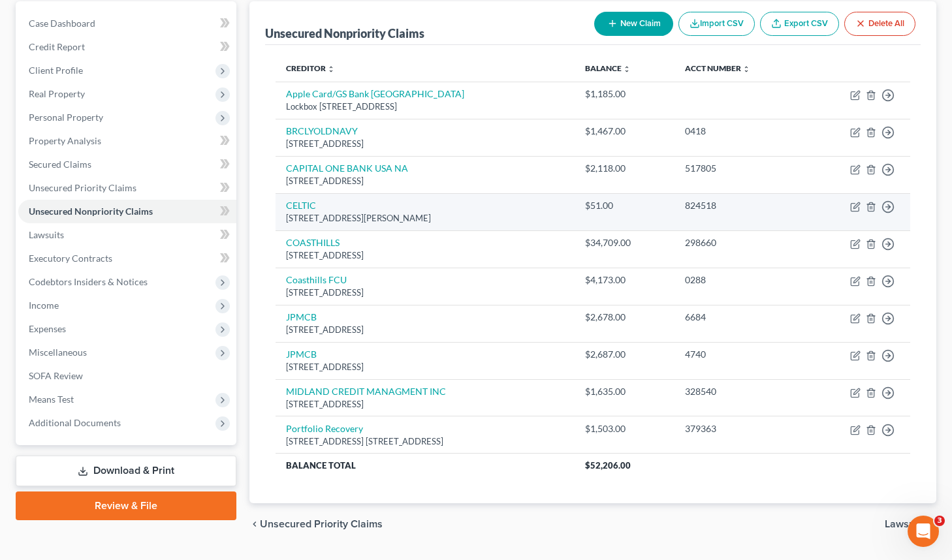
scroll to position [125, 0]
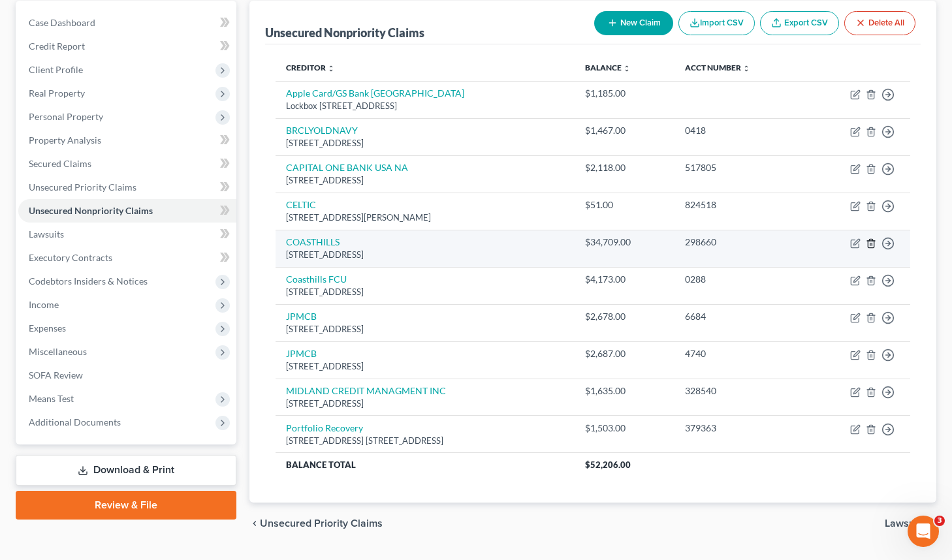
click at [872, 245] on icon "button" at bounding box center [870, 243] width 10 height 10
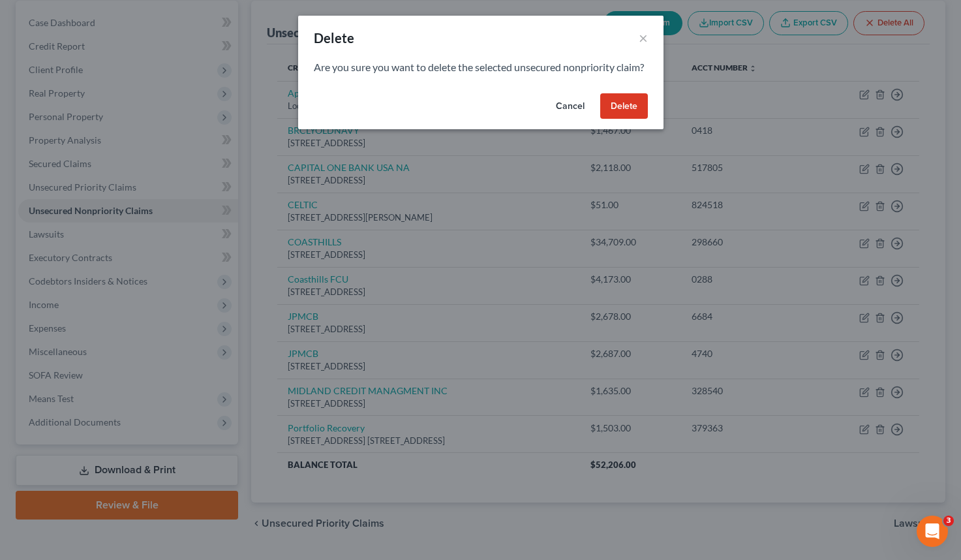
click at [623, 118] on button "Delete" at bounding box center [624, 106] width 48 height 26
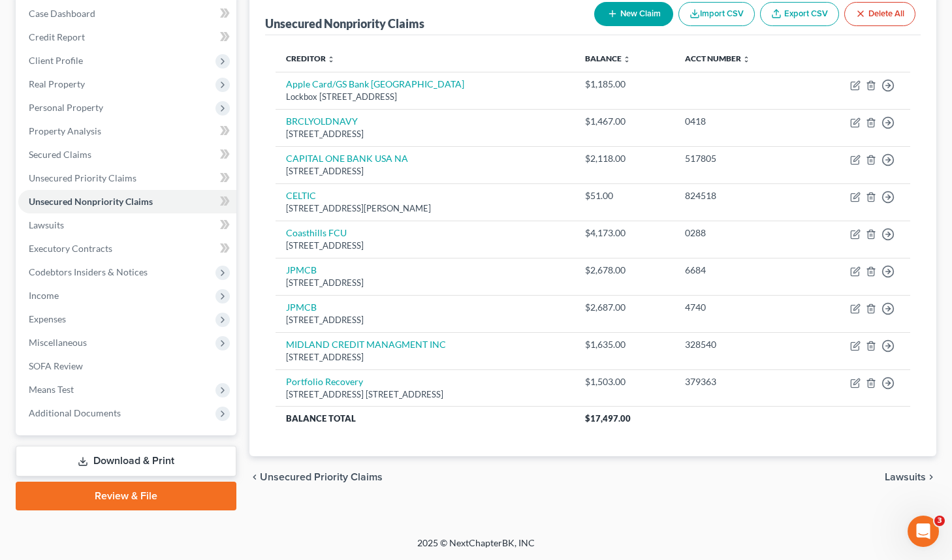
scroll to position [134, 0]
click at [902, 473] on span "Lawsuits" at bounding box center [904, 477] width 41 height 10
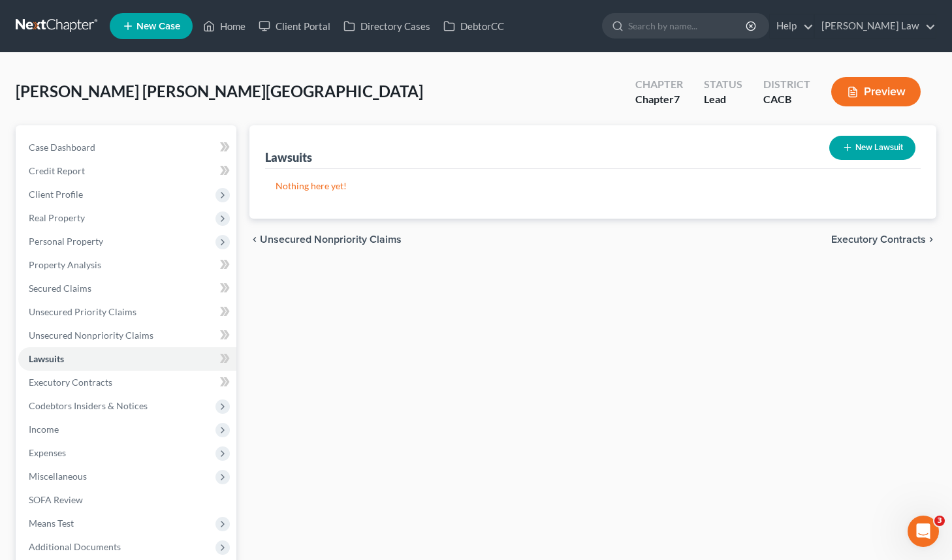
click at [869, 147] on button "New Lawsuit" at bounding box center [872, 148] width 86 height 24
select select "0"
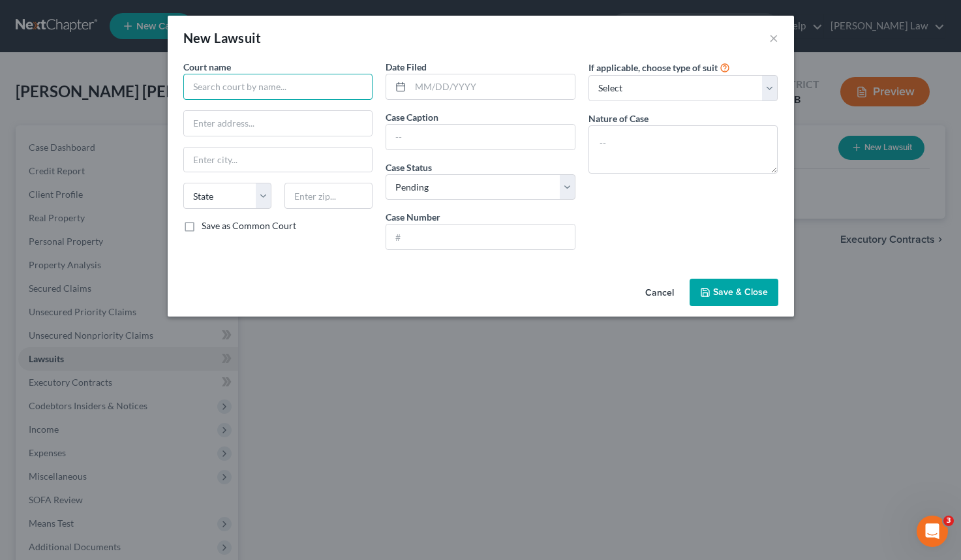
click at [257, 91] on input "text" at bounding box center [278, 87] width 190 height 26
click at [775, 34] on button "×" at bounding box center [774, 38] width 9 height 16
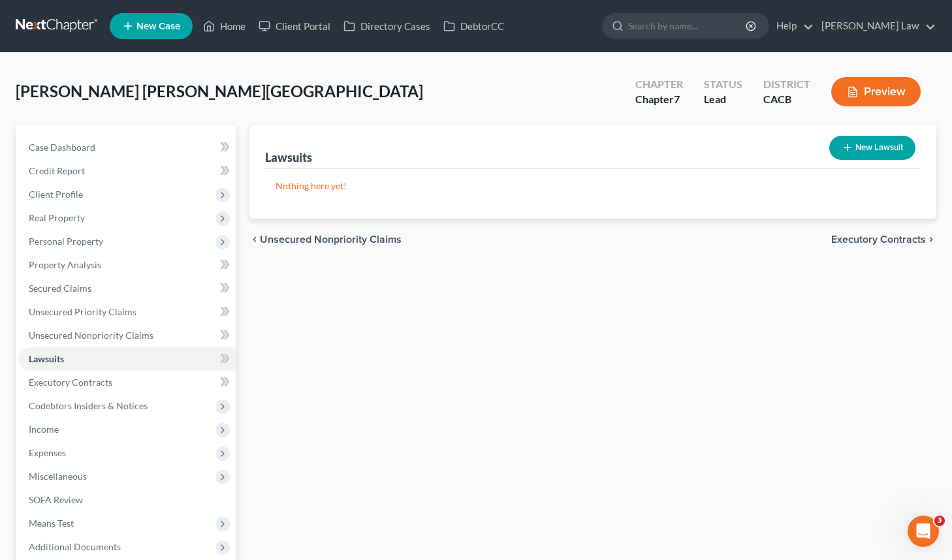
click at [881, 147] on button "New Lawsuit" at bounding box center [872, 148] width 86 height 24
select select "0"
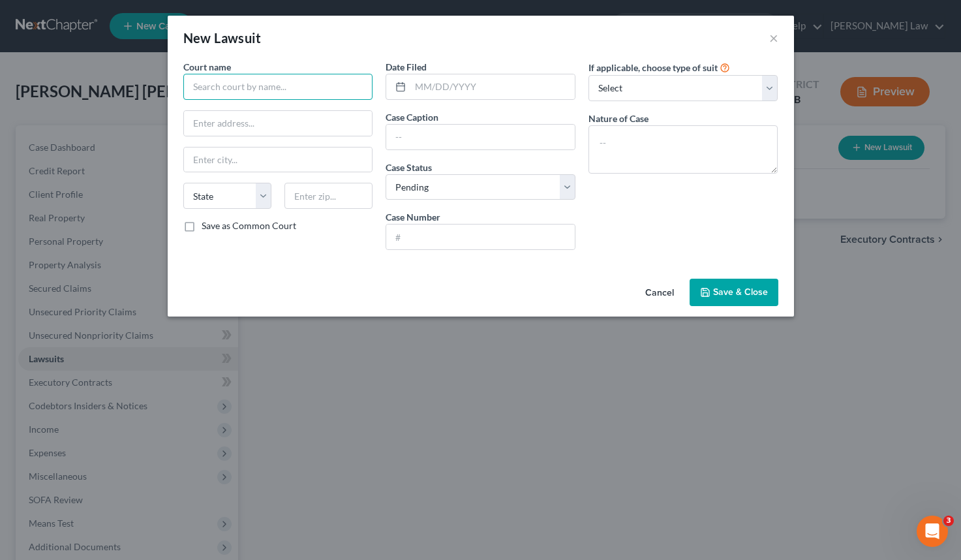
click at [251, 89] on input "text" at bounding box center [278, 87] width 190 height 26
type input "Santa Maria Superior Court"
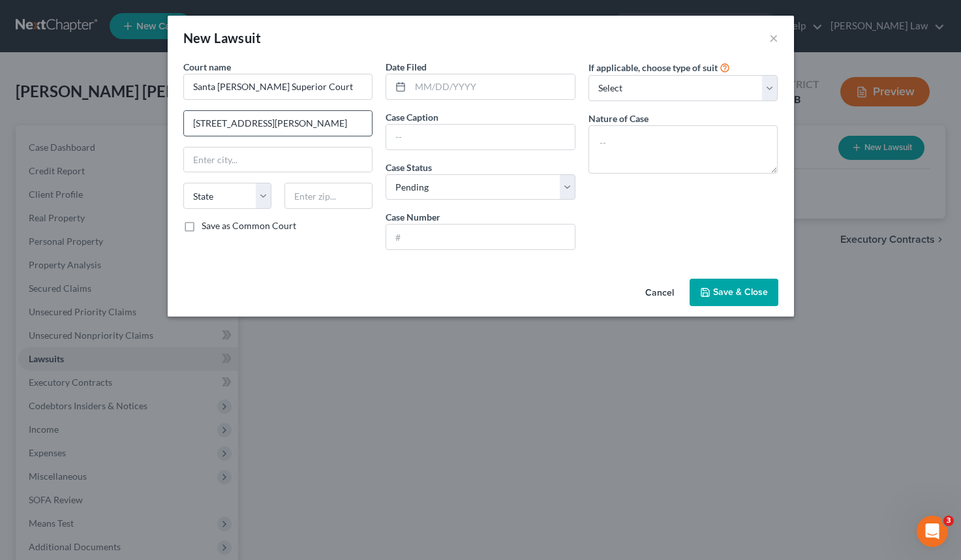
type input "312 E. Cook St."
type input "Santa Maria"
select select "4"
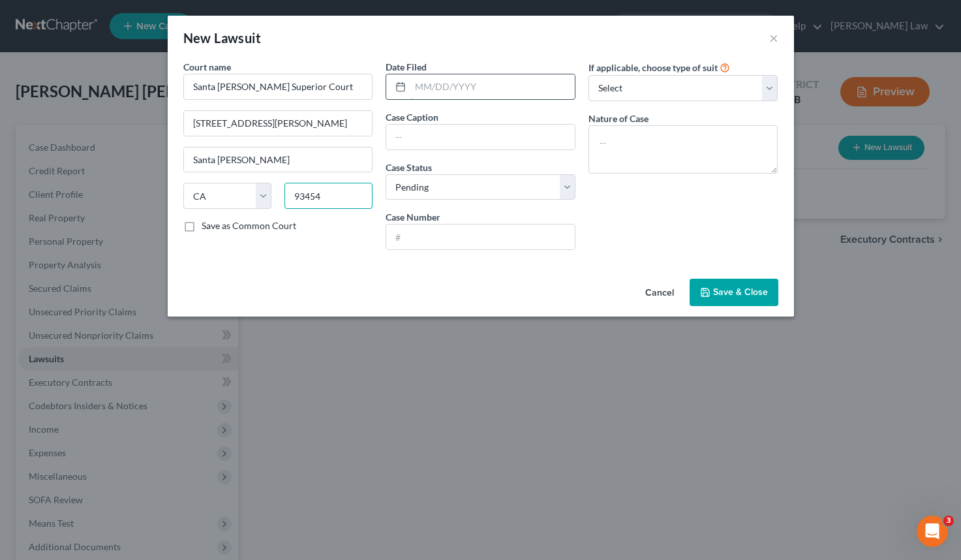
type input "93454"
click at [439, 90] on input "text" at bounding box center [493, 86] width 164 height 25
click at [441, 243] on input "text" at bounding box center [480, 237] width 189 height 25
paste input "25CV03604"
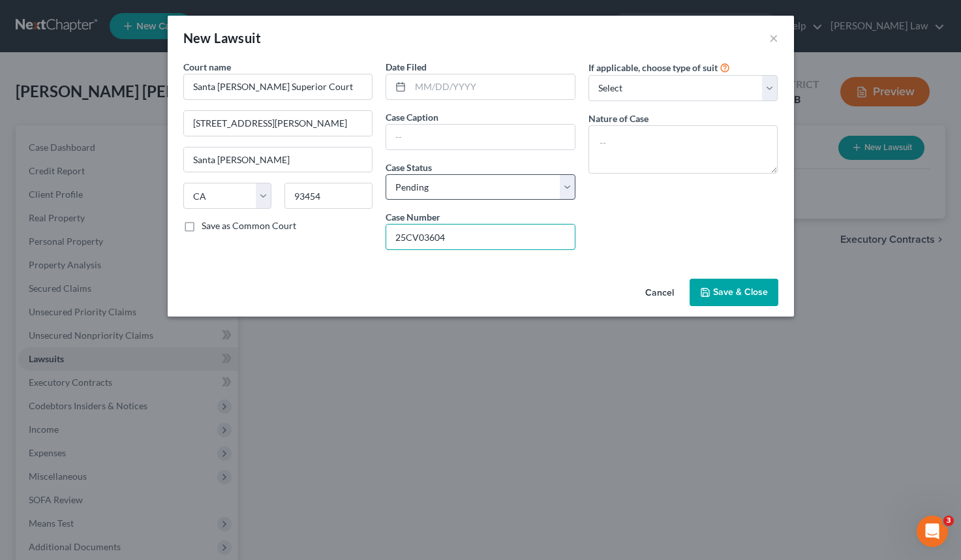
type input "25CV03604"
click at [499, 85] on input "text" at bounding box center [493, 86] width 164 height 25
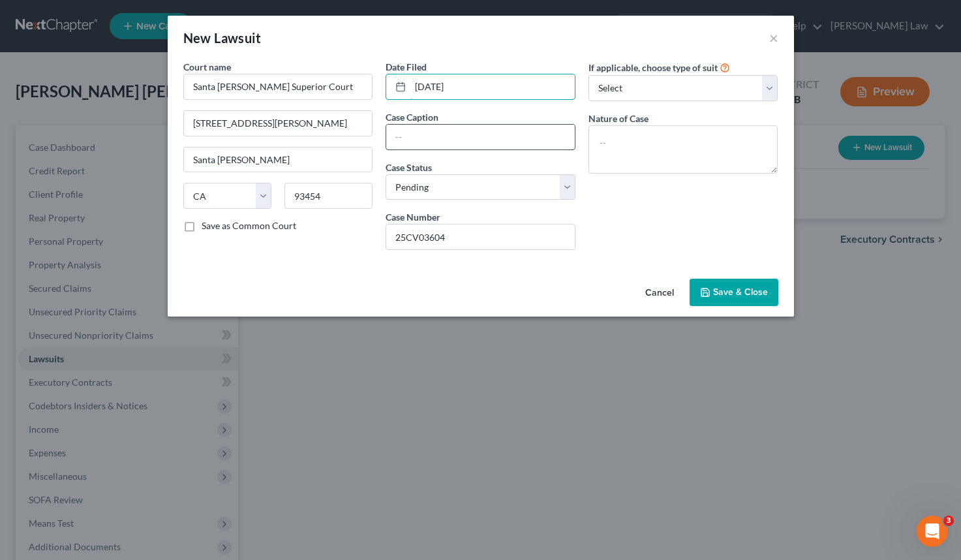
type input "06/10/2025"
click at [498, 138] on input "text" at bounding box center [480, 137] width 189 height 25
drag, startPoint x: 503, startPoint y: 145, endPoint x: 259, endPoint y: 131, distance: 243.8
click at [259, 131] on div "Court name * Santa Maria Superior Court 312 E. Cook St. Santa Maria State AL AK…" at bounding box center [481, 160] width 608 height 200
paste input "Investments LLC vs Guadalupe Salazar Guevara"
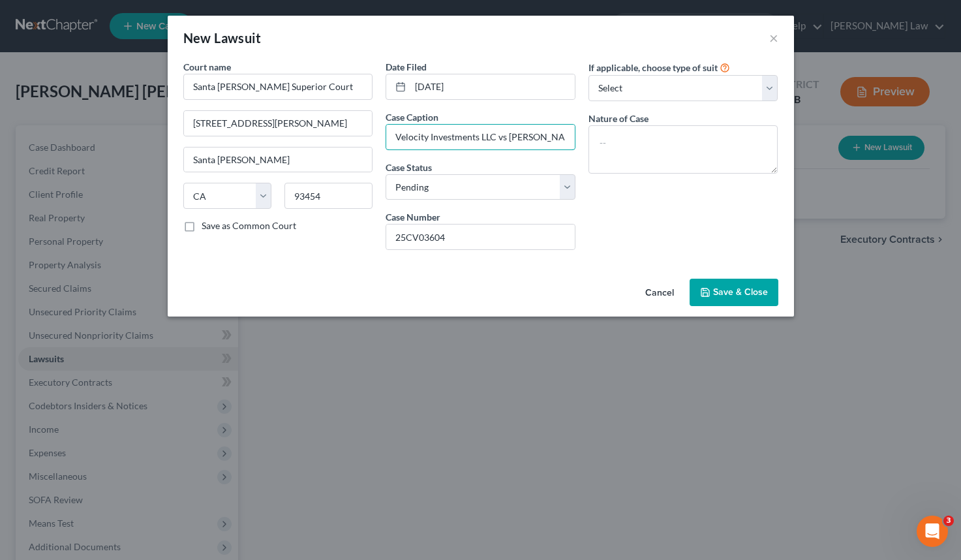
type input "Velocity Investments LLC vs Guadalupe Salazar Guevara"
click at [719, 293] on span "Save & Close" at bounding box center [740, 292] width 55 height 11
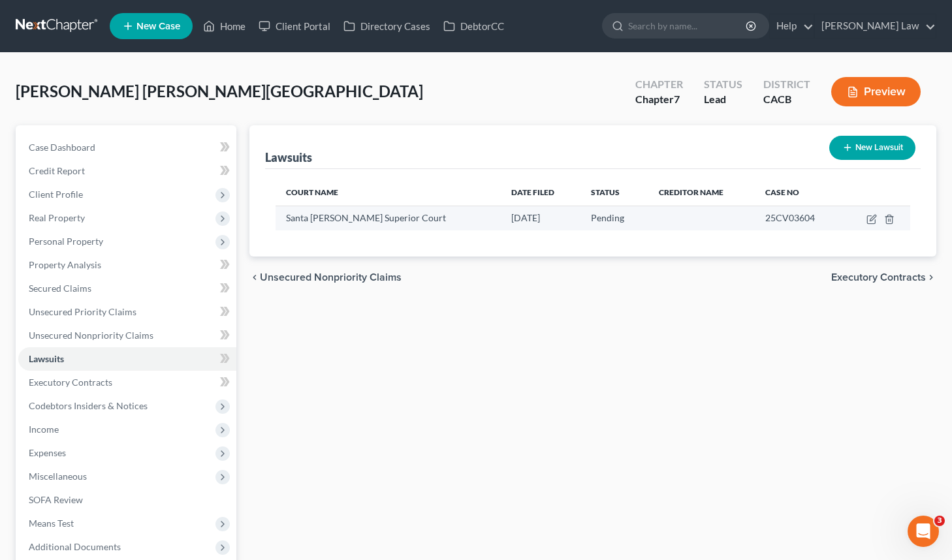
click at [360, 217] on span "Santa Maria Superior Court" at bounding box center [366, 217] width 160 height 11
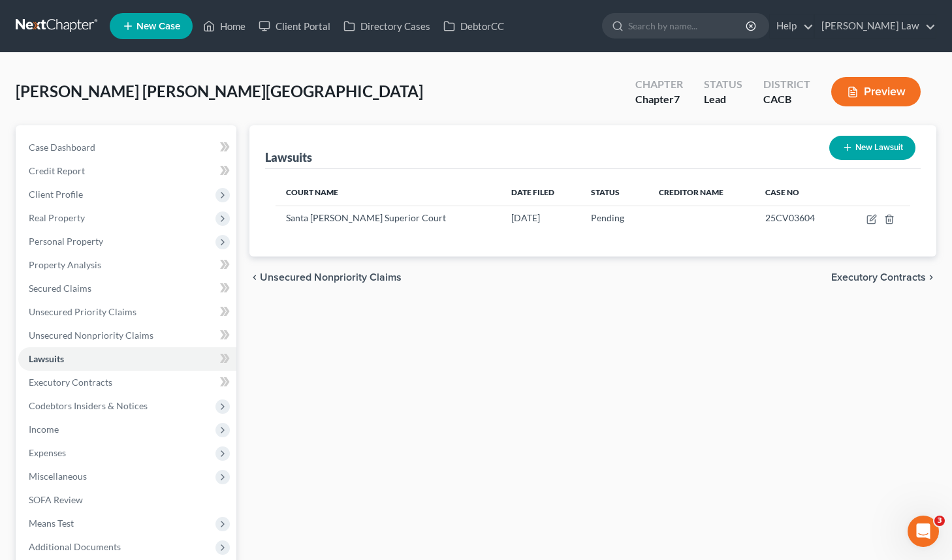
click at [882, 283] on span "Executory Contracts" at bounding box center [878, 277] width 95 height 10
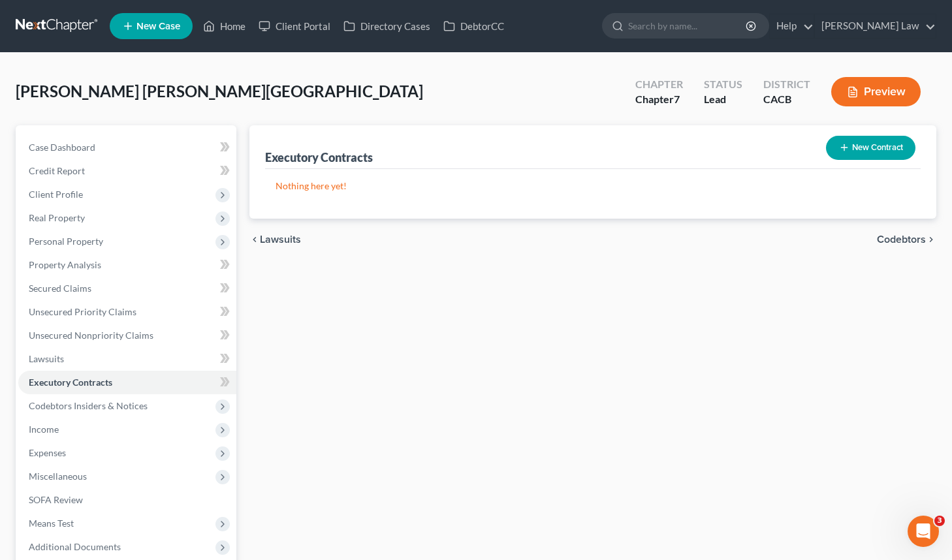
click at [894, 243] on span "Codebtors" at bounding box center [901, 239] width 49 height 10
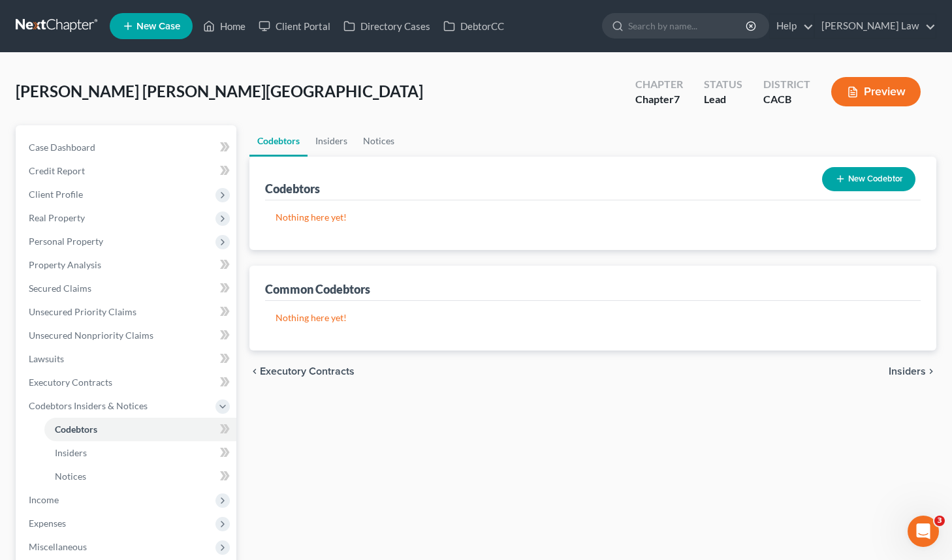
click at [903, 369] on span "Insiders" at bounding box center [906, 371] width 37 height 10
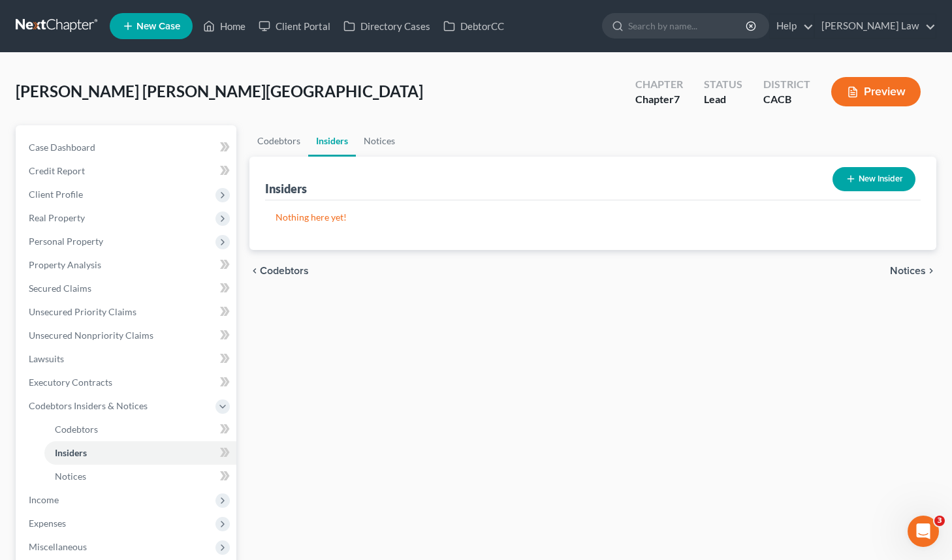
click at [899, 262] on div "chevron_left Codebtors Notices chevron_right" at bounding box center [592, 271] width 687 height 42
click at [899, 268] on span "Notices" at bounding box center [908, 271] width 36 height 10
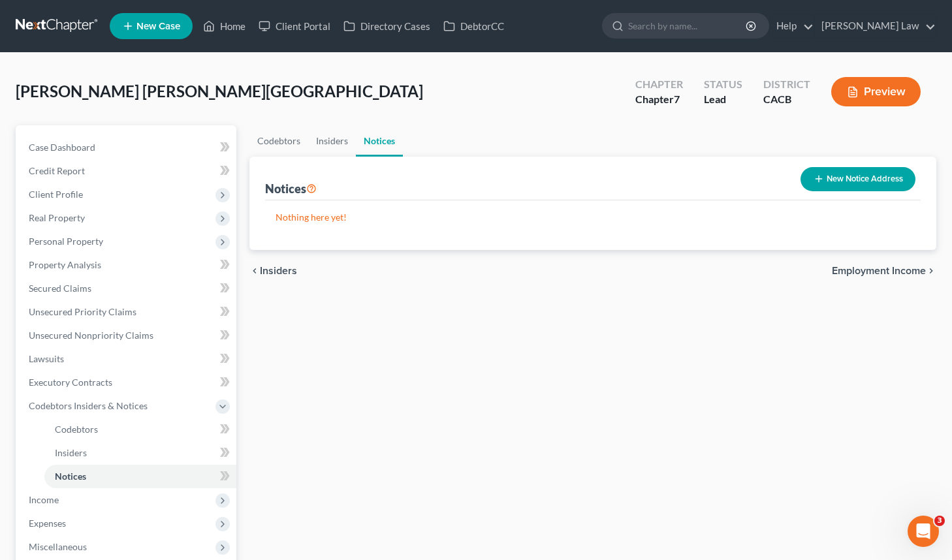
click at [899, 271] on span "Employment Income" at bounding box center [879, 271] width 94 height 10
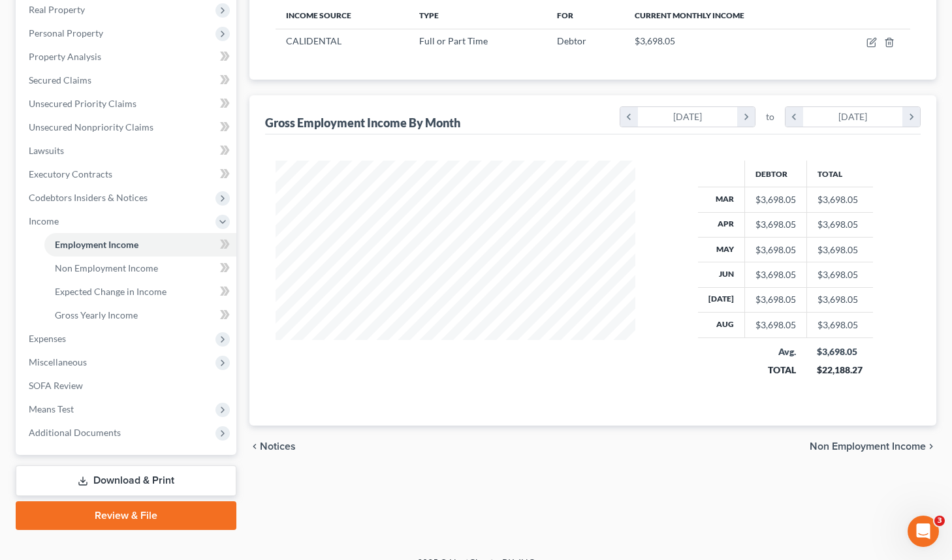
scroll to position [210, 0]
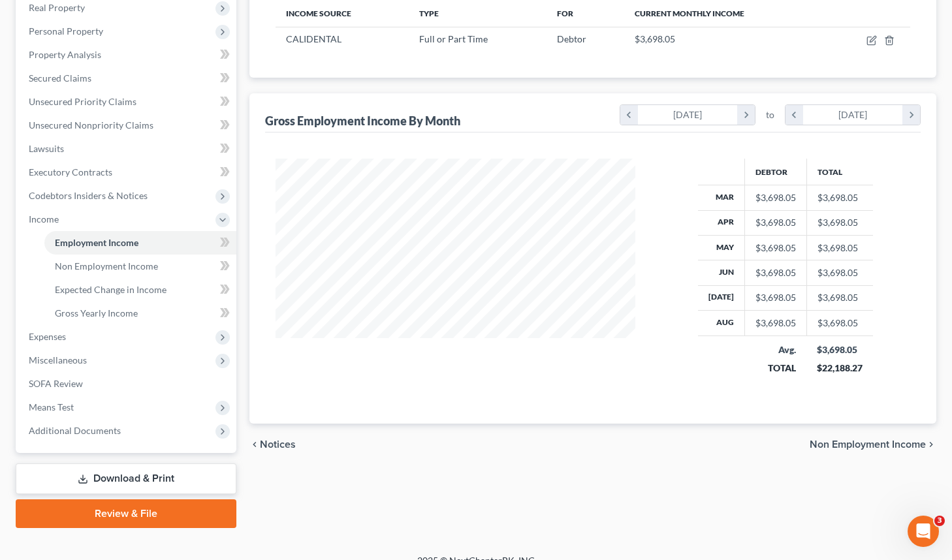
click at [894, 439] on span "Non Employment Income" at bounding box center [867, 444] width 116 height 10
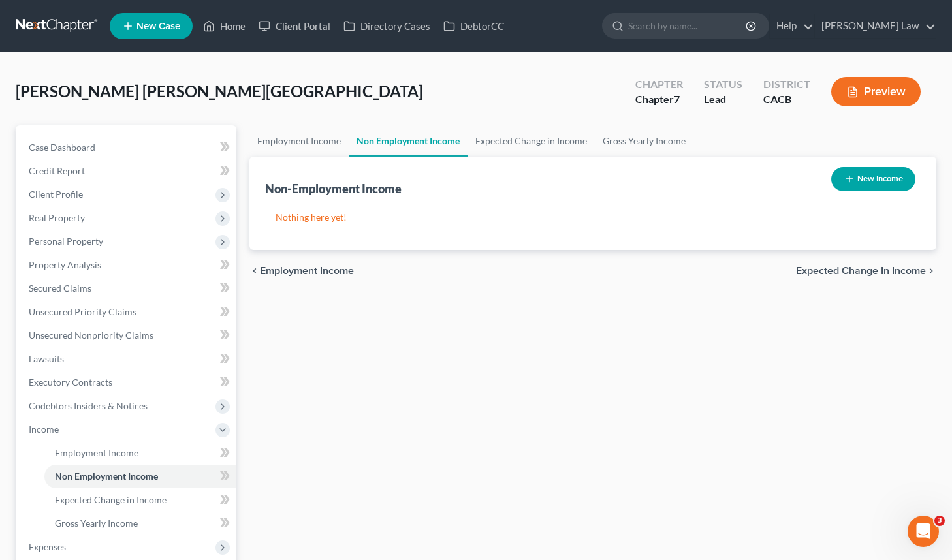
click at [885, 273] on span "Expected Change in Income" at bounding box center [861, 271] width 130 height 10
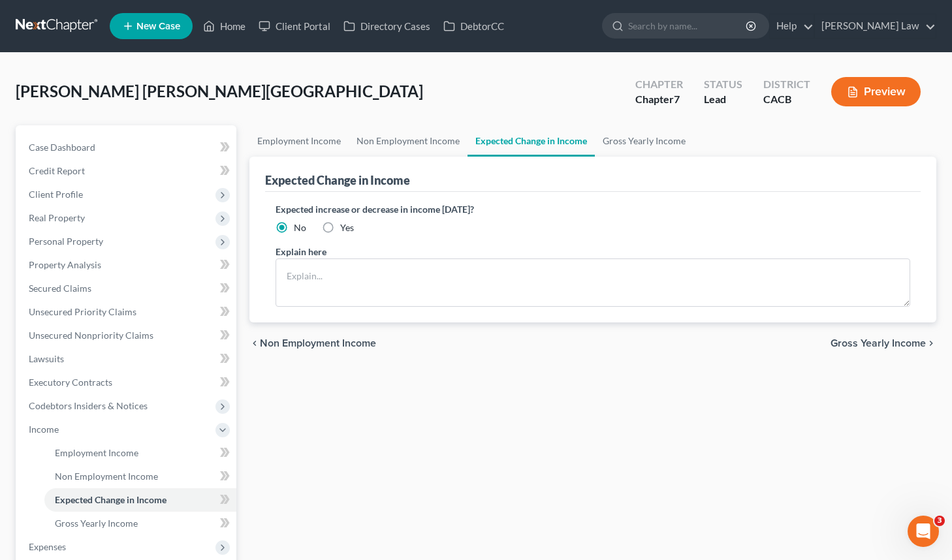
click at [849, 342] on span "Gross Yearly Income" at bounding box center [877, 343] width 95 height 10
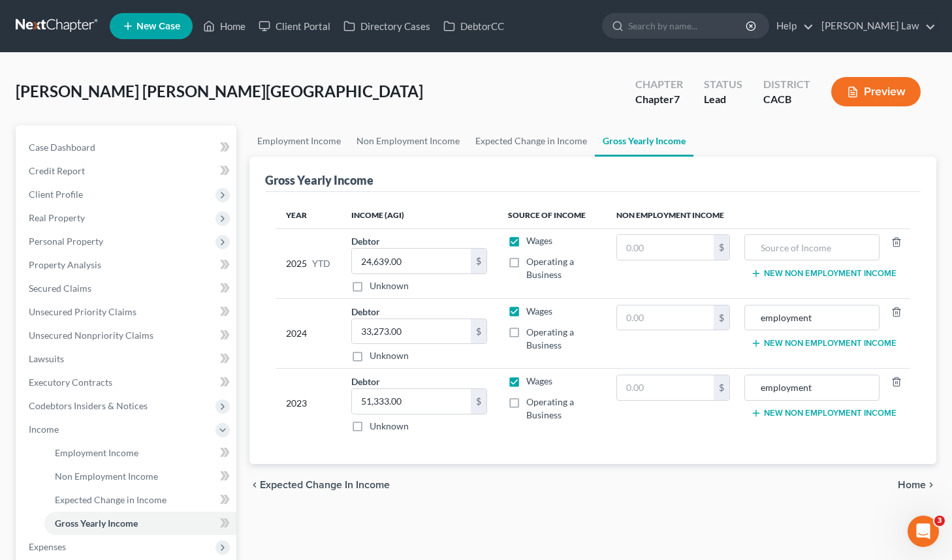
click at [913, 480] on span "Home" at bounding box center [911, 485] width 28 height 10
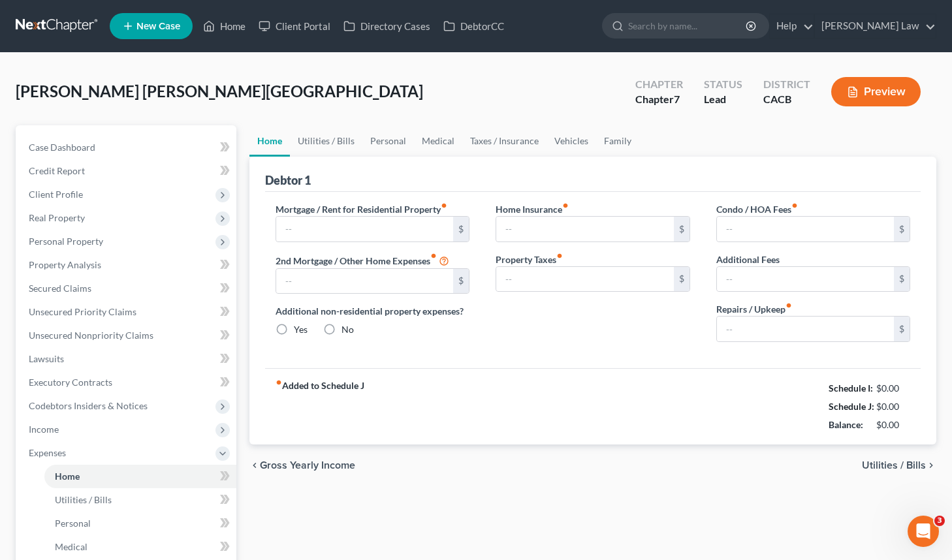
type input "193.00"
type input "0.00"
radio input "true"
type input "12.00"
type input "0.00"
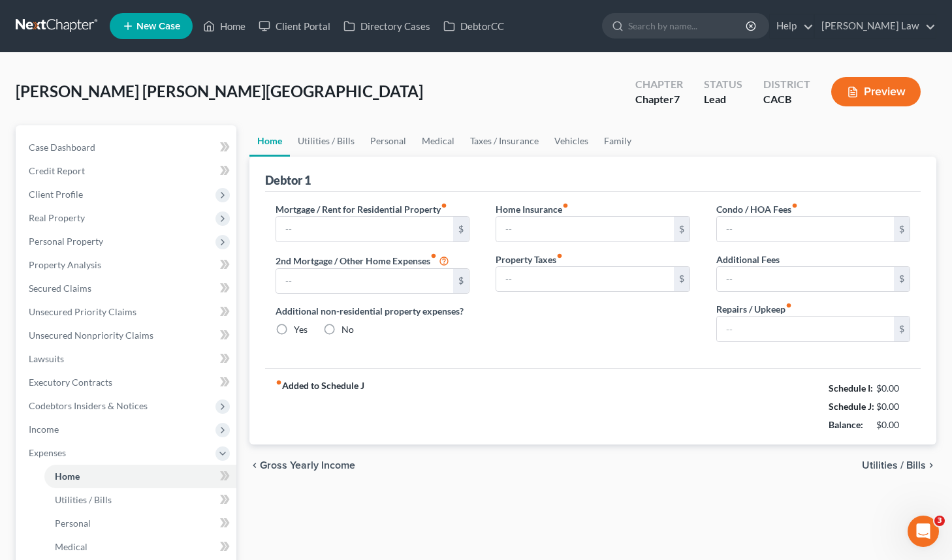
type input "0.00"
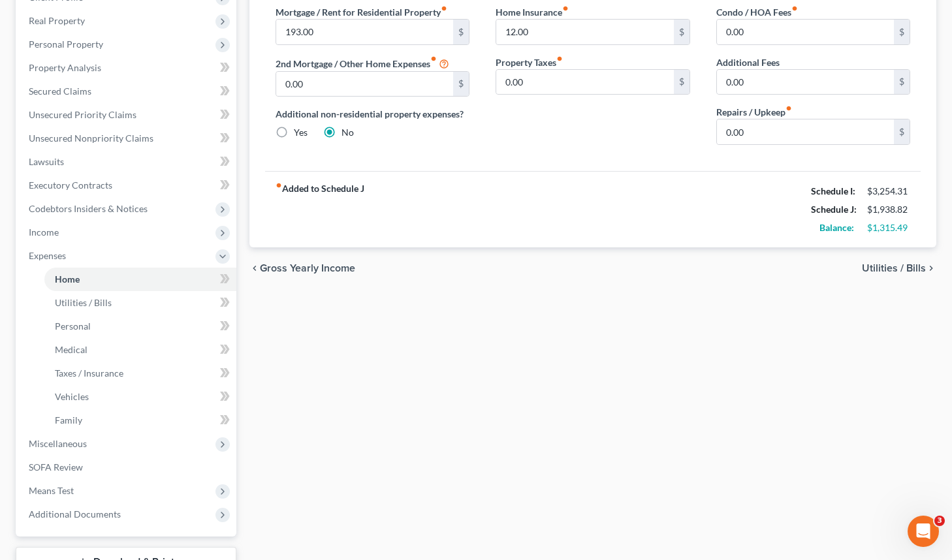
scroll to position [208, 0]
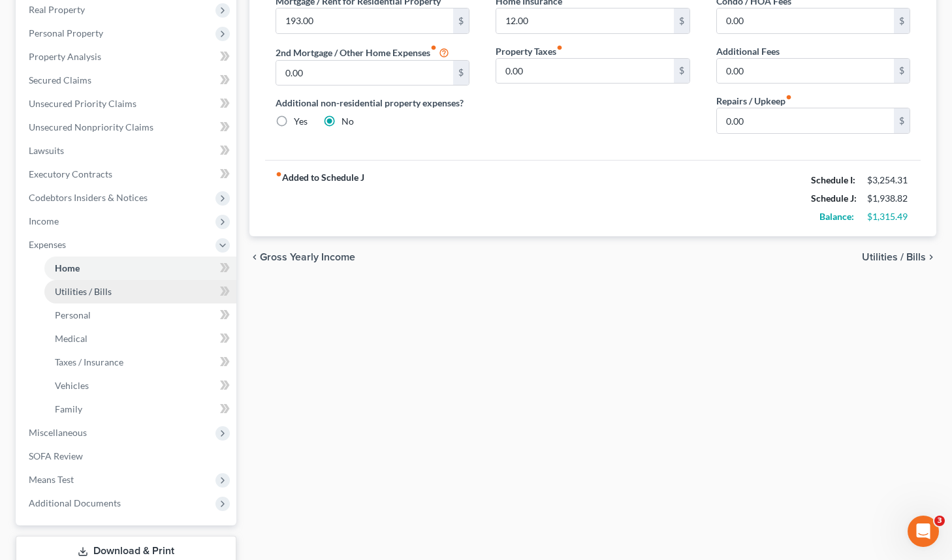
click at [161, 283] on link "Utilities / Bills" at bounding box center [140, 291] width 192 height 23
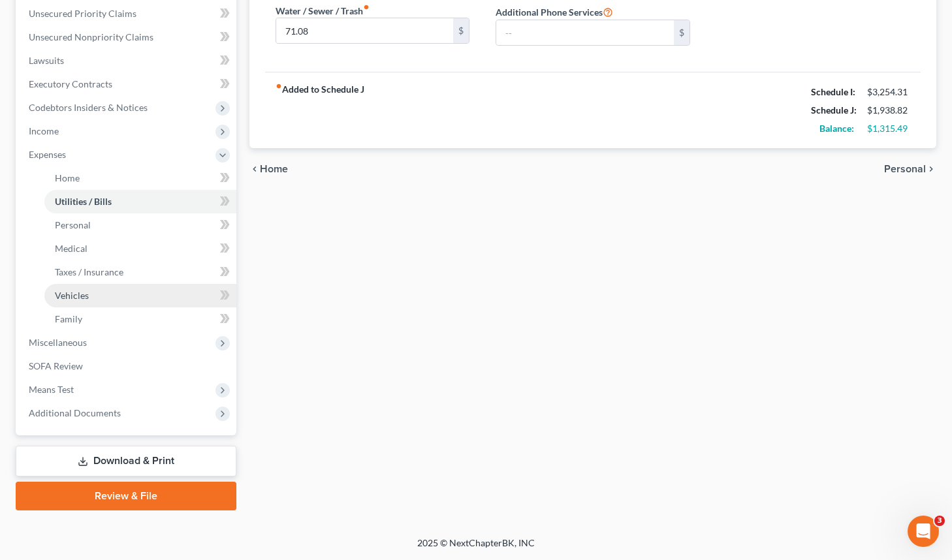
scroll to position [298, 0]
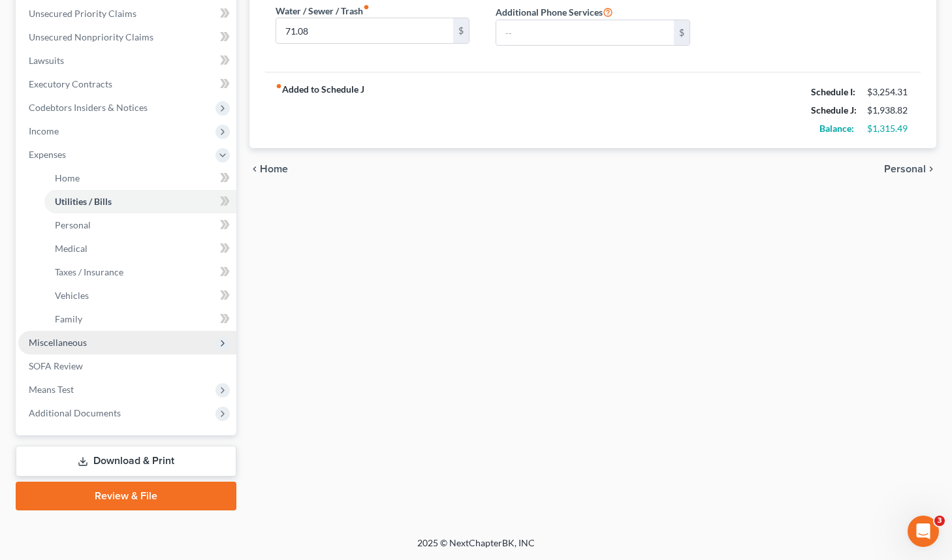
click at [110, 345] on span "Miscellaneous" at bounding box center [127, 342] width 218 height 23
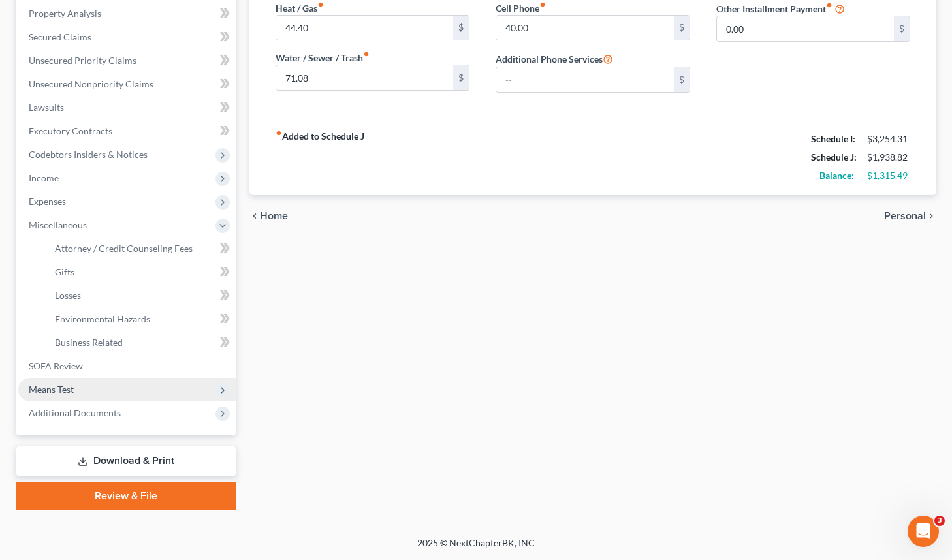
scroll to position [251, 0]
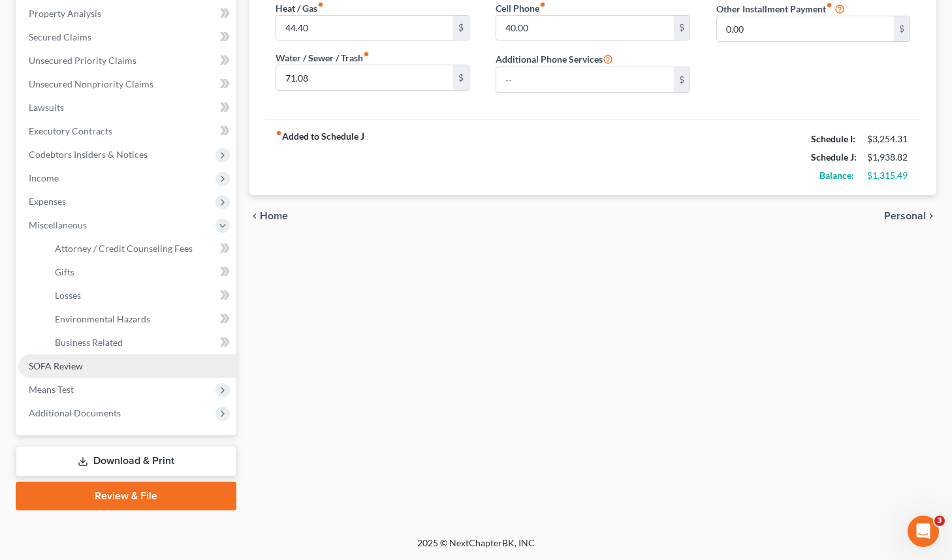
click at [146, 366] on link "SOFA Review" at bounding box center [127, 365] width 218 height 23
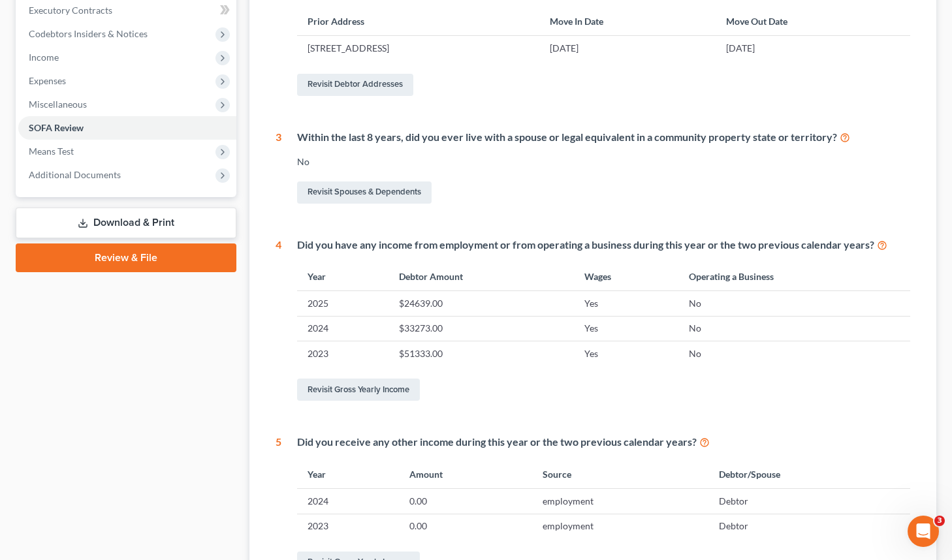
scroll to position [359, 0]
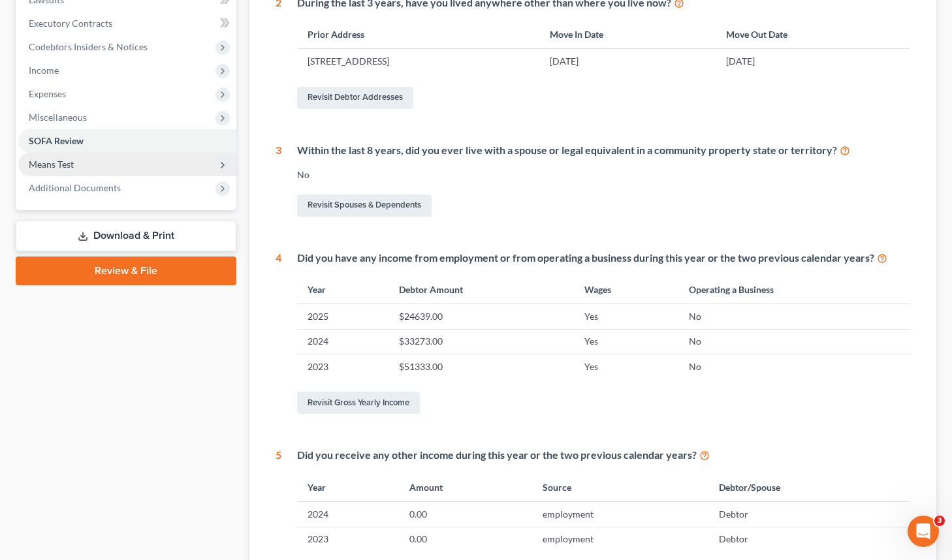
click at [131, 163] on span "Means Test" at bounding box center [127, 164] width 218 height 23
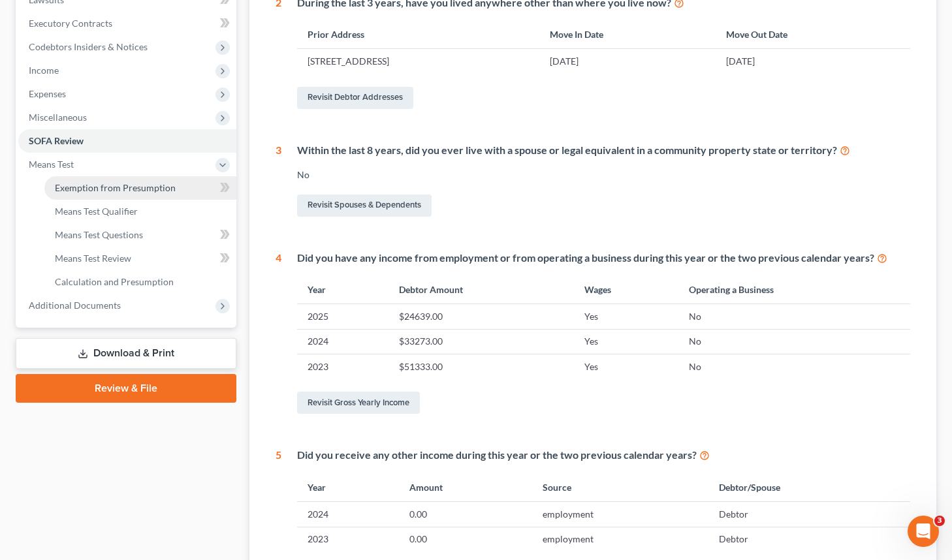
click at [136, 185] on span "Exemption from Presumption" at bounding box center [115, 187] width 121 height 11
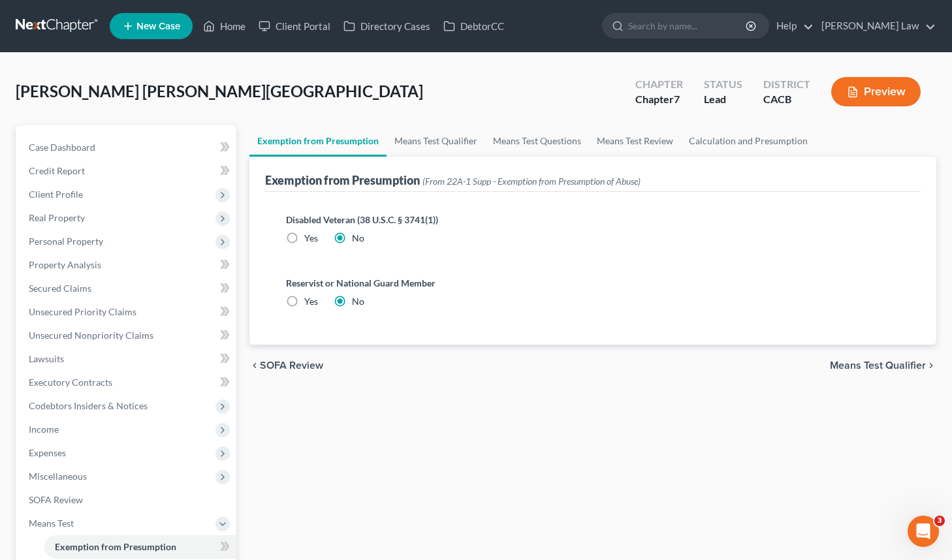
scroll to position [5, 0]
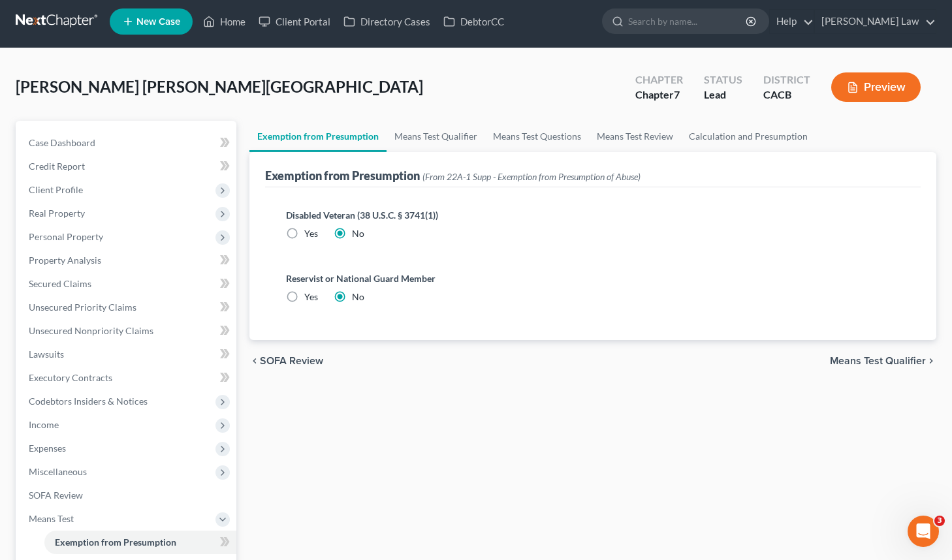
click at [858, 358] on span "Means Test Qualifier" at bounding box center [878, 361] width 96 height 10
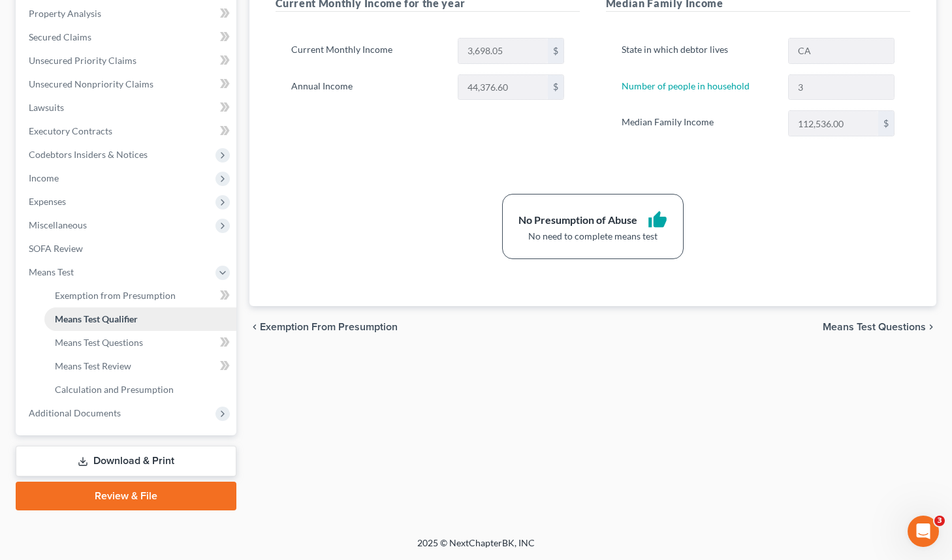
scroll to position [251, 0]
click at [155, 417] on span "Additional Documents" at bounding box center [127, 412] width 218 height 23
click at [495, 381] on div "Exemption from Presumption Means Test Qualifier Means Test Questions Means Test…" at bounding box center [593, 192] width 700 height 636
click at [202, 462] on link "Download & Print" at bounding box center [126, 461] width 221 height 31
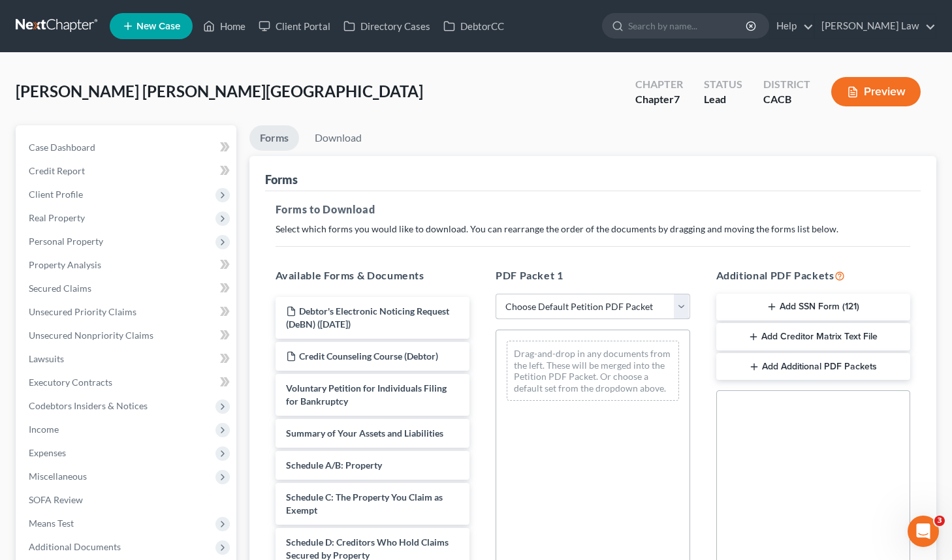
select select "3"
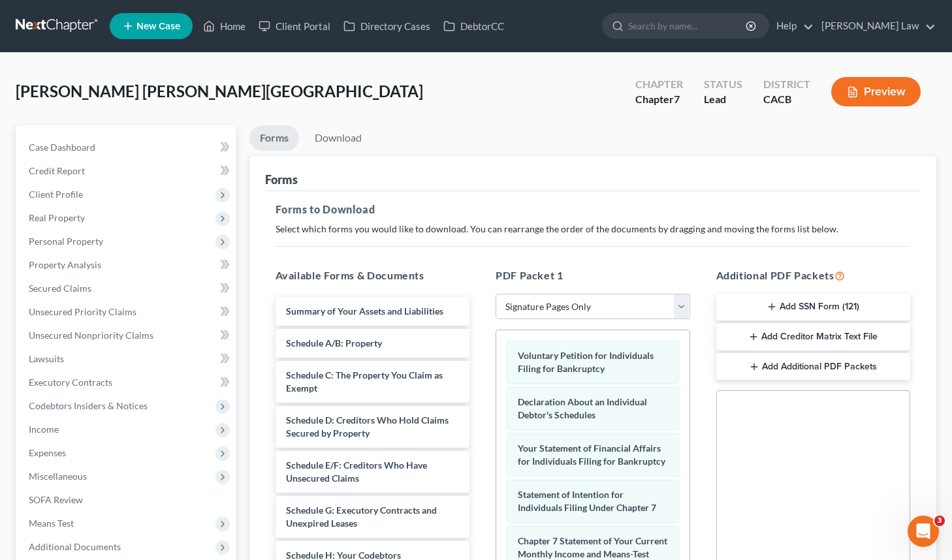
click at [879, 101] on button "Preview" at bounding box center [875, 91] width 89 height 29
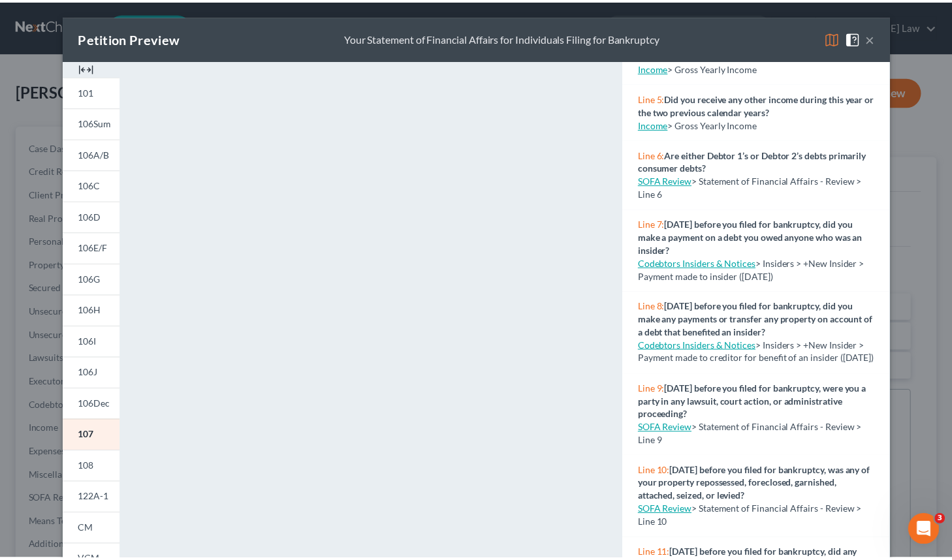
scroll to position [317, 0]
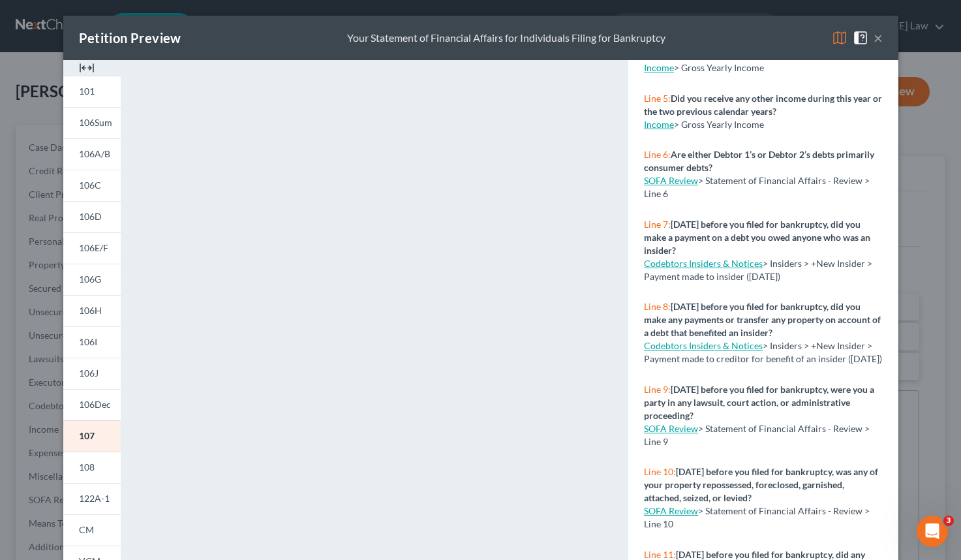
click at [874, 40] on button "×" at bounding box center [878, 38] width 9 height 16
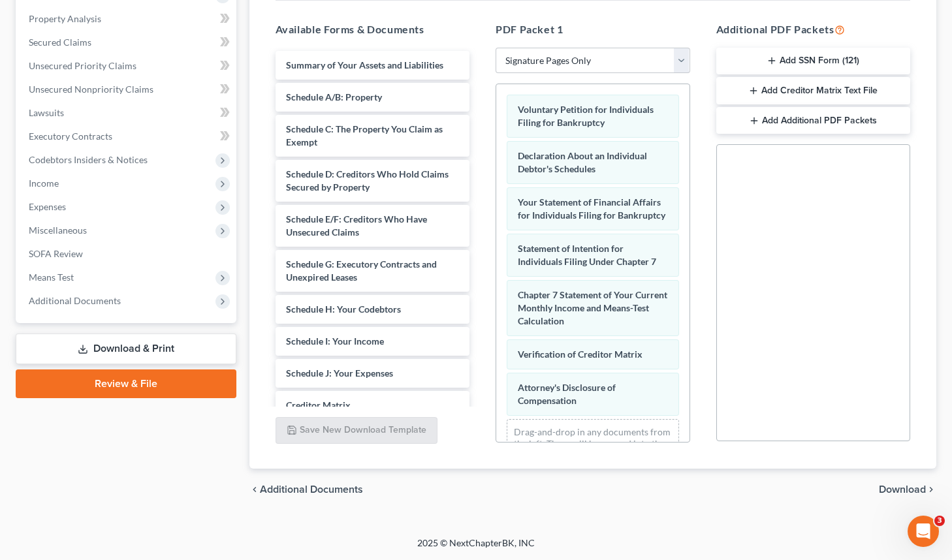
click at [893, 493] on span "Download" at bounding box center [901, 489] width 47 height 10
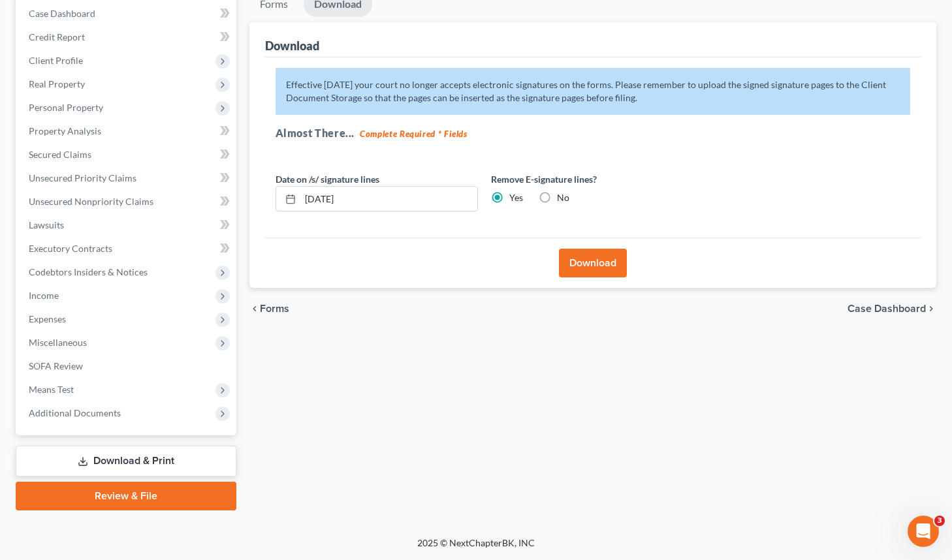
scroll to position [134, 0]
click at [581, 268] on button "Download" at bounding box center [593, 263] width 68 height 29
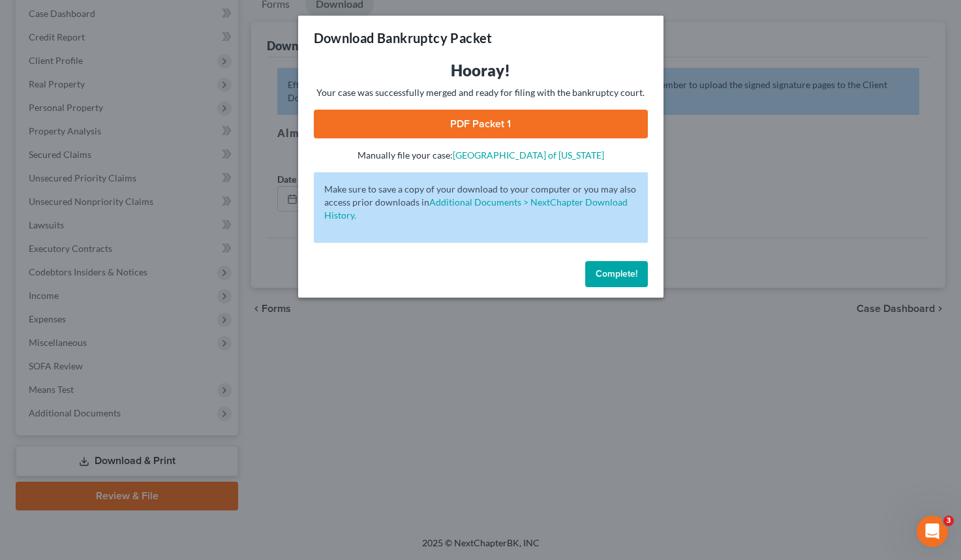
click at [551, 119] on link "PDF Packet 1" at bounding box center [481, 124] width 334 height 29
click at [612, 281] on button "Complete!" at bounding box center [616, 274] width 63 height 26
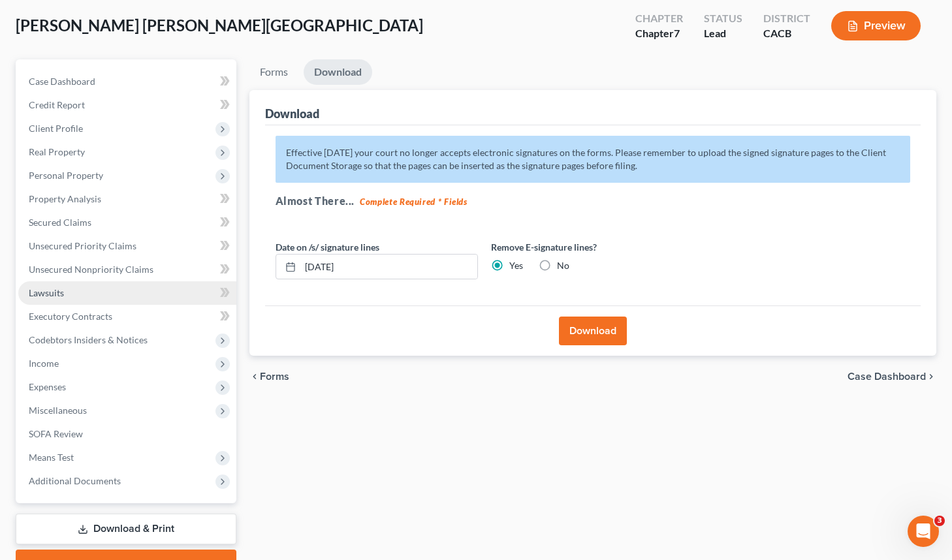
scroll to position [71, 0]
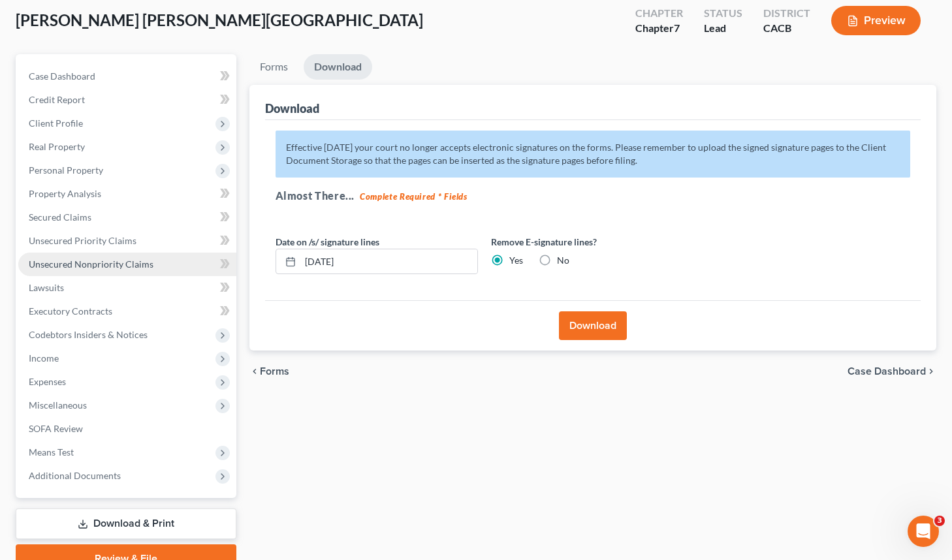
click at [157, 262] on link "Unsecured Nonpriority Claims" at bounding box center [127, 264] width 218 height 23
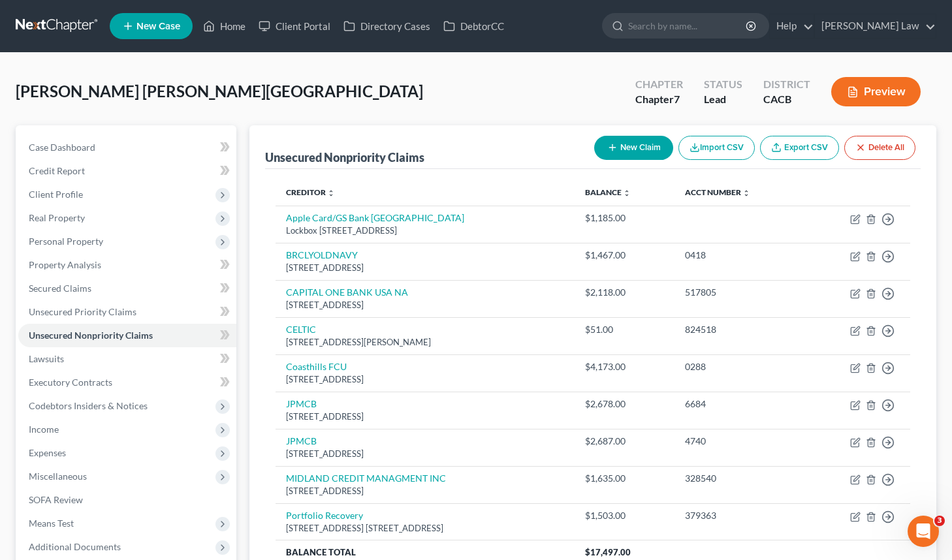
click at [645, 144] on button "New Claim" at bounding box center [633, 148] width 79 height 24
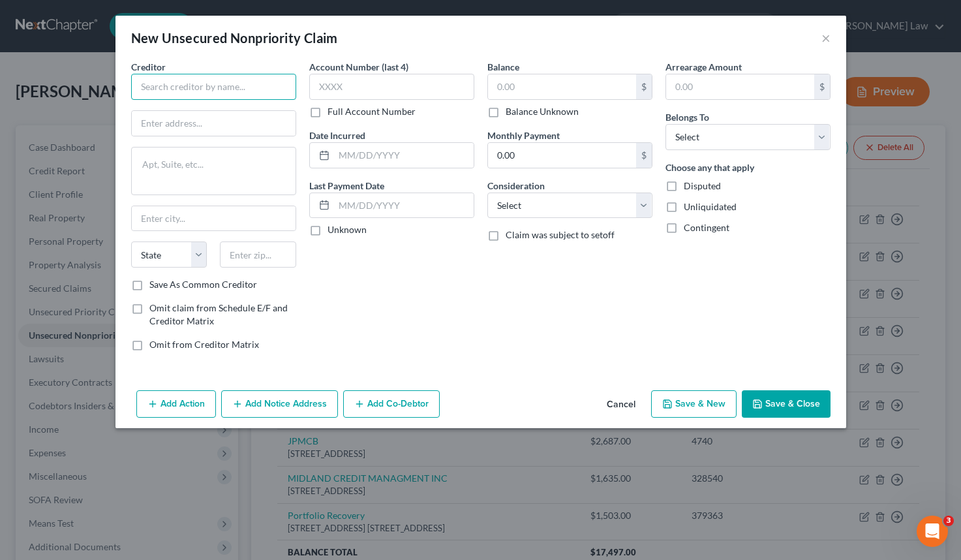
click at [246, 89] on input "text" at bounding box center [213, 87] width 165 height 26
click at [228, 125] on input "text" at bounding box center [214, 123] width 164 height 25
click at [255, 86] on input "Franchise Tax Board" at bounding box center [213, 87] width 165 height 26
type input "Franchise Tax Board of California"
click at [317, 269] on div "Account Number (last 4) Full Account Number Date Incurred Last Payment Date Unk…" at bounding box center [392, 211] width 178 height 302
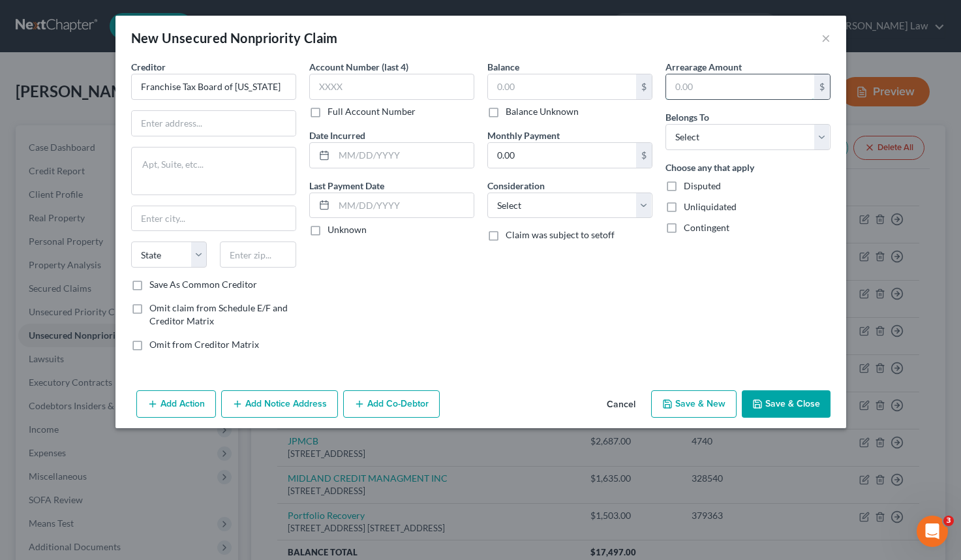
click at [753, 91] on input "text" at bounding box center [740, 86] width 148 height 25
type input "13,775"
click at [583, 77] on input "text" at bounding box center [562, 86] width 148 height 25
select select "1"
click at [403, 157] on input "text" at bounding box center [404, 155] width 140 height 25
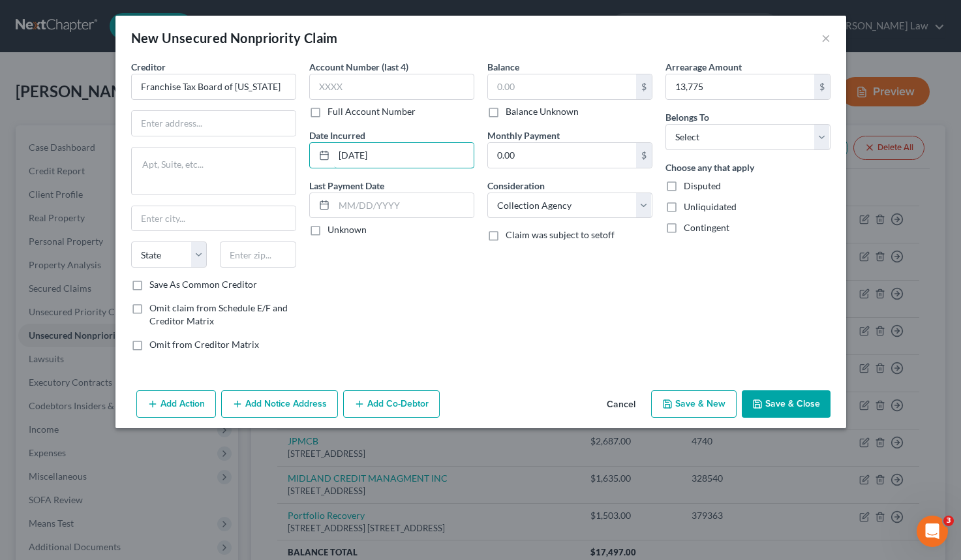
type input "06/01/2021"
click at [444, 223] on div "Unknown" at bounding box center [391, 229] width 165 height 13
click at [328, 227] on label "Unknown" at bounding box center [347, 229] width 39 height 13
click at [333, 227] on input "Unknown" at bounding box center [337, 227] width 8 height 8
checkbox input "true"
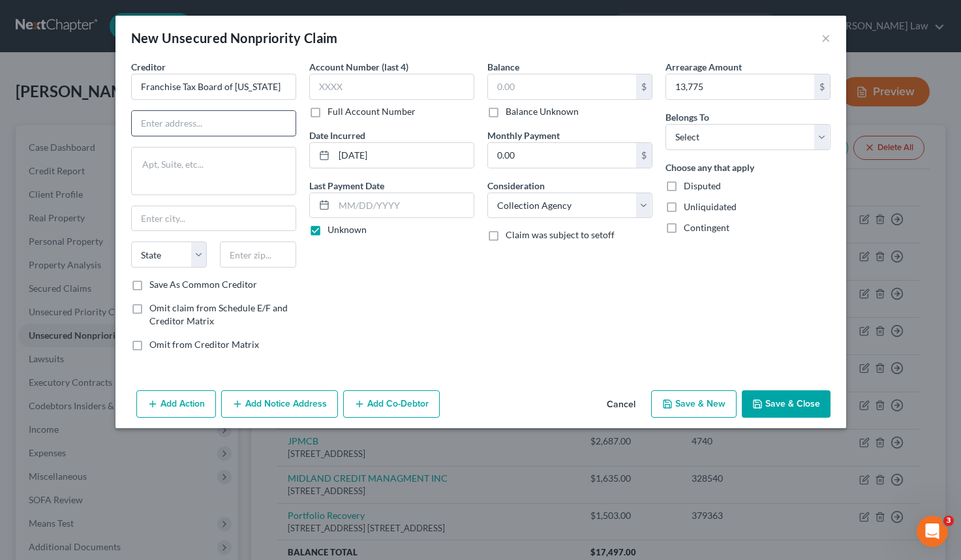
click at [230, 124] on input "text" at bounding box center [214, 123] width 164 height 25
click at [284, 89] on input "Franchise Tax Board of California" at bounding box center [213, 87] width 165 height 26
click at [228, 119] on input "text" at bounding box center [214, 123] width 164 height 25
paste input "PO Box 942840"
type input "PO Box 942840"
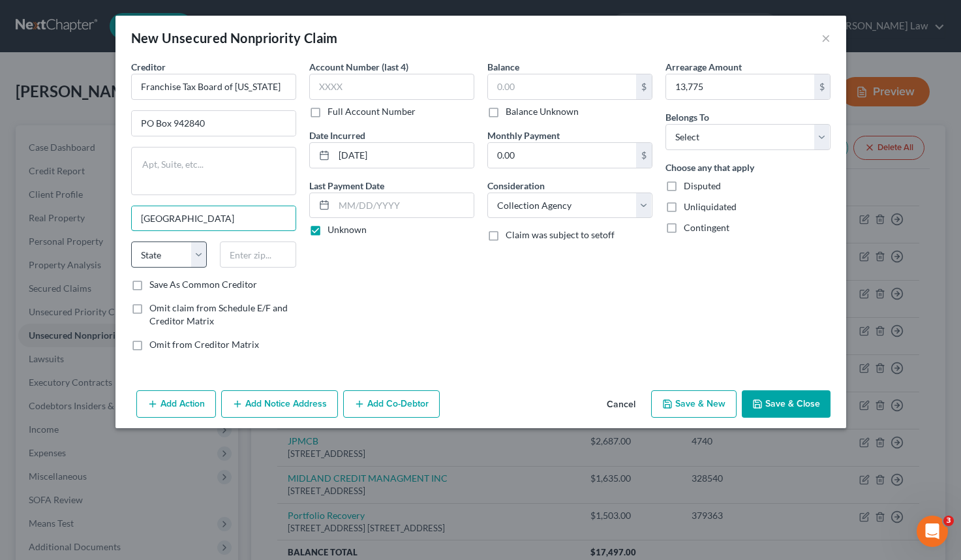
type input "Sacramento"
select select "4"
select select "0"
click at [241, 249] on input "text" at bounding box center [258, 254] width 76 height 26
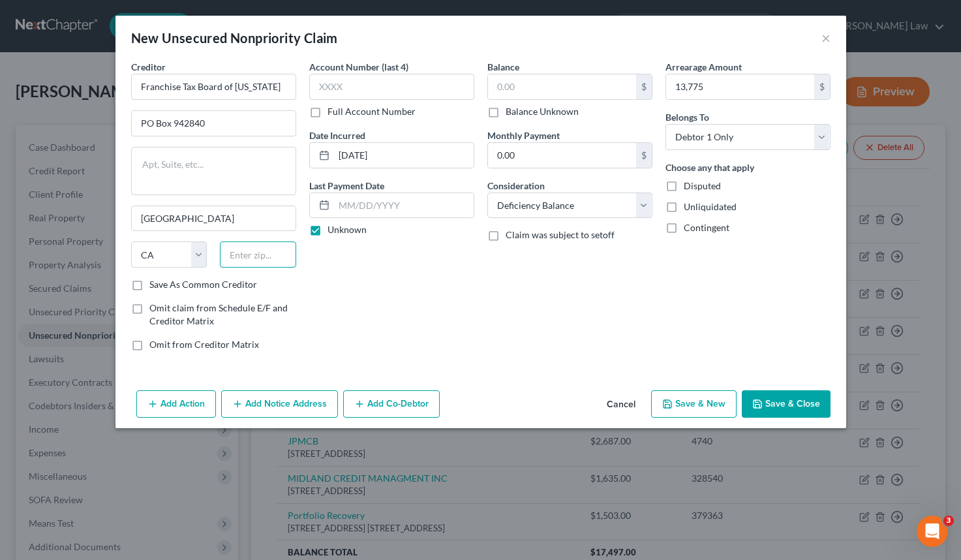
paste input "94240-0001"
type input "94240-0001"
click at [801, 403] on button "Save & Close" at bounding box center [786, 403] width 89 height 27
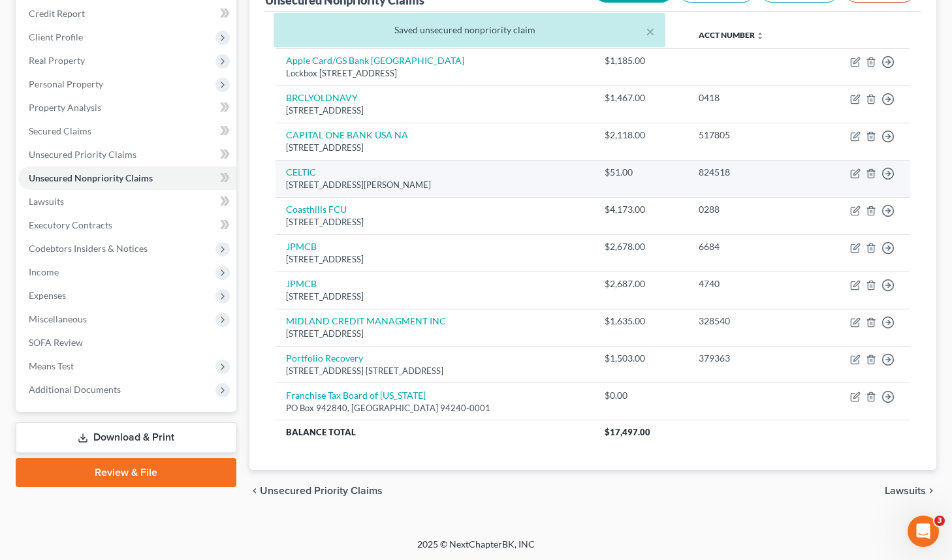
scroll to position [155, 0]
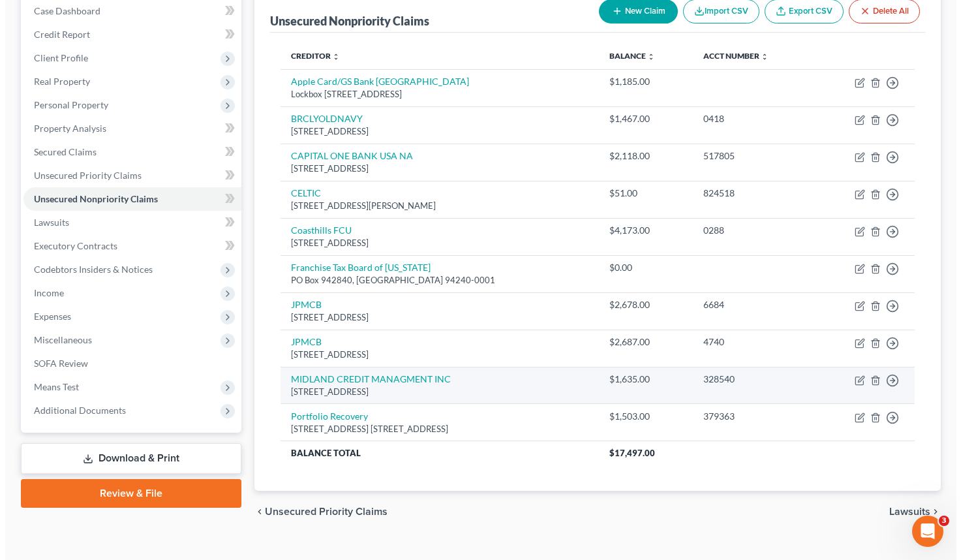
scroll to position [132, 0]
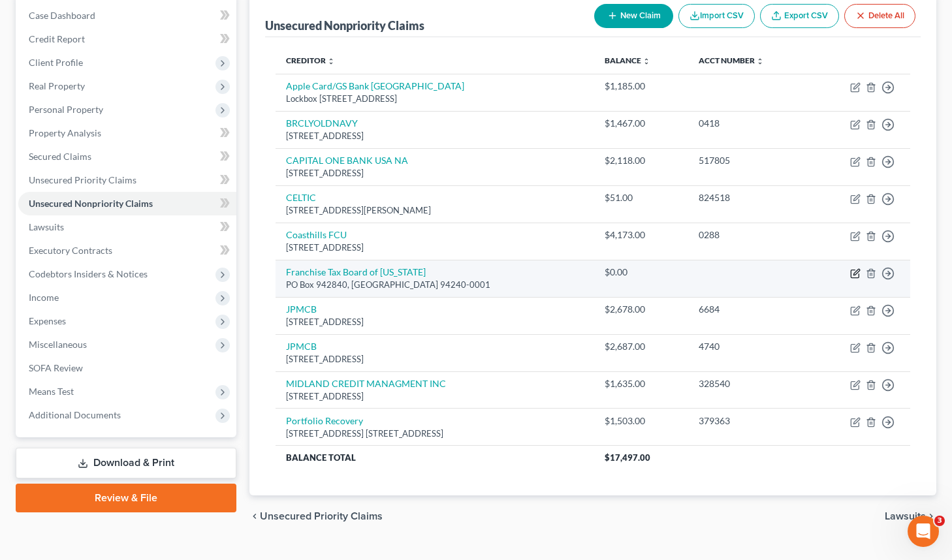
click at [854, 270] on icon "button" at bounding box center [855, 273] width 10 height 10
select select "4"
select select "0"
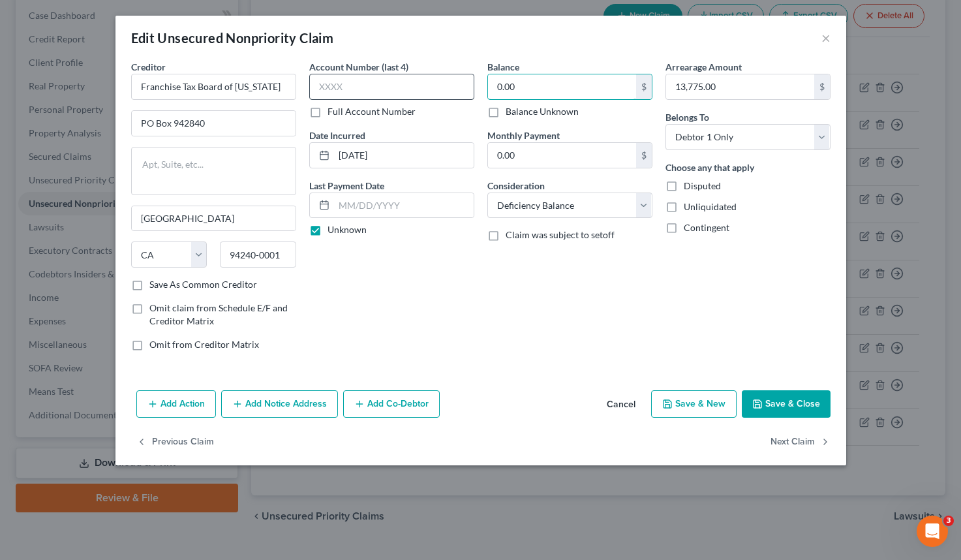
drag, startPoint x: 564, startPoint y: 86, endPoint x: 472, endPoint y: 82, distance: 92.1
click at [471, 82] on div "Creditor * Franchise Tax Board of California PO Box 942840 Sacramento State AL …" at bounding box center [481, 211] width 713 height 302
type input "13,775"
click at [769, 399] on button "Save & Close" at bounding box center [786, 403] width 89 height 27
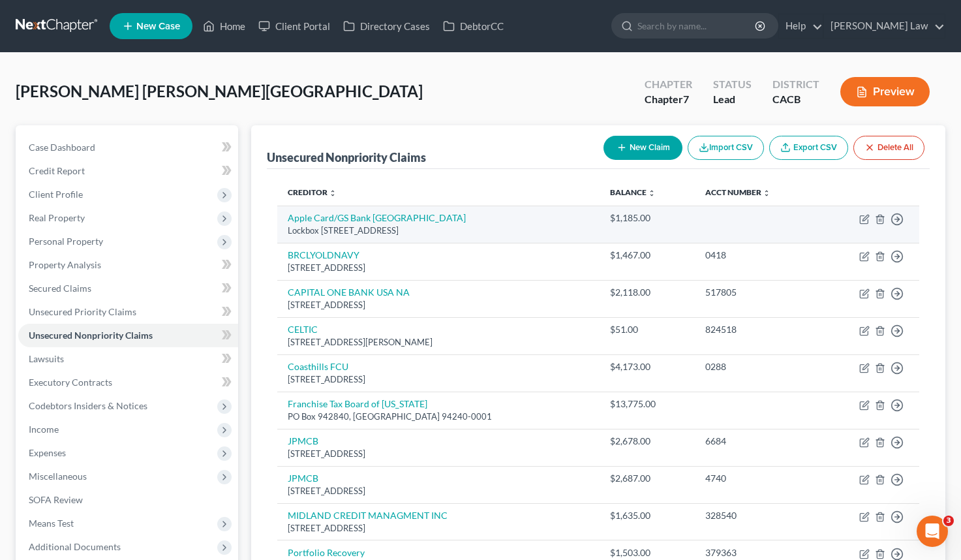
scroll to position [0, 0]
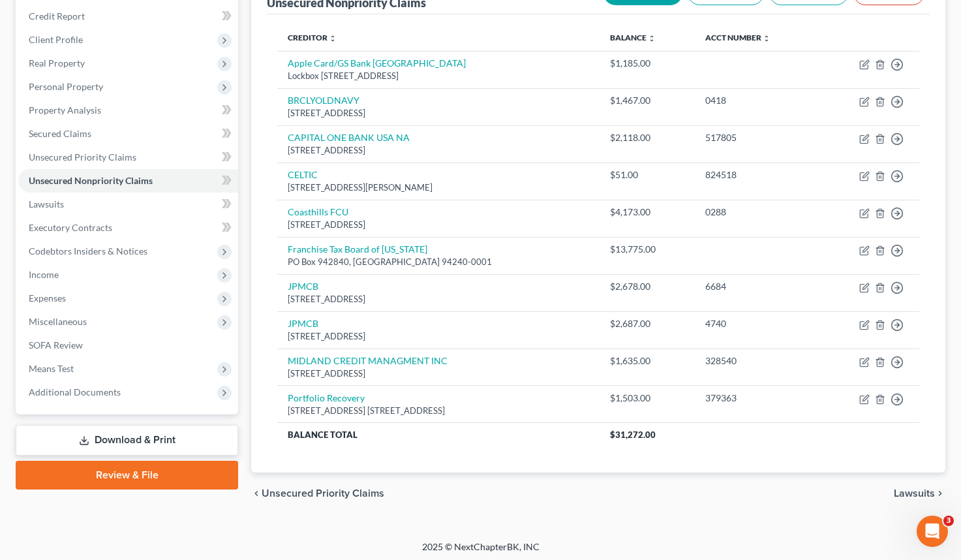
click at [140, 439] on link "Download & Print" at bounding box center [127, 440] width 223 height 31
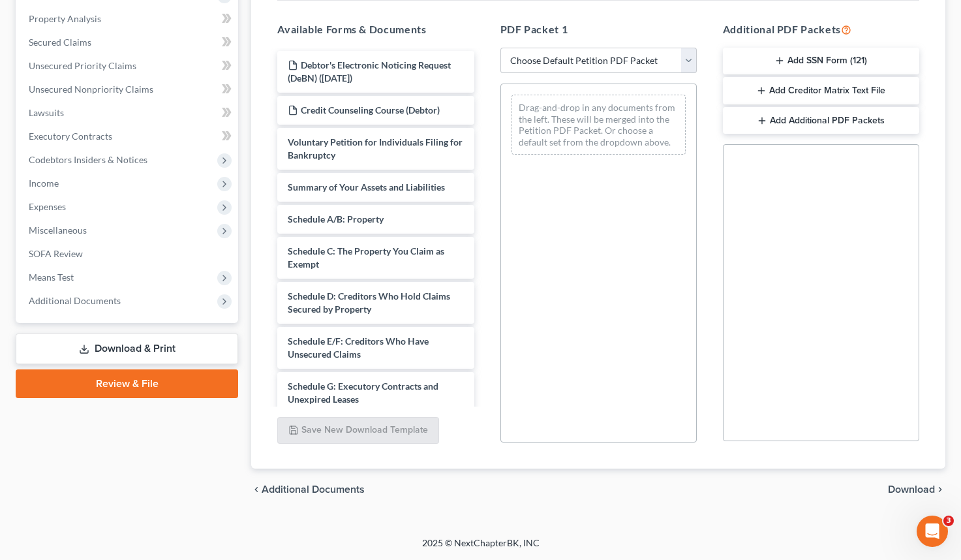
scroll to position [246, 0]
click at [200, 377] on link "Review & File" at bounding box center [127, 383] width 223 height 29
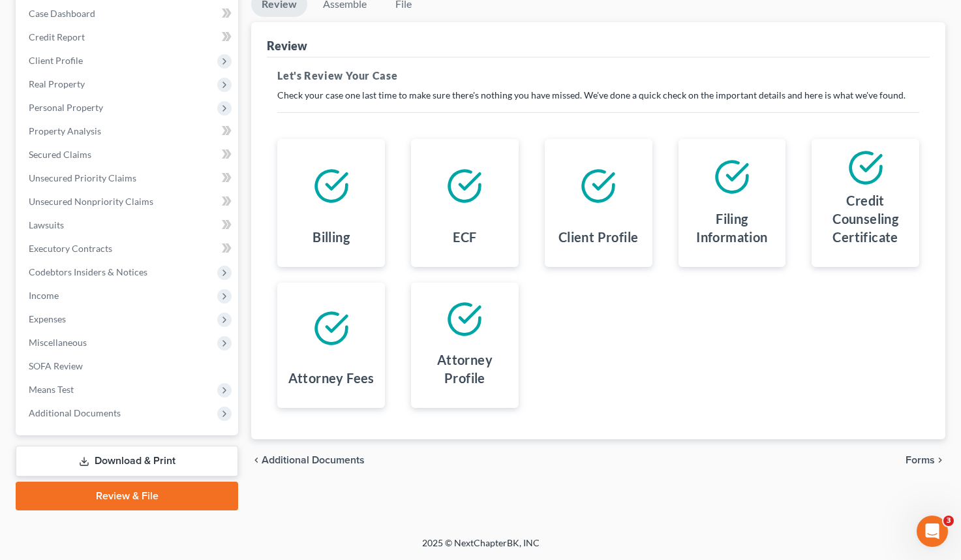
scroll to position [134, 0]
click at [103, 412] on span "Additional Documents" at bounding box center [75, 412] width 92 height 11
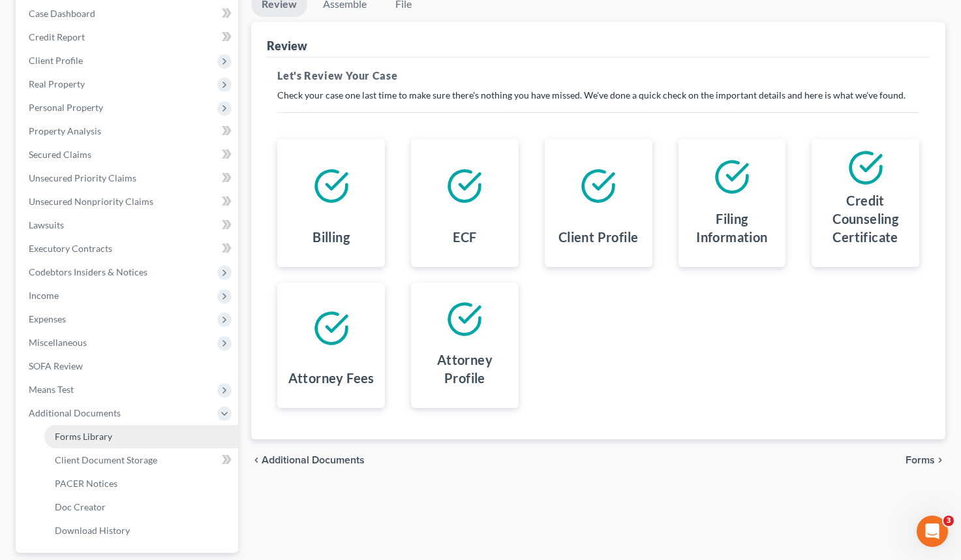
click at [115, 440] on link "Forms Library" at bounding box center [141, 436] width 194 height 23
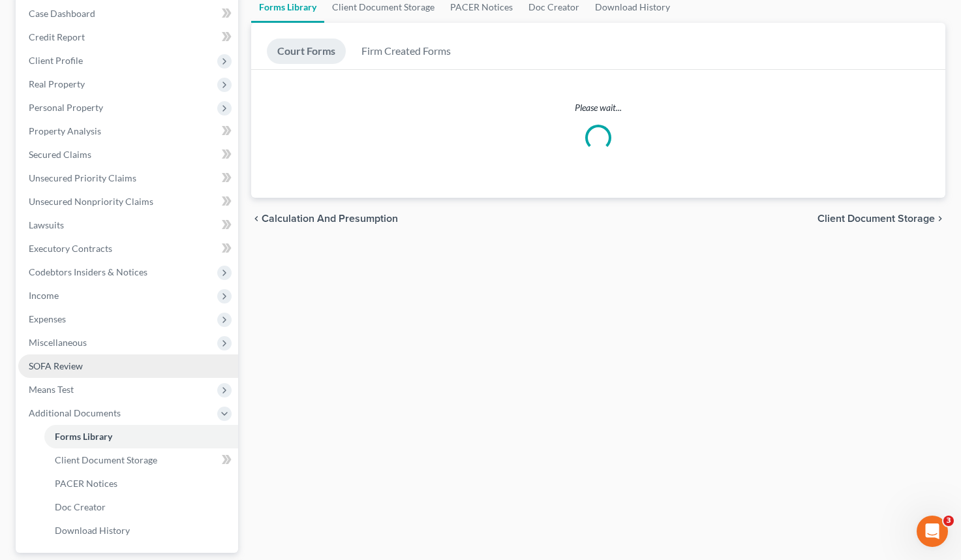
scroll to position [149, 0]
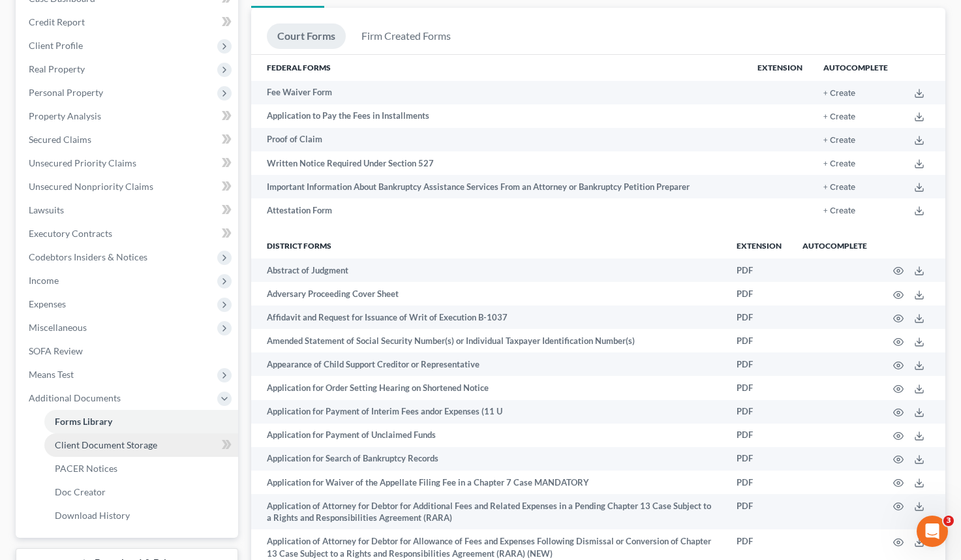
click at [132, 441] on span "Client Document Storage" at bounding box center [106, 444] width 102 height 11
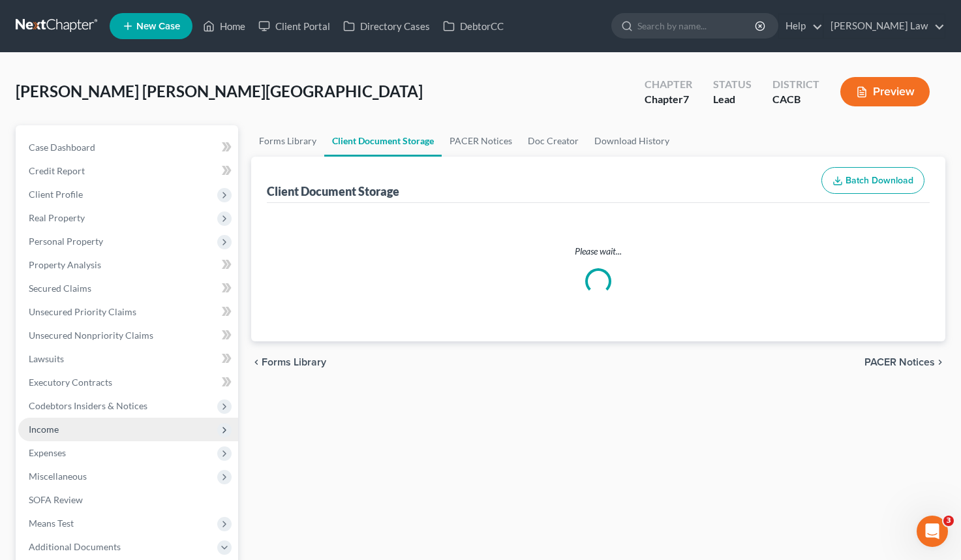
select select "10"
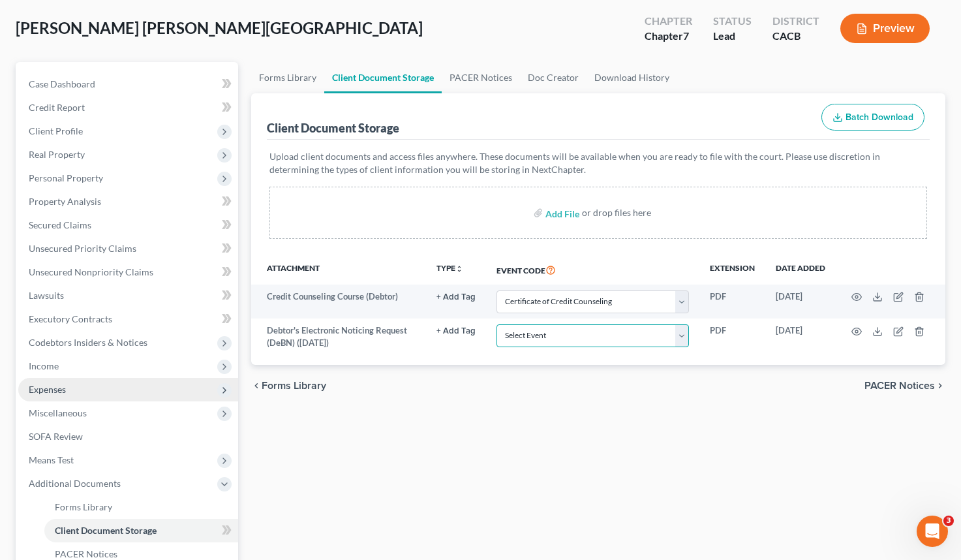
scroll to position [71, 0]
